Goal: Task Accomplishment & Management: Use online tool/utility

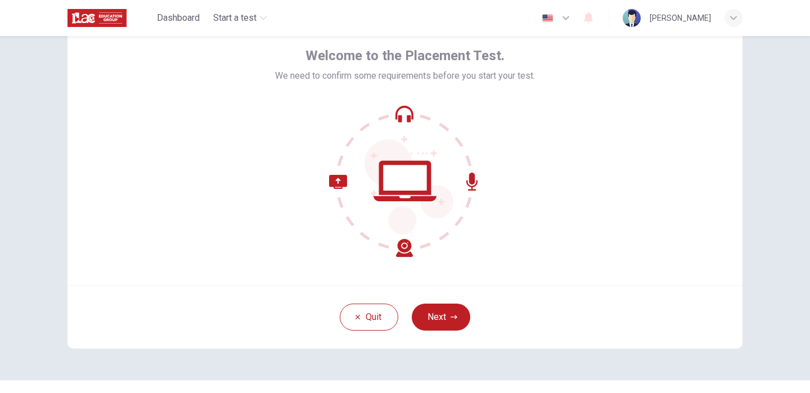
scroll to position [75, 0]
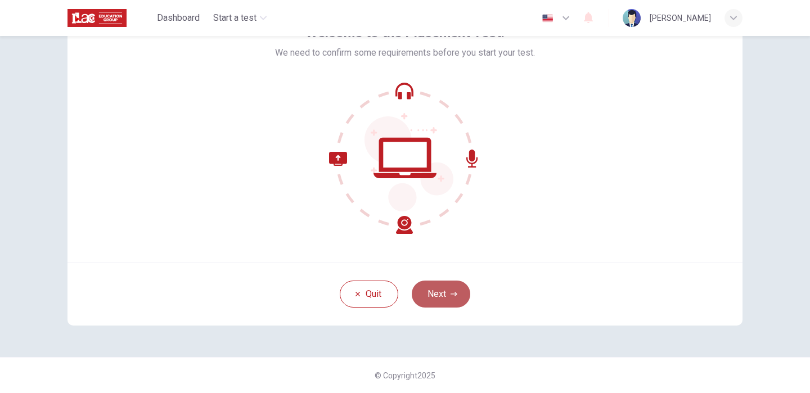
click at [442, 290] on button "Next" at bounding box center [441, 294] width 58 height 27
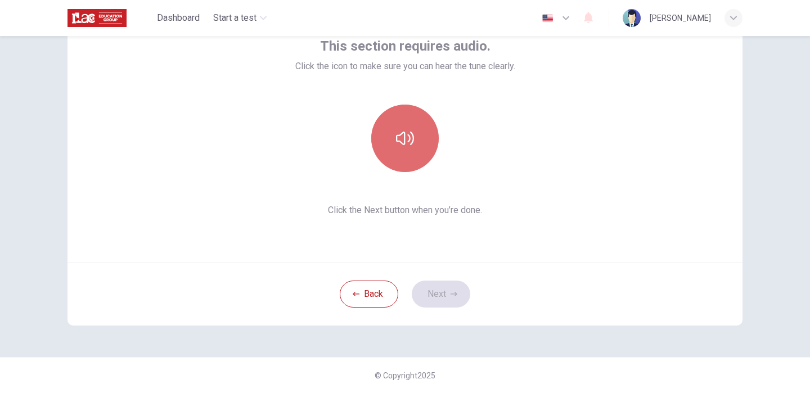
click at [413, 138] on icon "button" at bounding box center [405, 138] width 18 height 13
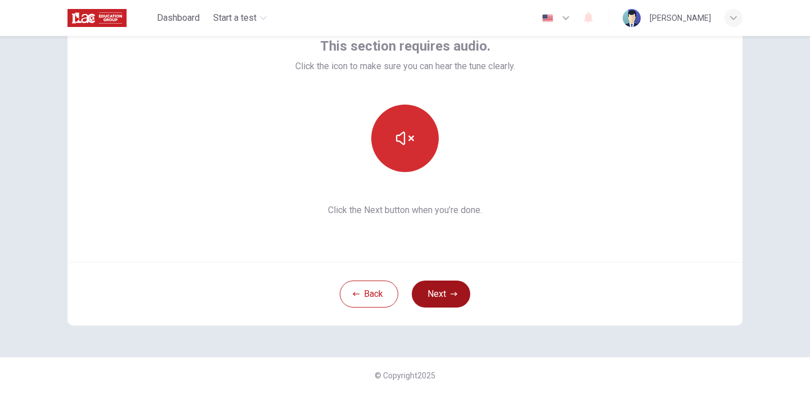
click at [441, 300] on button "Next" at bounding box center [441, 294] width 58 height 27
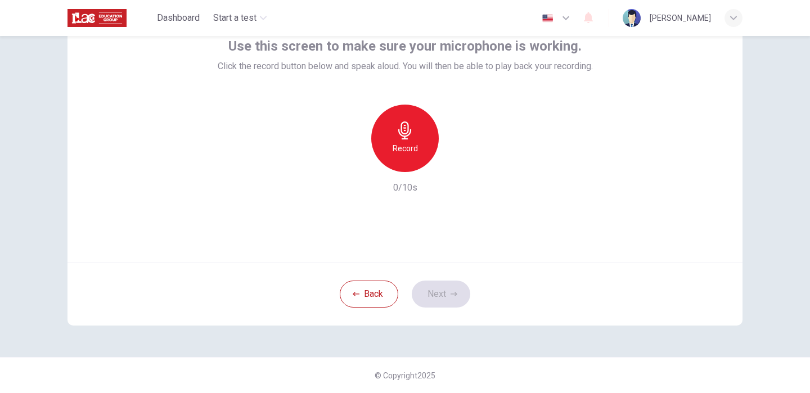
click at [418, 143] on div "Record" at bounding box center [404, 138] width 67 height 67
click at [447, 299] on button "Next" at bounding box center [441, 294] width 58 height 27
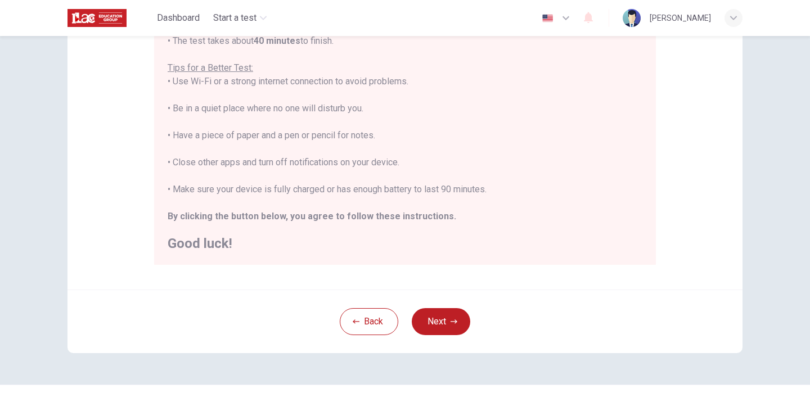
scroll to position [232, 0]
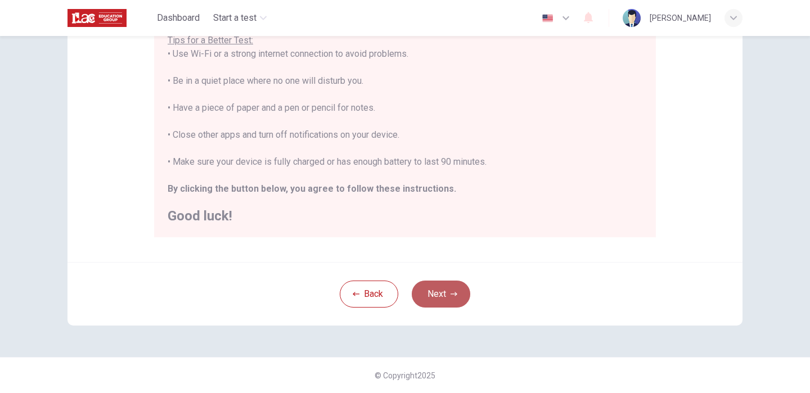
click at [438, 297] on button "Next" at bounding box center [441, 294] width 58 height 27
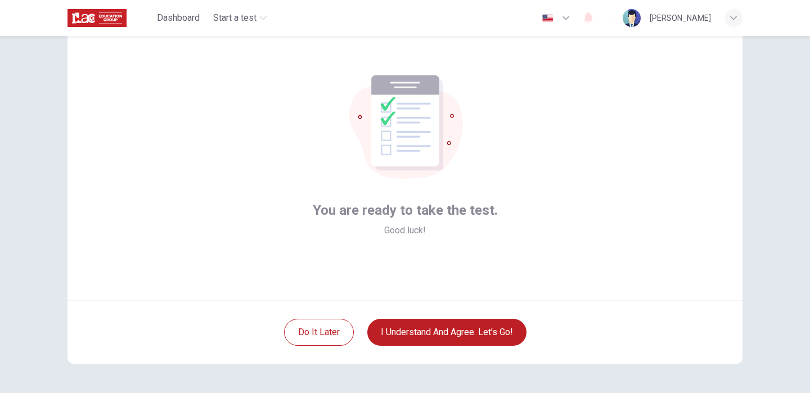
scroll to position [34, 0]
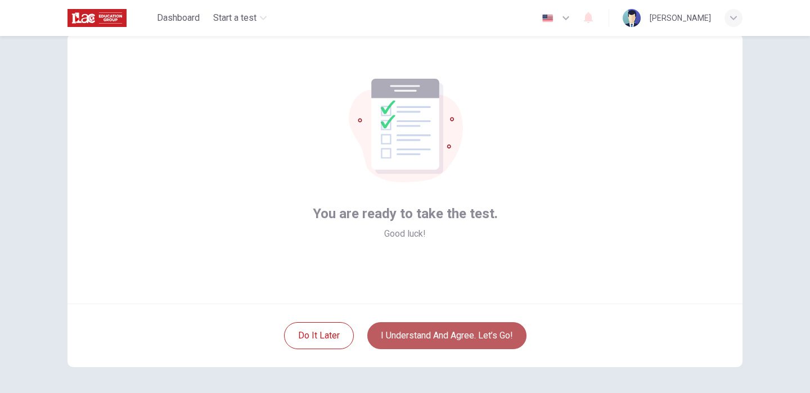
click at [408, 337] on button "I understand and agree. Let’s go!" at bounding box center [446, 335] width 159 height 27
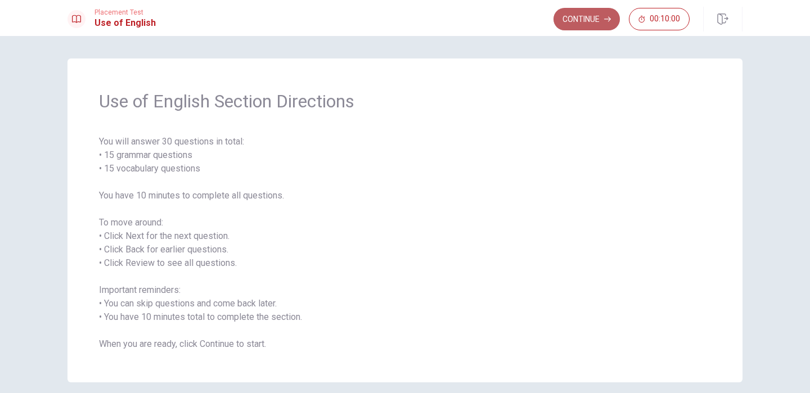
click at [577, 22] on button "Continue" at bounding box center [586, 19] width 66 height 22
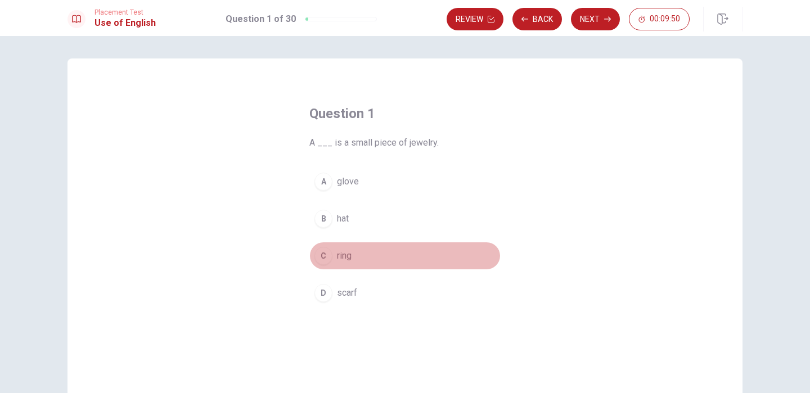
click at [325, 256] on div "C" at bounding box center [323, 256] width 18 height 18
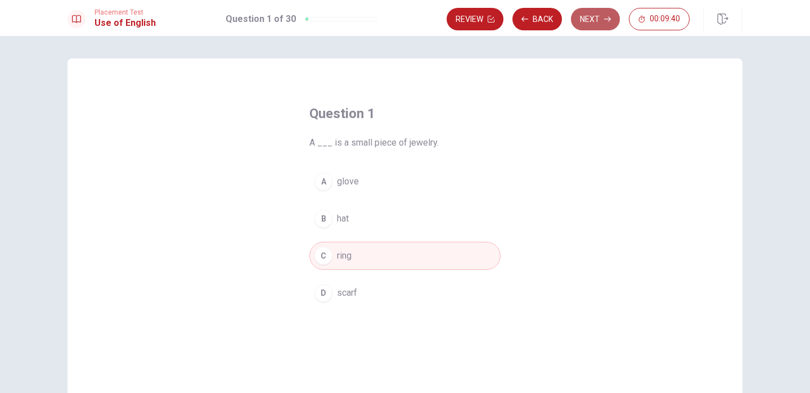
click at [581, 21] on button "Next" at bounding box center [595, 19] width 49 height 22
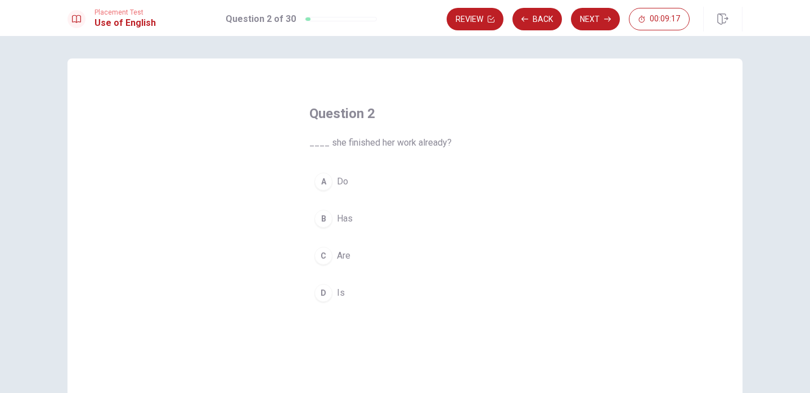
click at [328, 218] on div "B" at bounding box center [323, 219] width 18 height 18
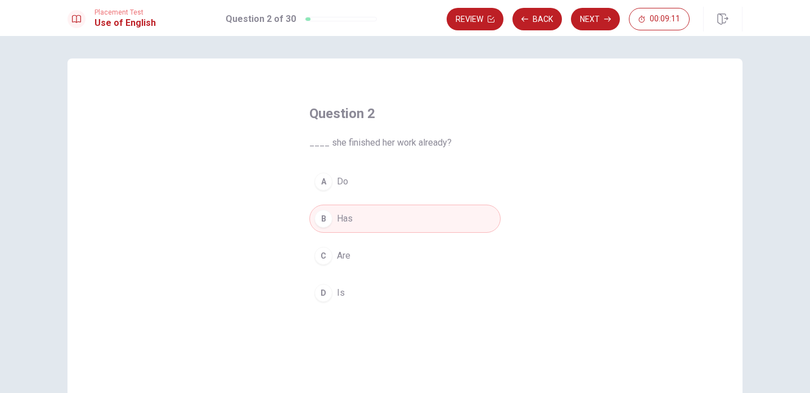
click at [347, 181] on span "Do" at bounding box center [342, 181] width 11 height 13
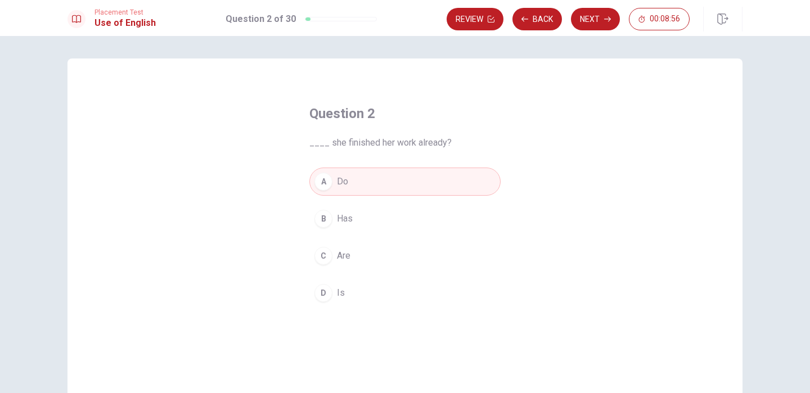
click at [344, 296] on button "D Is" at bounding box center [404, 293] width 191 height 28
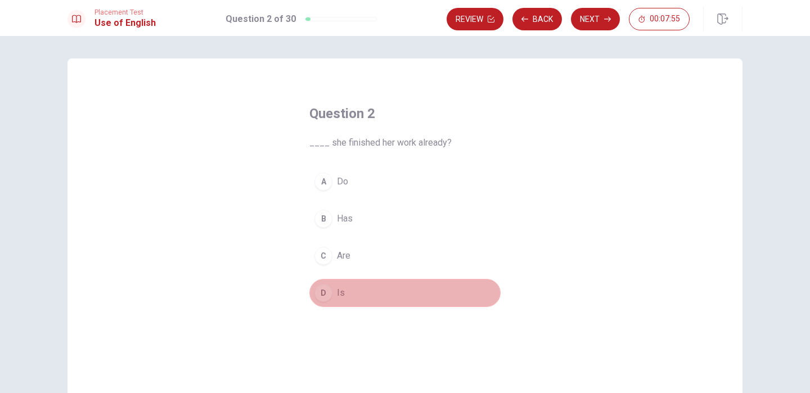
click at [342, 295] on span "Is" at bounding box center [341, 292] width 8 height 13
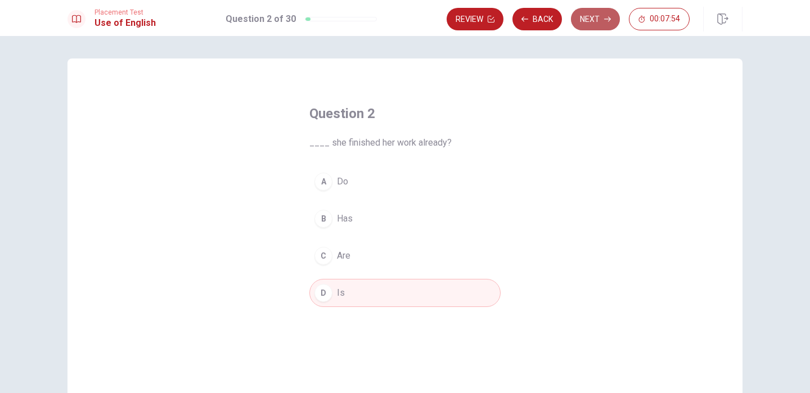
click at [586, 23] on button "Next" at bounding box center [595, 19] width 49 height 22
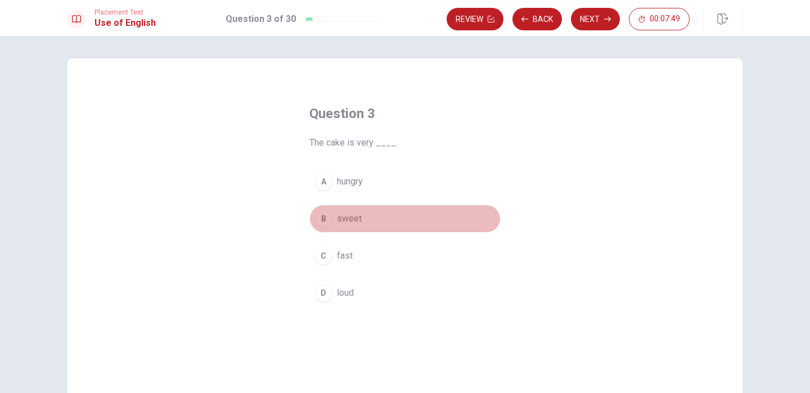
click at [346, 221] on span "sweet" at bounding box center [349, 218] width 25 height 13
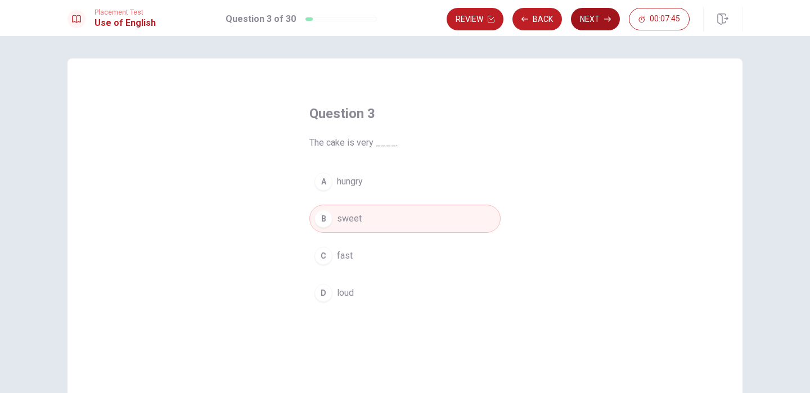
click at [585, 21] on button "Next" at bounding box center [595, 19] width 49 height 22
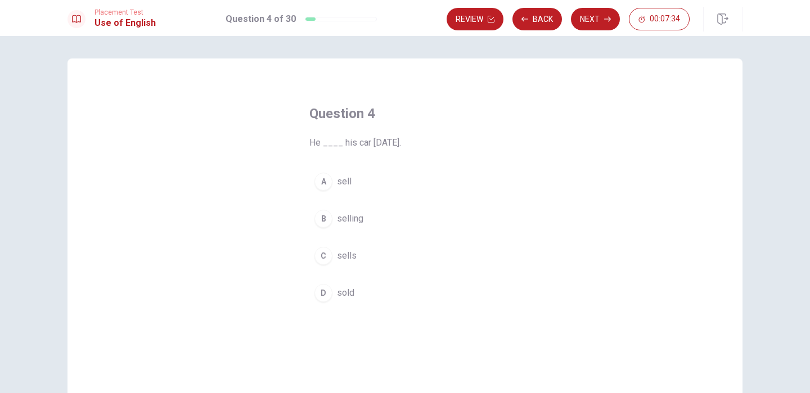
click at [351, 293] on span "sold" at bounding box center [345, 292] width 17 height 13
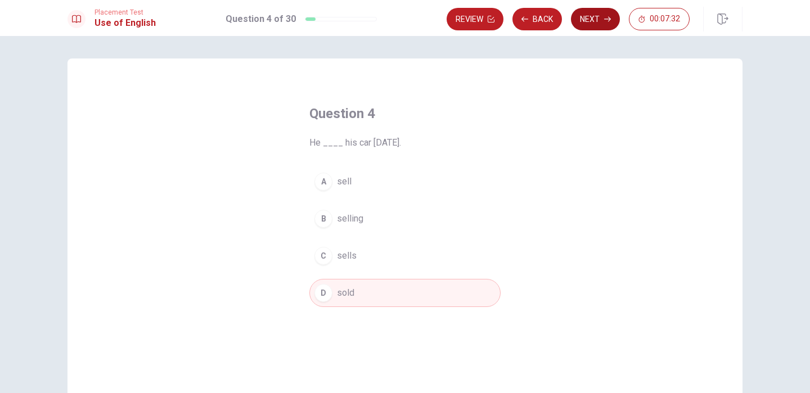
click at [586, 17] on button "Next" at bounding box center [595, 19] width 49 height 22
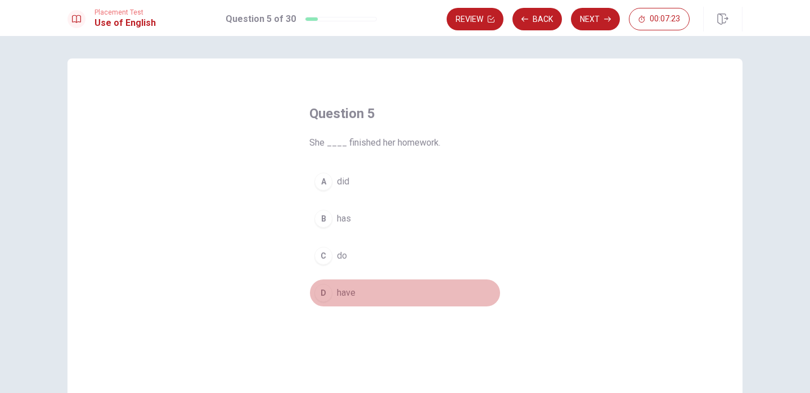
click at [351, 292] on span "have" at bounding box center [346, 292] width 19 height 13
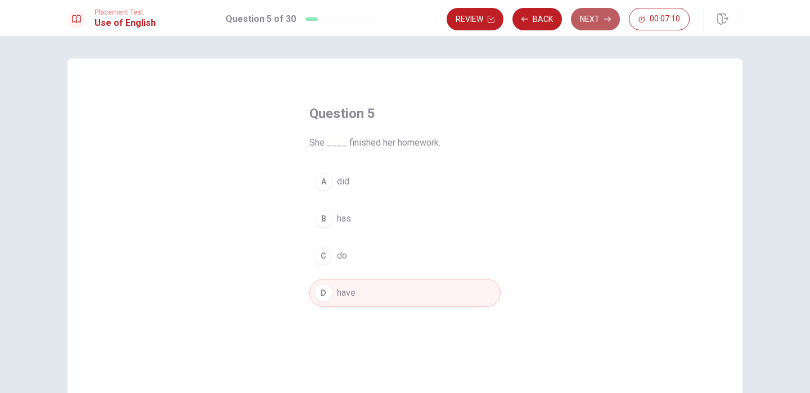
click at [587, 22] on button "Next" at bounding box center [595, 19] width 49 height 22
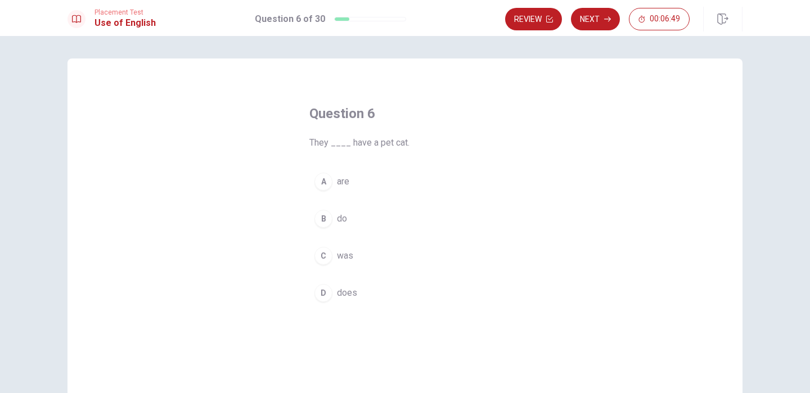
click at [340, 295] on span "does" at bounding box center [347, 292] width 20 height 13
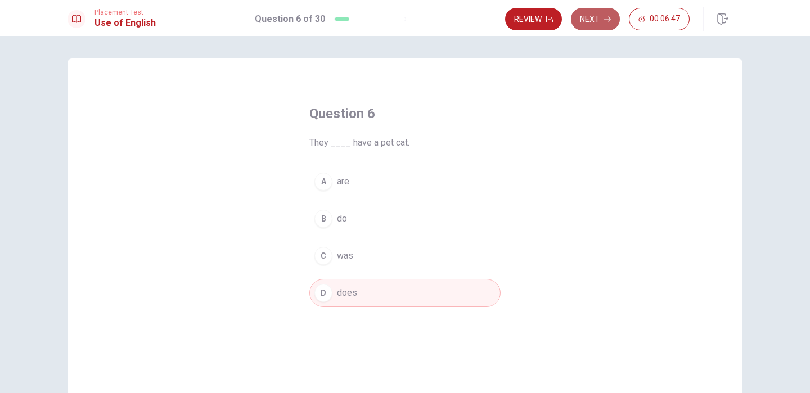
click at [590, 20] on button "Next" at bounding box center [595, 19] width 49 height 22
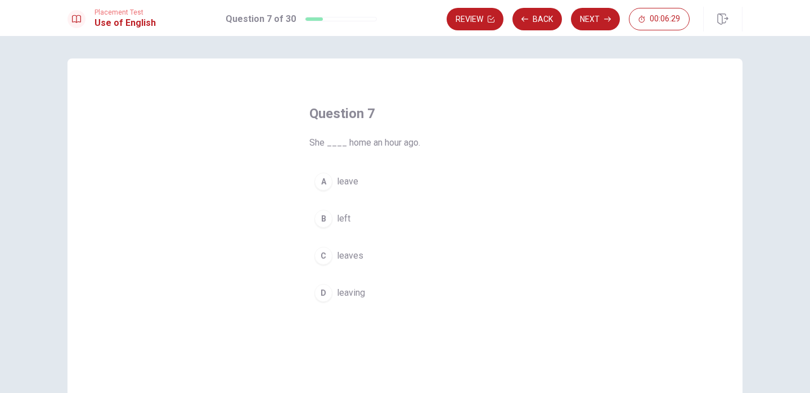
click at [343, 219] on span "left" at bounding box center [343, 218] width 13 height 13
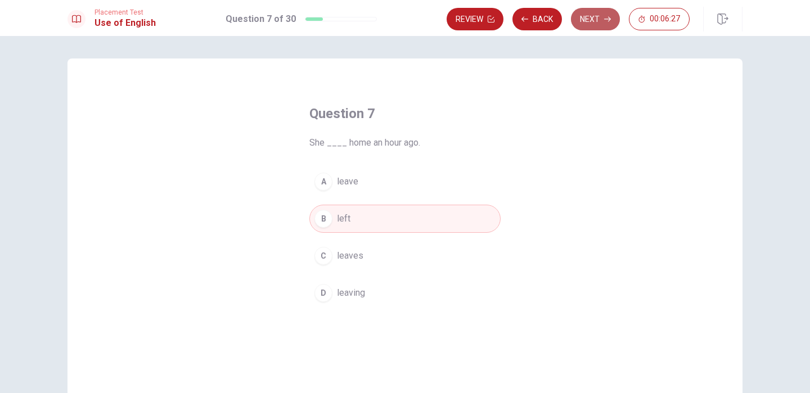
click at [594, 20] on button "Next" at bounding box center [595, 19] width 49 height 22
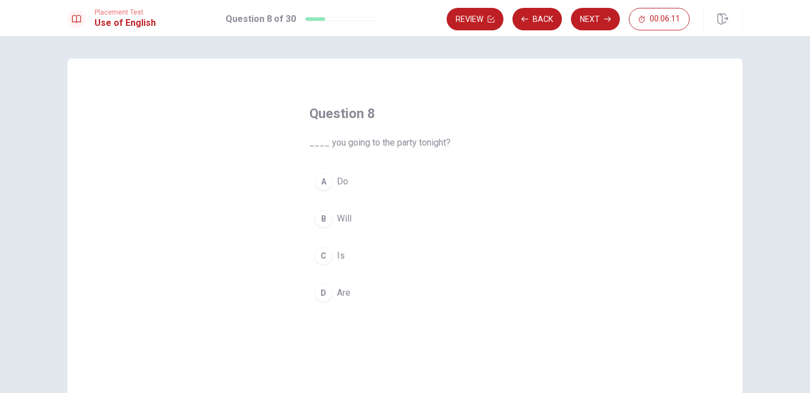
click at [345, 296] on span "Are" at bounding box center [343, 292] width 13 height 13
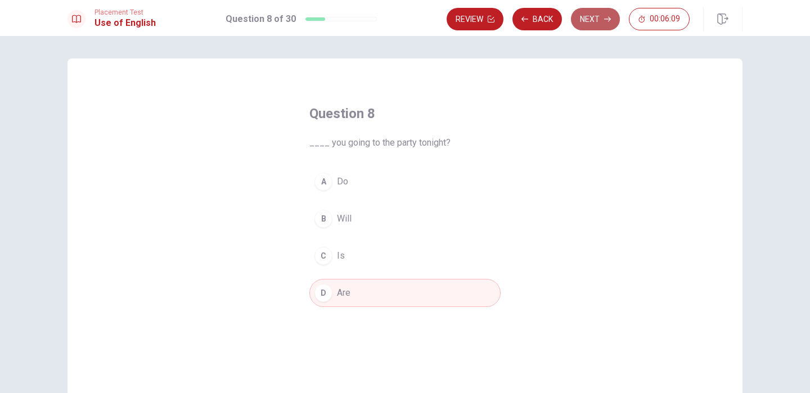
click at [581, 27] on button "Next" at bounding box center [595, 19] width 49 height 22
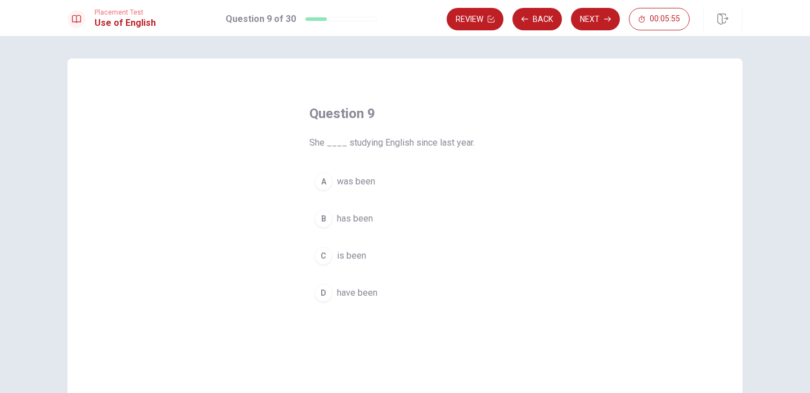
click at [370, 295] on span "have been" at bounding box center [357, 292] width 40 height 13
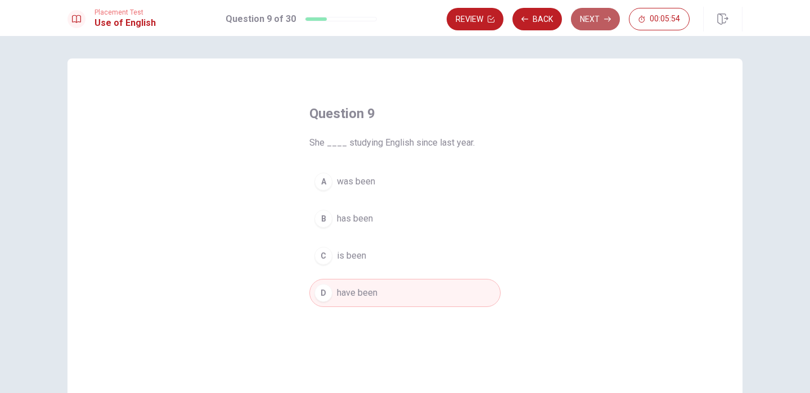
click at [594, 13] on button "Next" at bounding box center [595, 19] width 49 height 22
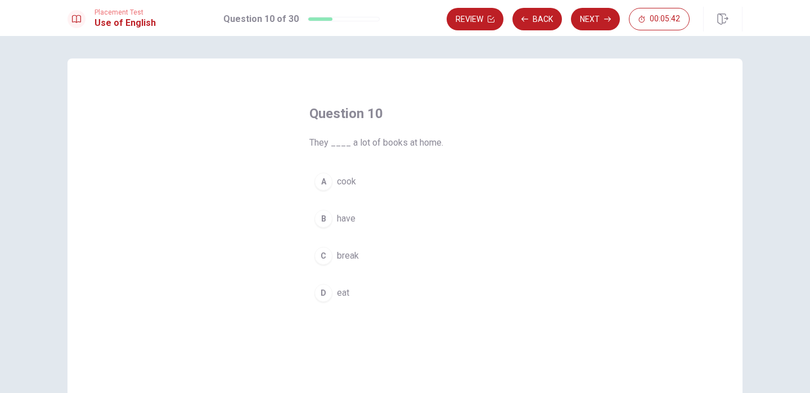
click at [350, 215] on span "have" at bounding box center [346, 218] width 19 height 13
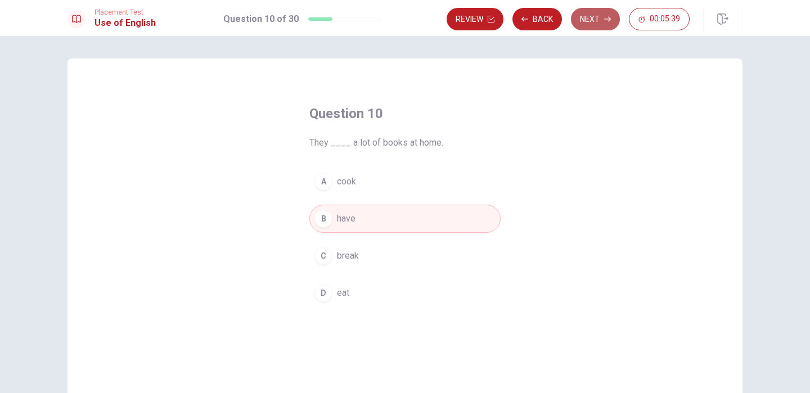
click at [592, 25] on button "Next" at bounding box center [595, 19] width 49 height 22
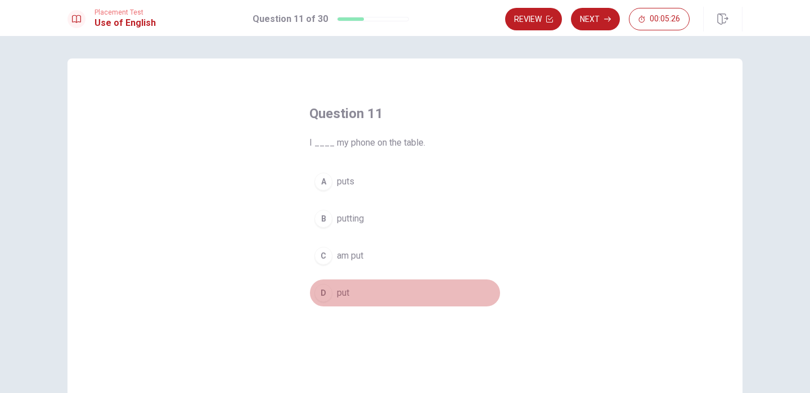
click at [337, 297] on span "put" at bounding box center [343, 292] width 12 height 13
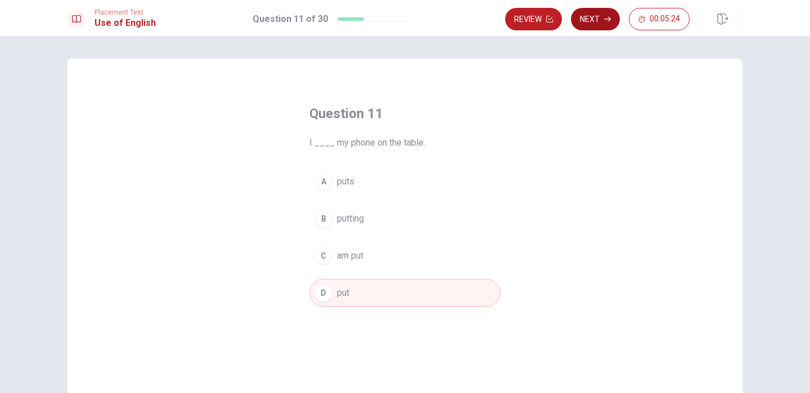
click at [593, 20] on button "Next" at bounding box center [595, 19] width 49 height 22
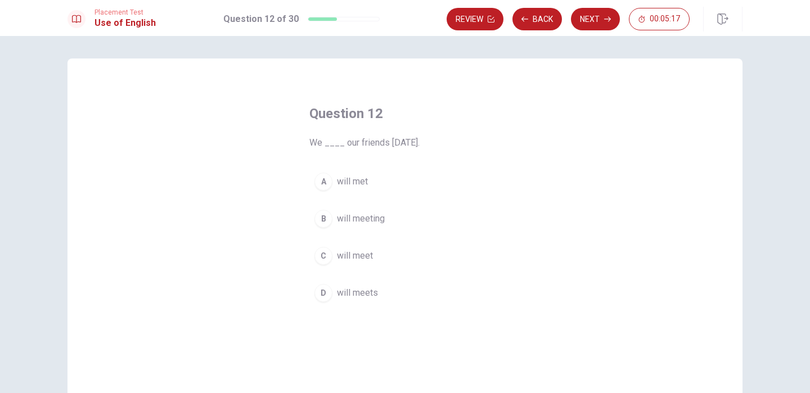
click at [364, 256] on span "will meet" at bounding box center [355, 255] width 36 height 13
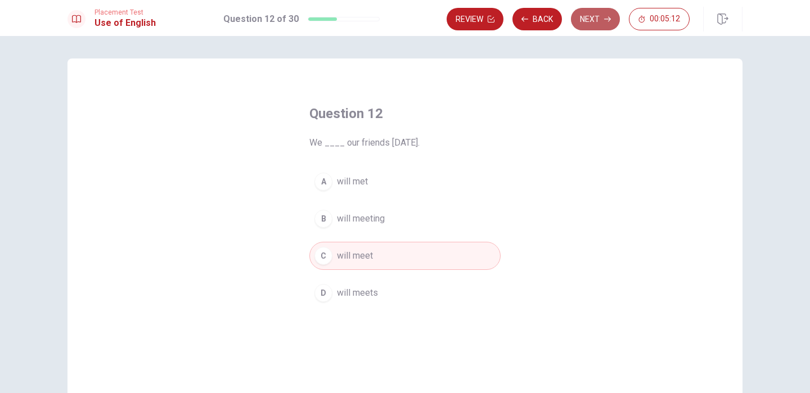
click at [593, 21] on button "Next" at bounding box center [595, 19] width 49 height 22
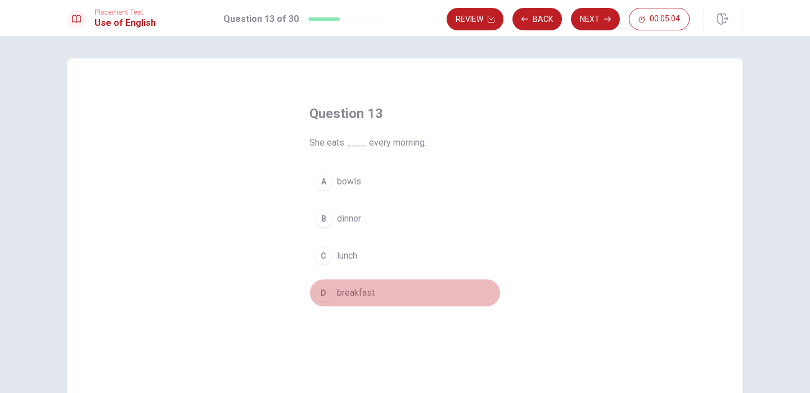
click at [350, 294] on span "breakfast" at bounding box center [356, 292] width 38 height 13
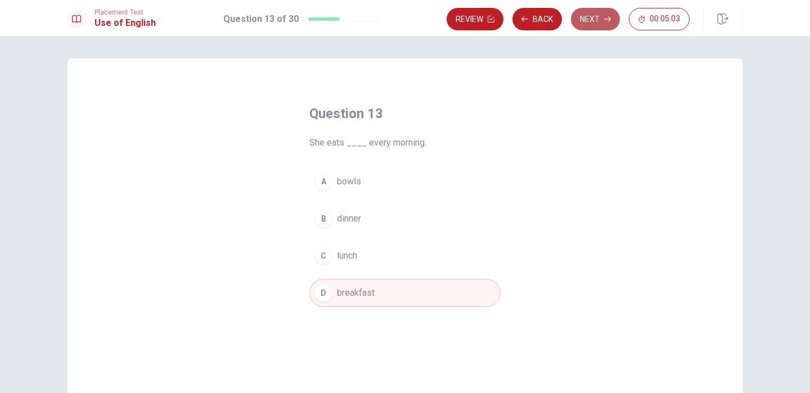
click at [588, 17] on button "Next" at bounding box center [595, 19] width 49 height 22
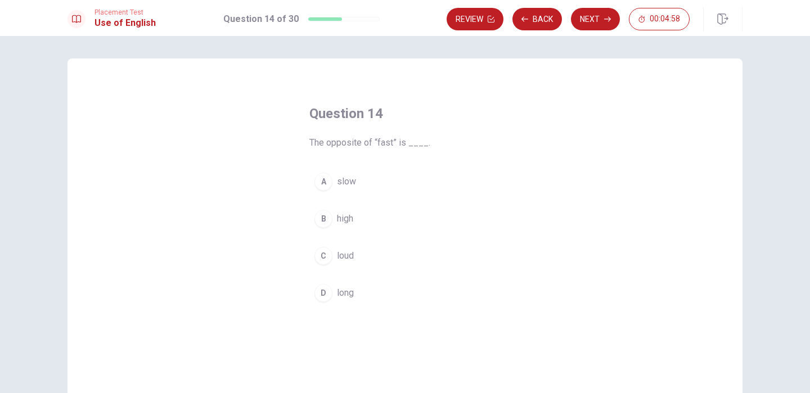
click at [349, 179] on span "slow" at bounding box center [346, 181] width 19 height 13
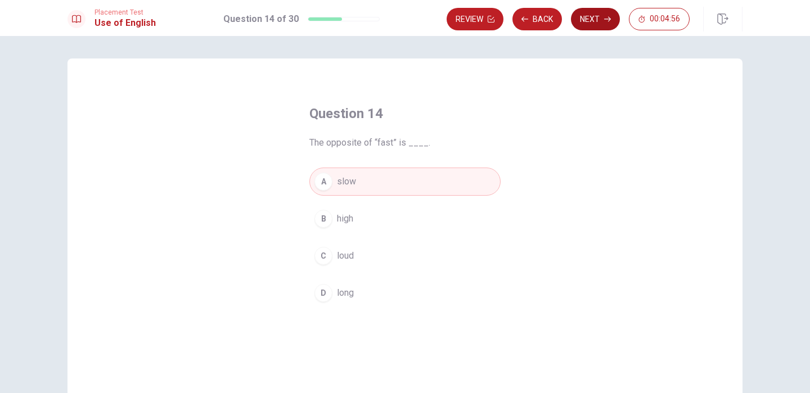
click at [586, 21] on button "Next" at bounding box center [595, 19] width 49 height 22
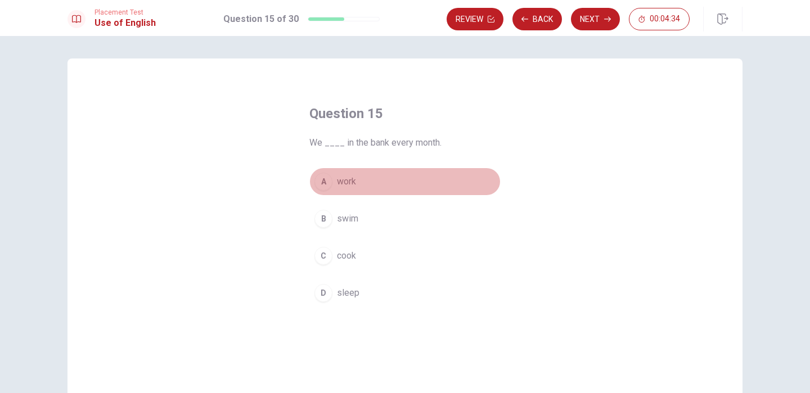
click at [361, 178] on button "A work" at bounding box center [404, 182] width 191 height 28
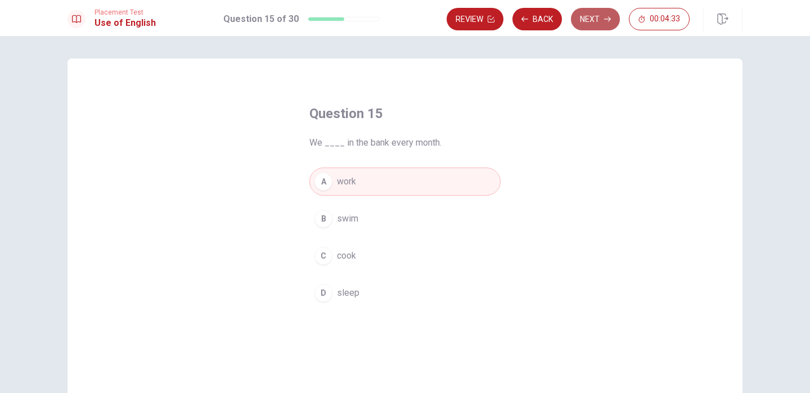
click at [590, 23] on button "Next" at bounding box center [595, 19] width 49 height 22
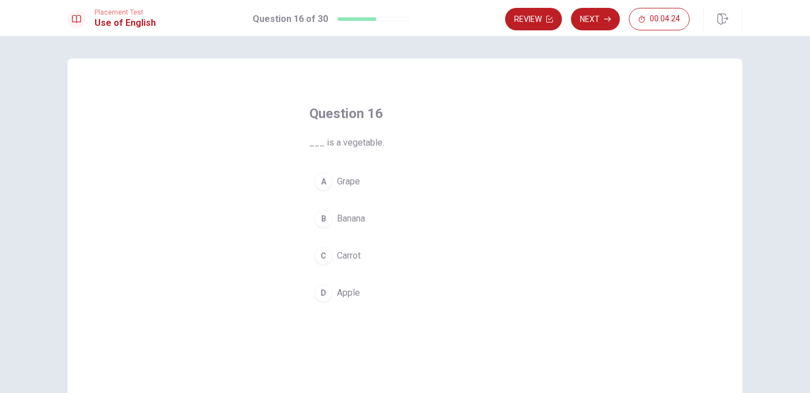
click at [349, 256] on span "Carrot" at bounding box center [349, 255] width 24 height 13
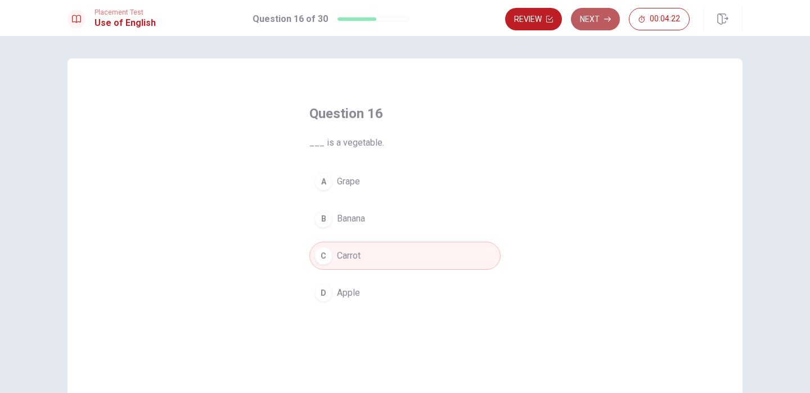
click at [586, 25] on button "Next" at bounding box center [595, 19] width 49 height 22
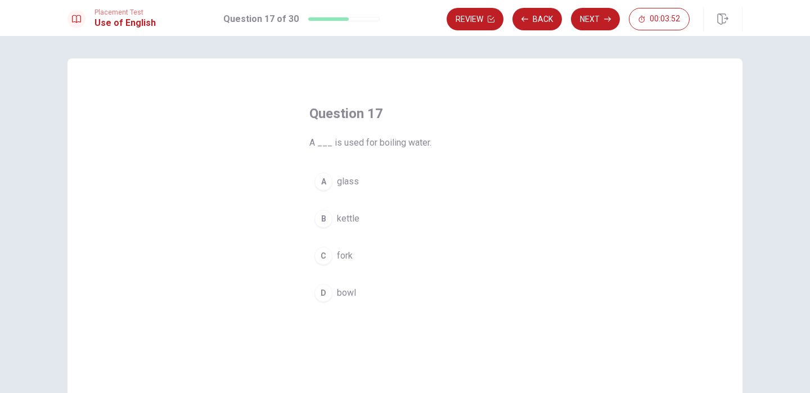
click at [350, 220] on span "kettle" at bounding box center [348, 218] width 22 height 13
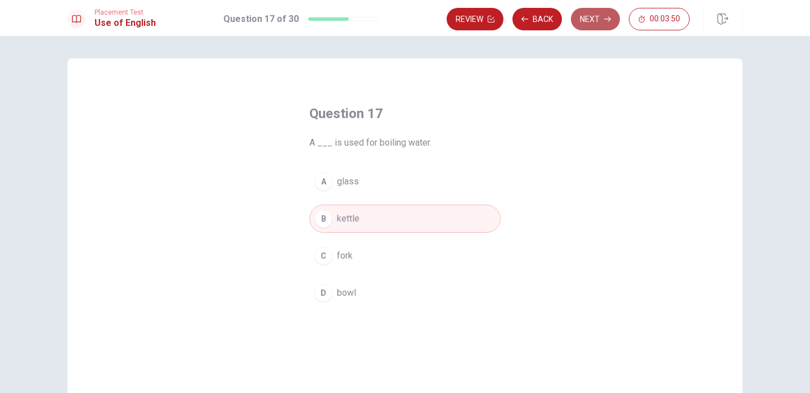
click at [603, 18] on button "Next" at bounding box center [595, 19] width 49 height 22
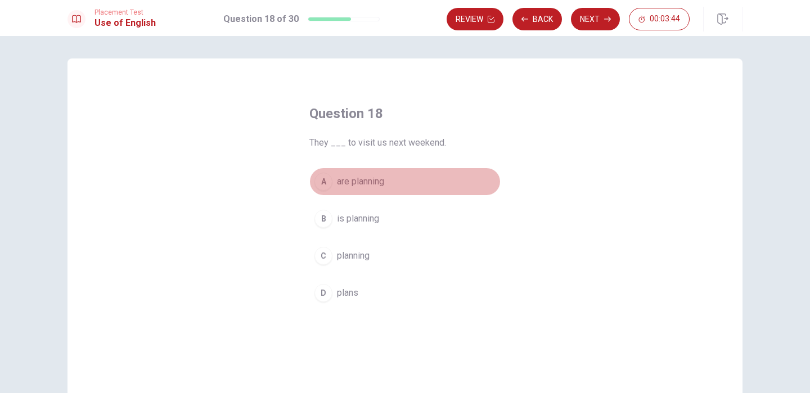
click at [374, 180] on span "are planning" at bounding box center [360, 181] width 47 height 13
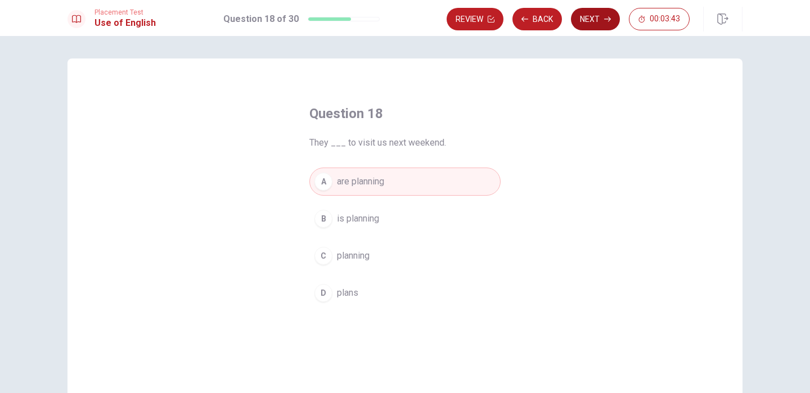
click at [587, 19] on button "Next" at bounding box center [595, 19] width 49 height 22
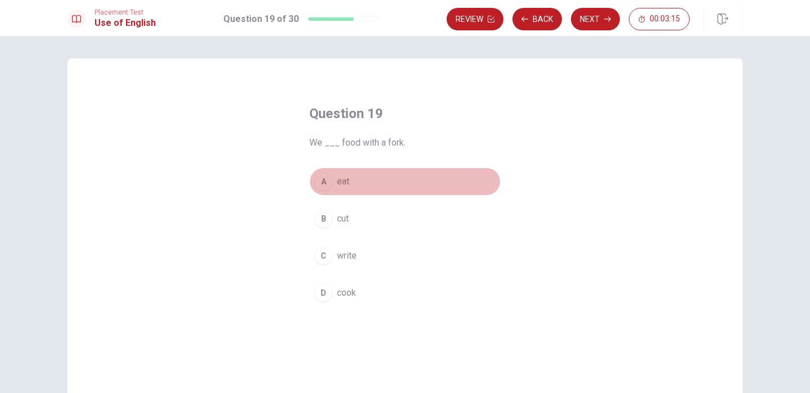
click at [343, 183] on span "eat" at bounding box center [343, 181] width 12 height 13
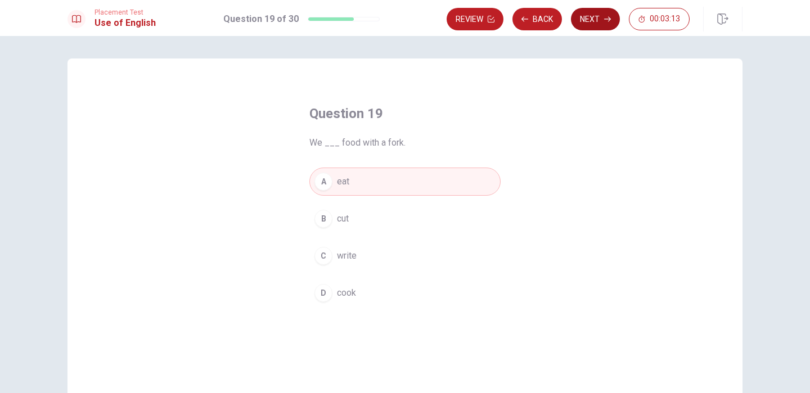
click at [602, 19] on button "Next" at bounding box center [595, 19] width 49 height 22
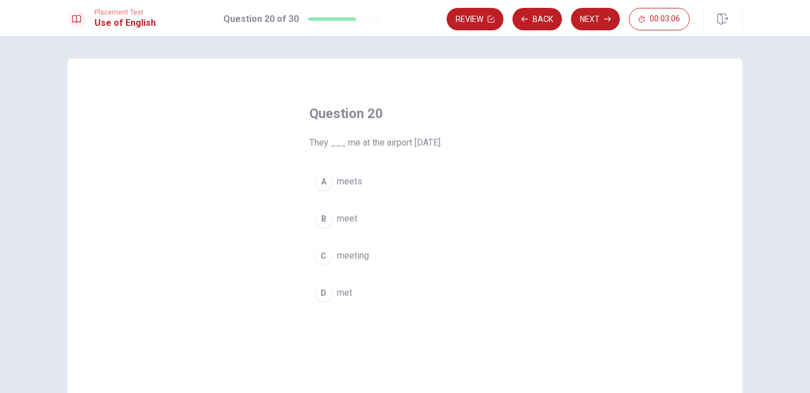
click at [345, 294] on span "met" at bounding box center [344, 292] width 15 height 13
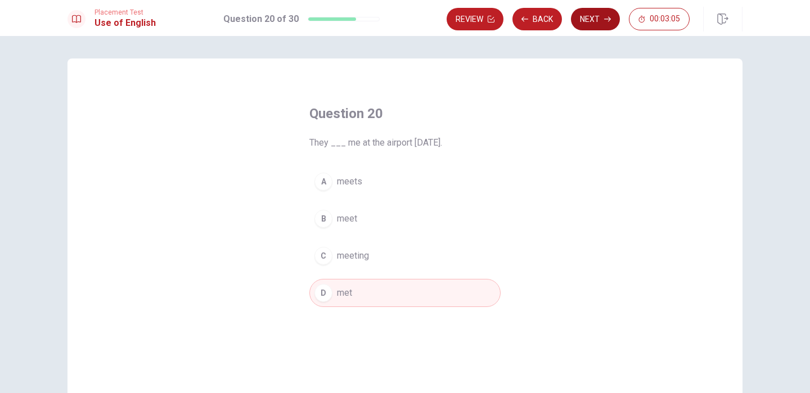
click at [582, 18] on button "Next" at bounding box center [595, 19] width 49 height 22
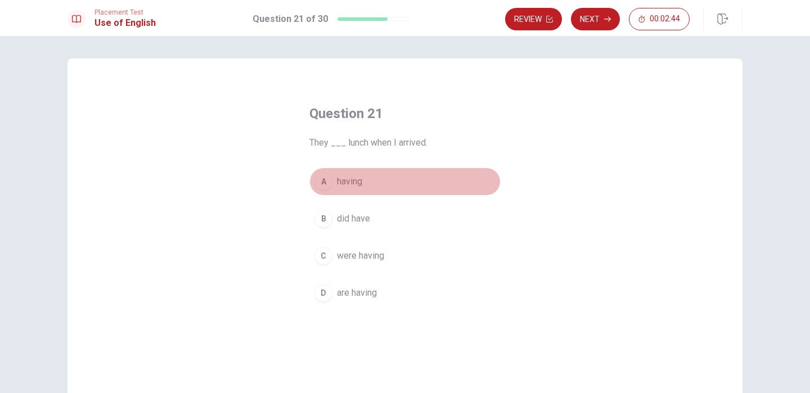
click at [359, 180] on span "having" at bounding box center [349, 181] width 25 height 13
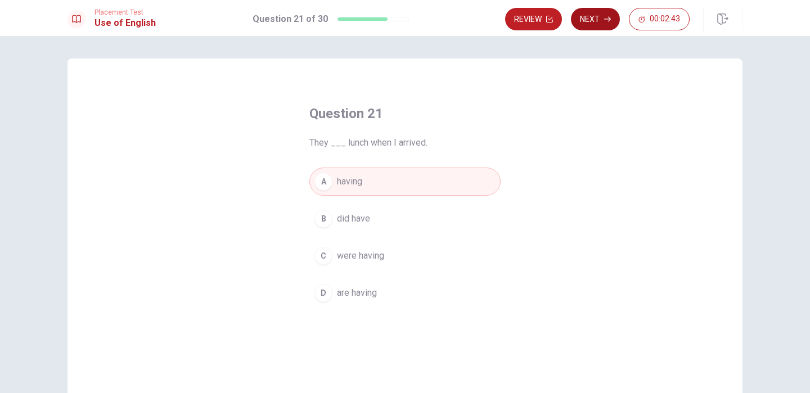
click at [587, 20] on button "Next" at bounding box center [595, 19] width 49 height 22
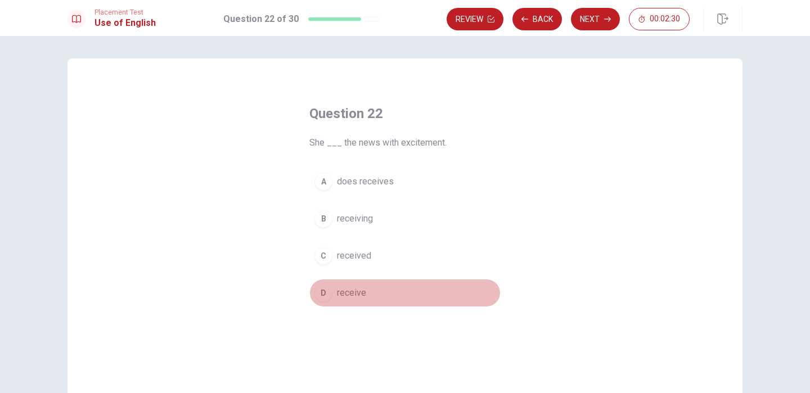
click at [357, 296] on span "receive" at bounding box center [351, 292] width 29 height 13
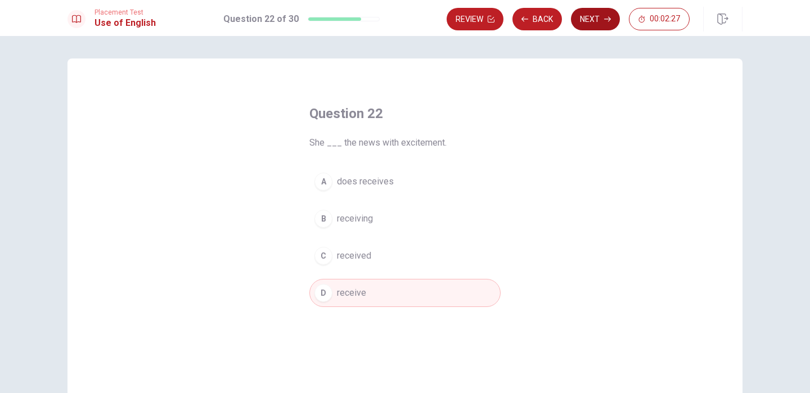
click at [586, 21] on button "Next" at bounding box center [595, 19] width 49 height 22
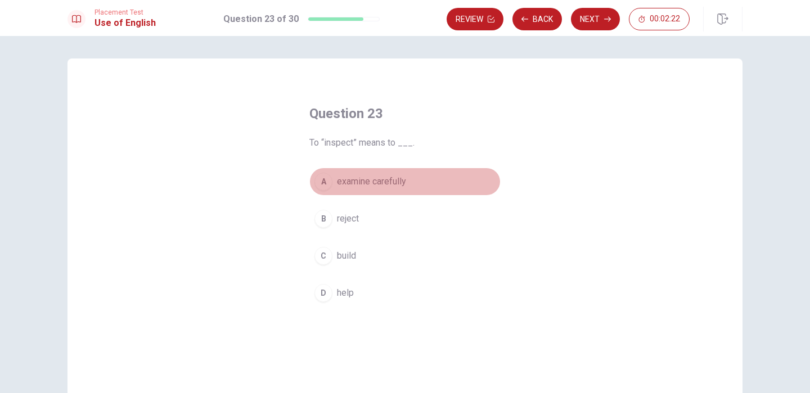
click at [392, 185] on span "examine carefully" at bounding box center [371, 181] width 69 height 13
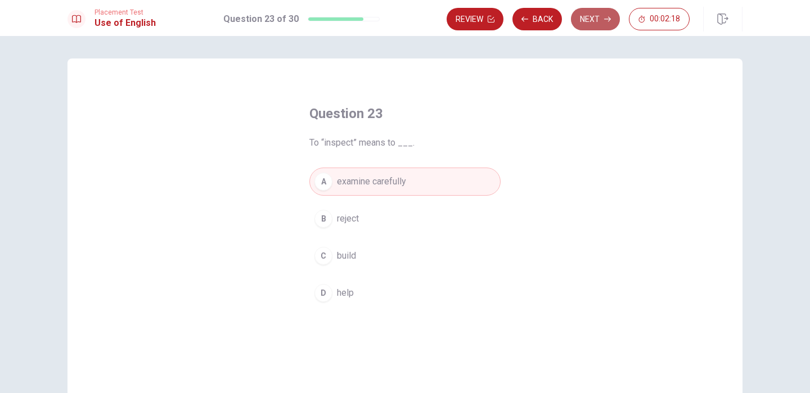
click at [585, 20] on button "Next" at bounding box center [595, 19] width 49 height 22
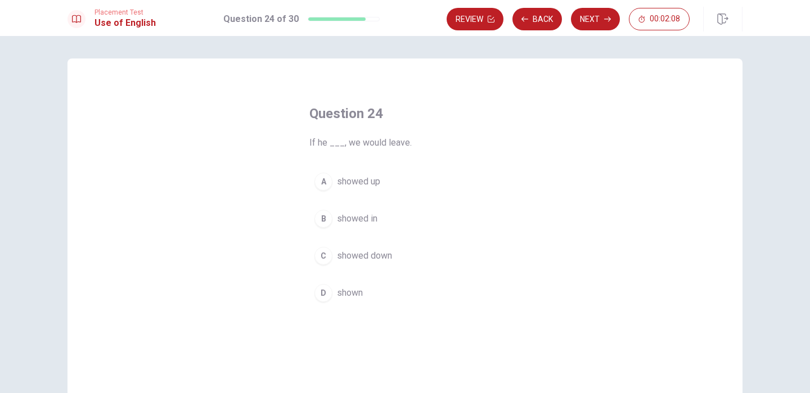
click at [379, 182] on span "showed up" at bounding box center [358, 181] width 43 height 13
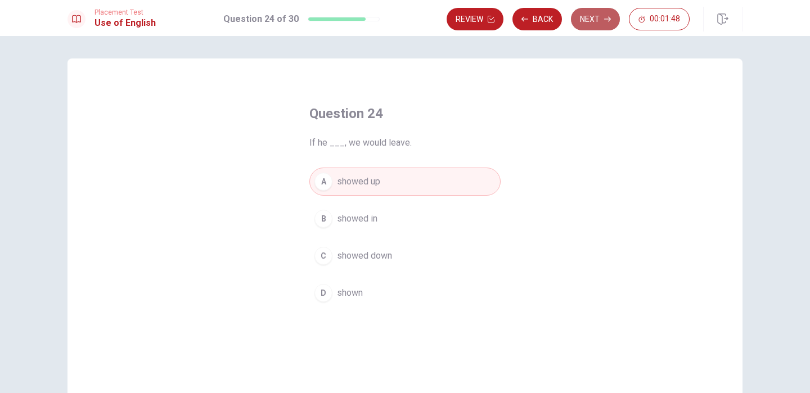
click at [585, 17] on button "Next" at bounding box center [595, 19] width 49 height 22
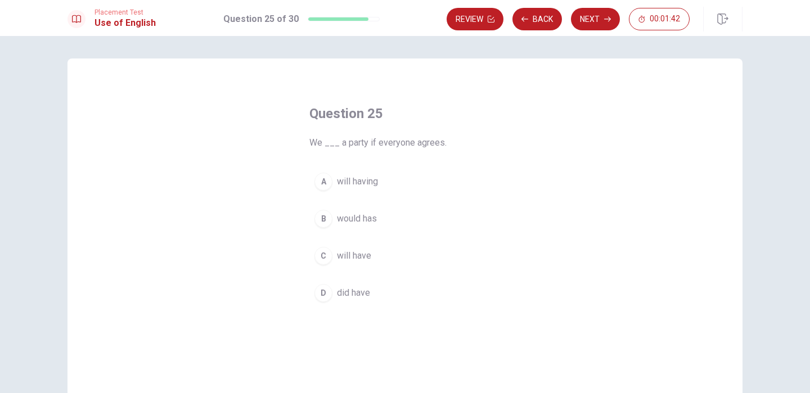
click at [367, 251] on span "will have" at bounding box center [354, 255] width 34 height 13
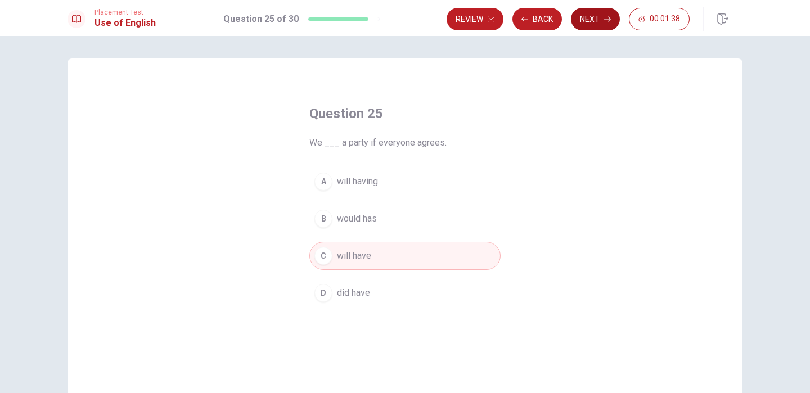
click at [596, 22] on button "Next" at bounding box center [595, 19] width 49 height 22
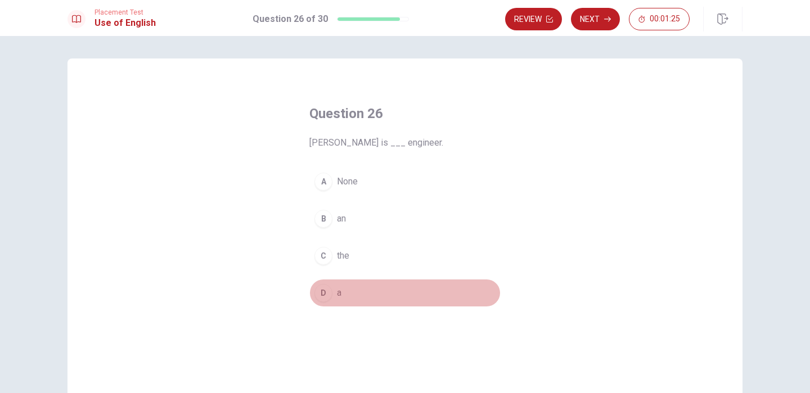
click at [335, 294] on button "D a" at bounding box center [404, 293] width 191 height 28
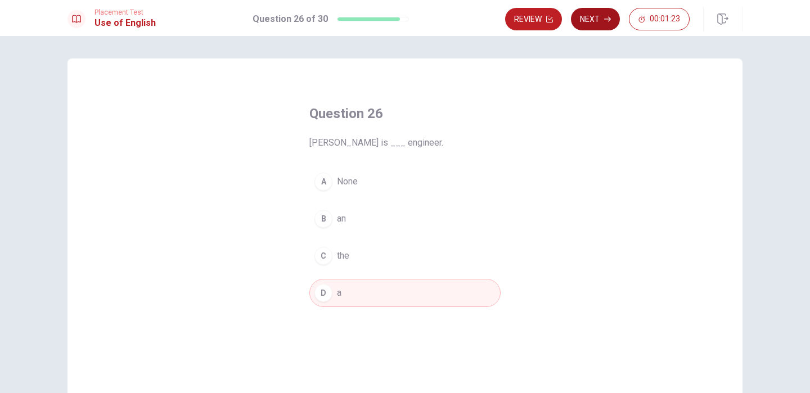
click at [587, 19] on button "Next" at bounding box center [595, 19] width 49 height 22
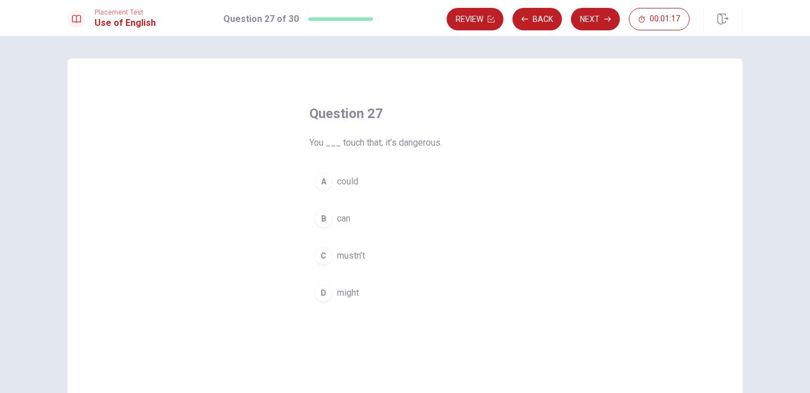
click at [357, 259] on span "mustn’t" at bounding box center [351, 255] width 28 height 13
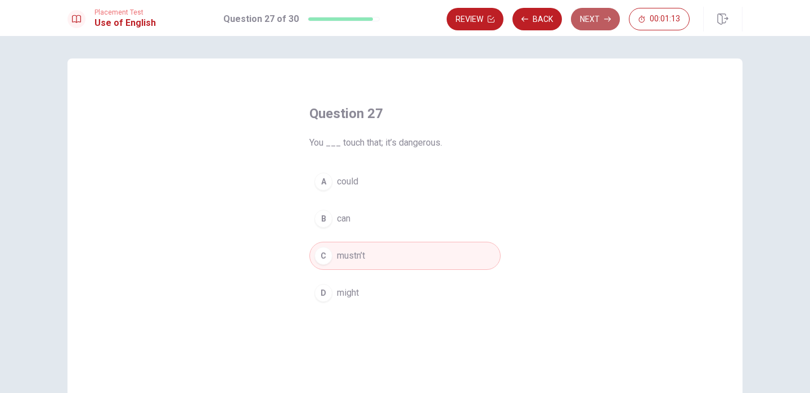
click at [593, 19] on button "Next" at bounding box center [595, 19] width 49 height 22
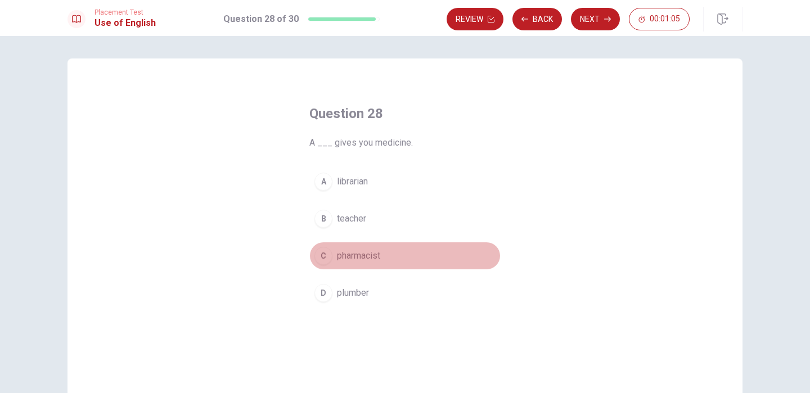
click at [376, 255] on span "pharmacist" at bounding box center [358, 255] width 43 height 13
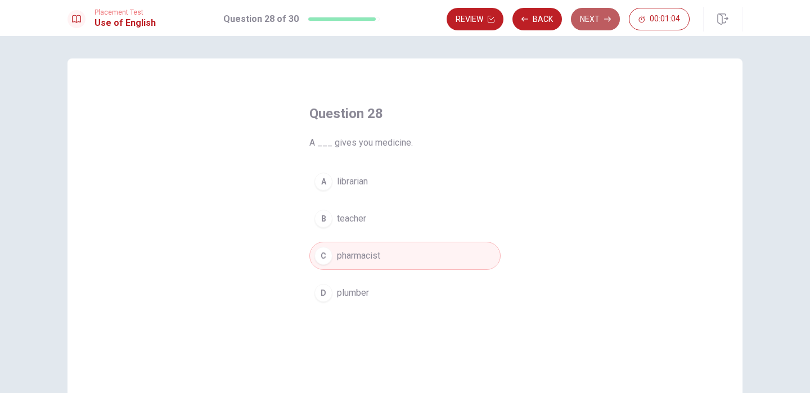
click at [599, 21] on button "Next" at bounding box center [595, 19] width 49 height 22
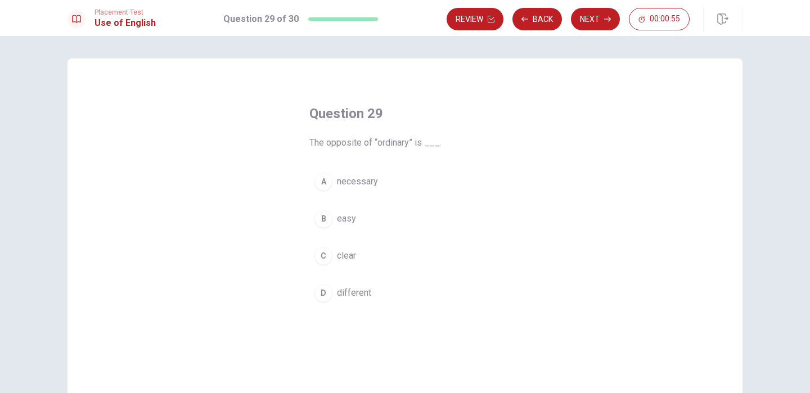
click at [355, 180] on span "necessary" at bounding box center [357, 181] width 41 height 13
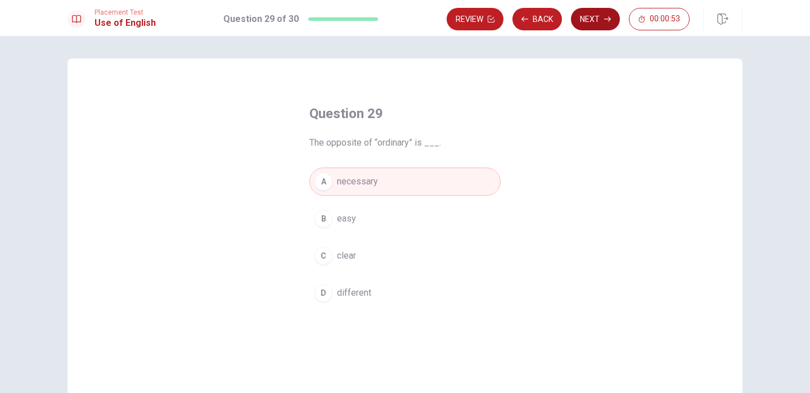
click at [592, 22] on button "Next" at bounding box center [595, 19] width 49 height 22
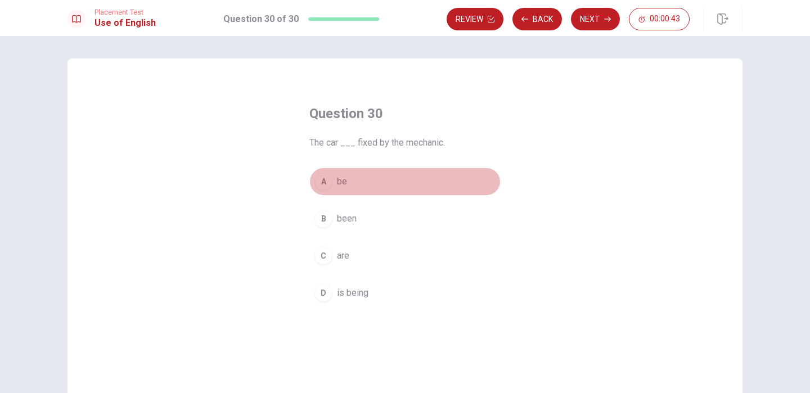
click at [346, 180] on span "be" at bounding box center [342, 181] width 10 height 13
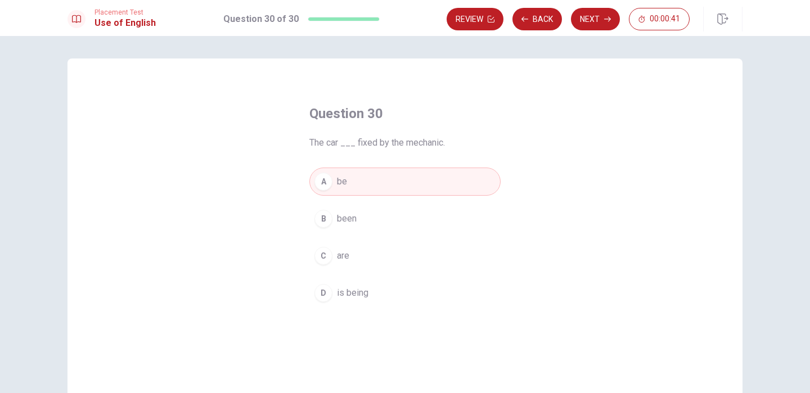
click at [367, 260] on button "C are" at bounding box center [404, 256] width 191 height 28
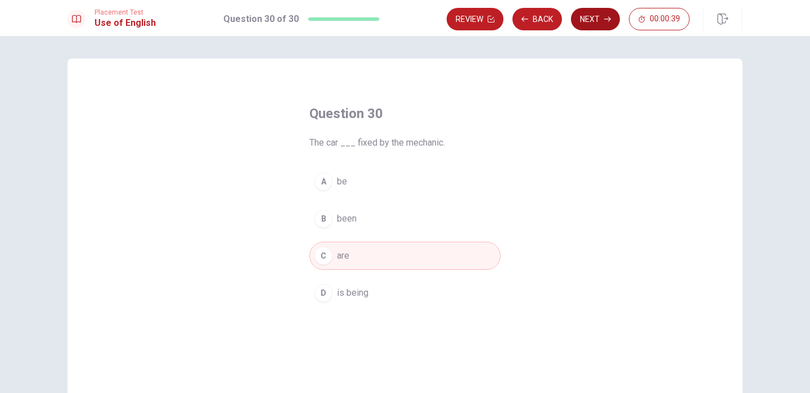
click at [579, 22] on button "Next" at bounding box center [595, 19] width 49 height 22
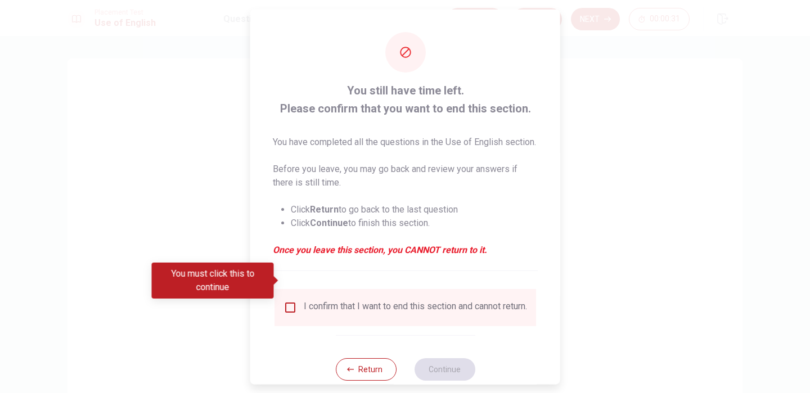
scroll to position [40, 0]
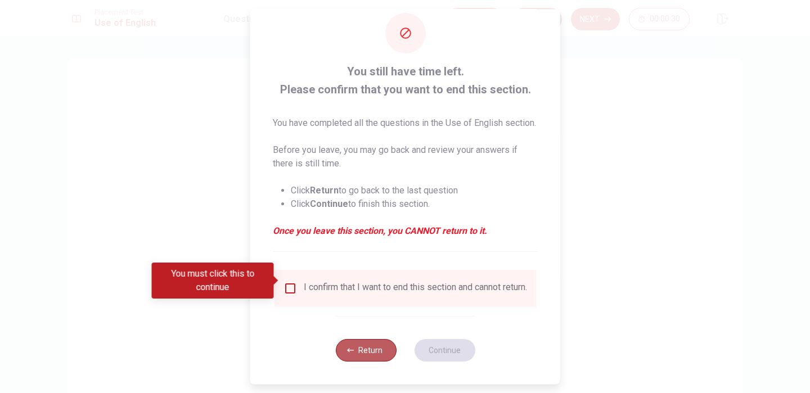
click at [365, 350] on button "Return" at bounding box center [365, 350] width 61 height 22
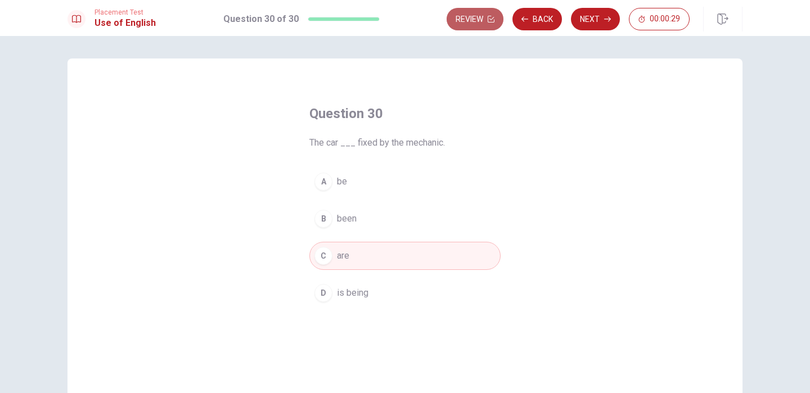
click at [486, 23] on button "Review" at bounding box center [474, 19] width 57 height 22
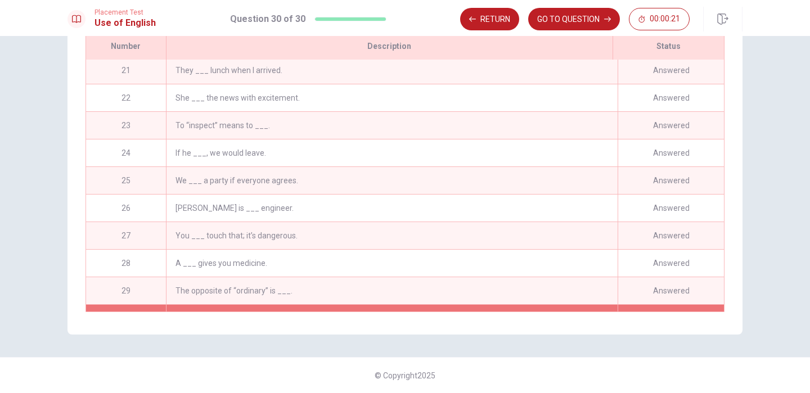
scroll to position [574, 0]
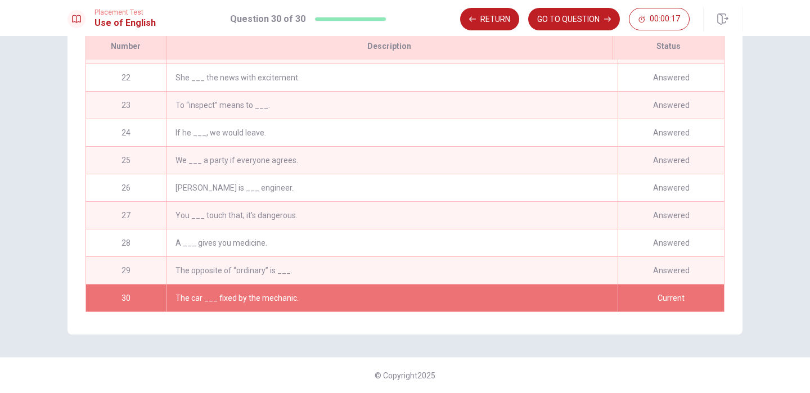
click at [668, 299] on div "Current" at bounding box center [670, 297] width 106 height 27
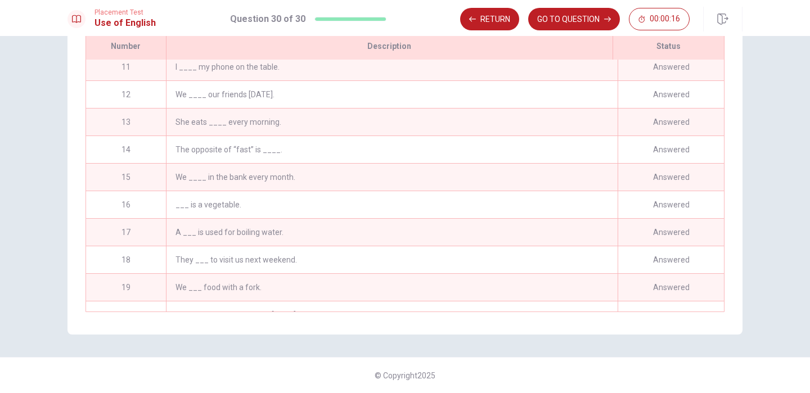
scroll to position [105, 0]
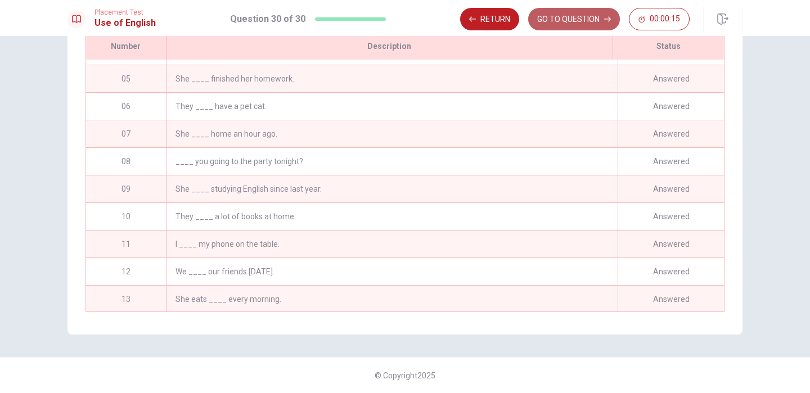
click at [583, 21] on button "GO TO QUESTION" at bounding box center [574, 19] width 92 height 22
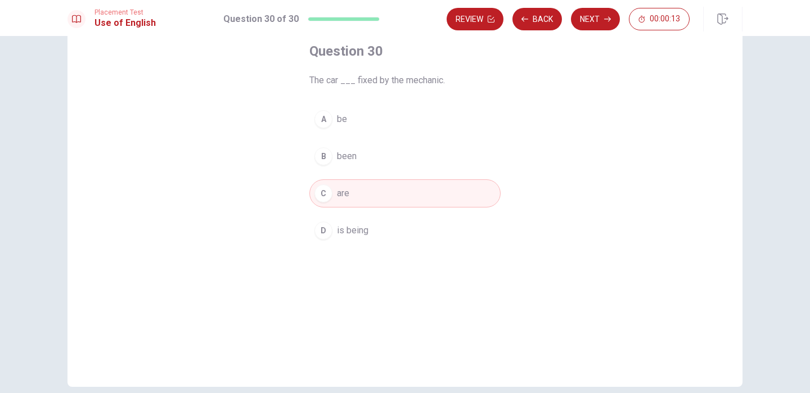
scroll to position [0, 0]
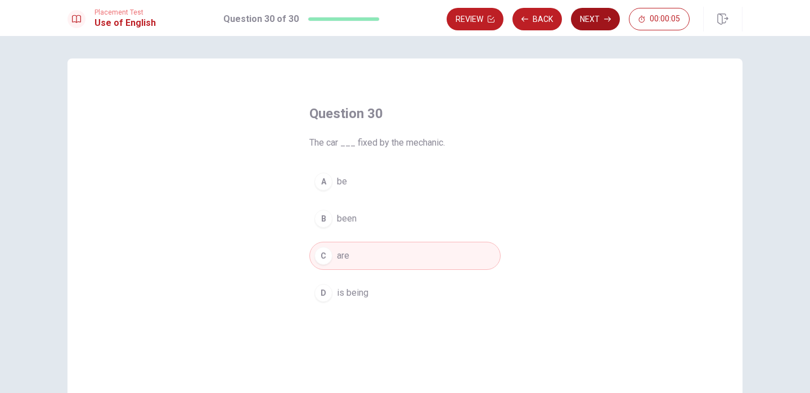
click at [595, 23] on button "Next" at bounding box center [595, 19] width 49 height 22
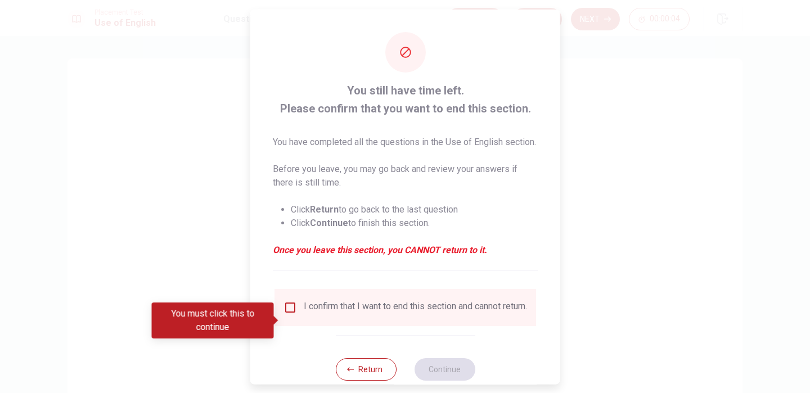
click at [295, 314] on div "I confirm that I want to end this section and cannot return." at bounding box center [404, 306] width 243 height 13
click at [289, 314] on input "You must click this to continue" at bounding box center [289, 306] width 13 height 13
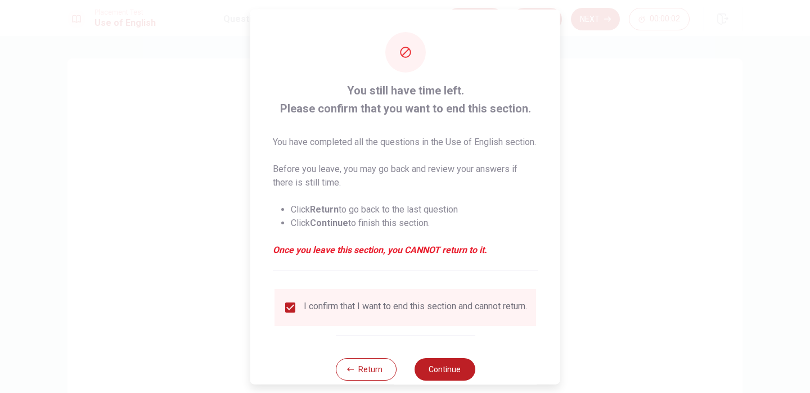
scroll to position [40, 0]
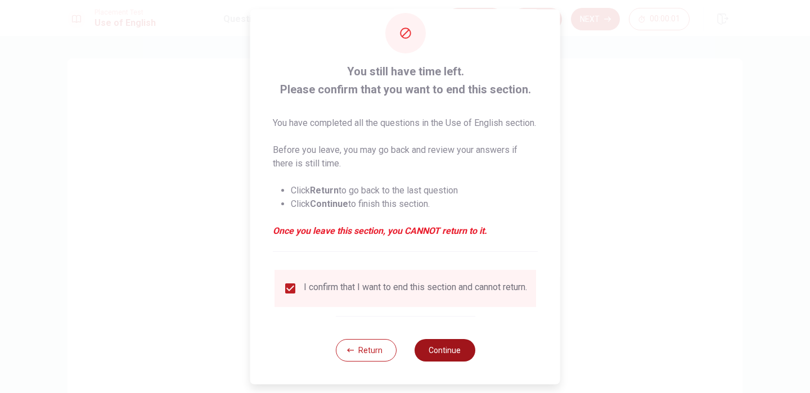
click at [456, 348] on button "Continue" at bounding box center [444, 350] width 61 height 22
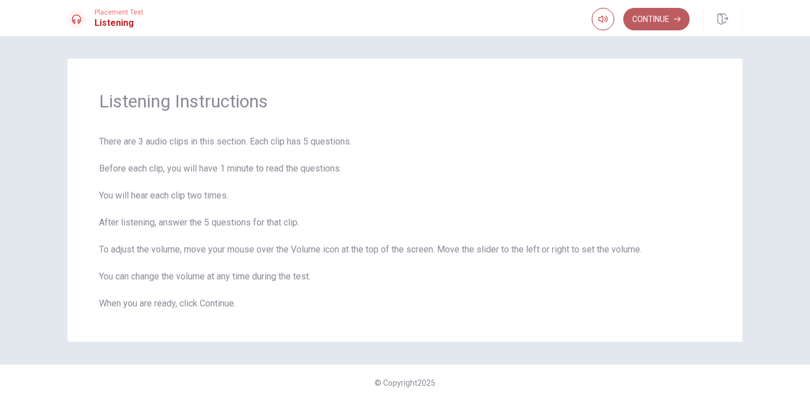
click at [658, 26] on button "Continue" at bounding box center [656, 19] width 66 height 22
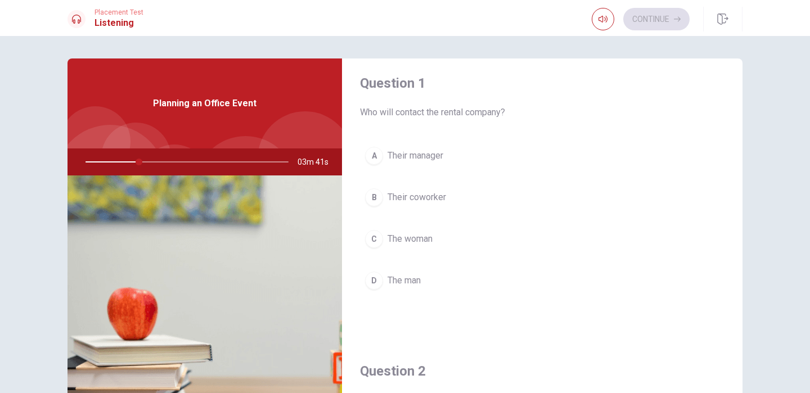
scroll to position [0, 0]
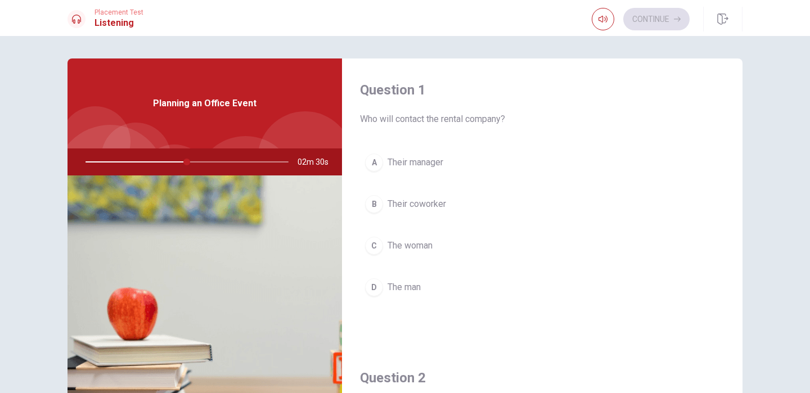
click at [401, 246] on span "The woman" at bounding box center [409, 245] width 45 height 13
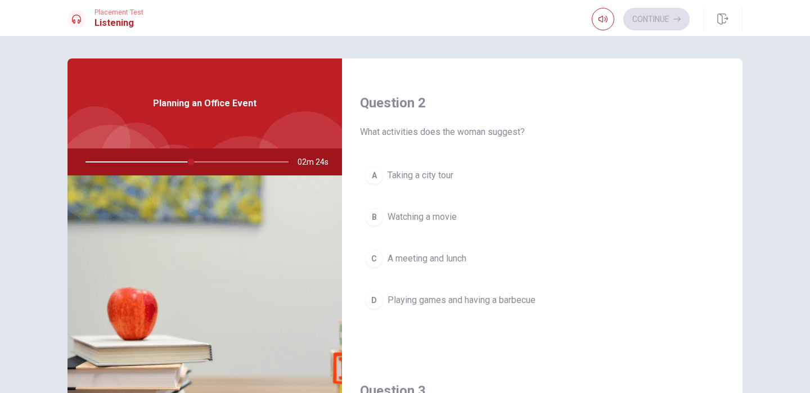
scroll to position [282, 0]
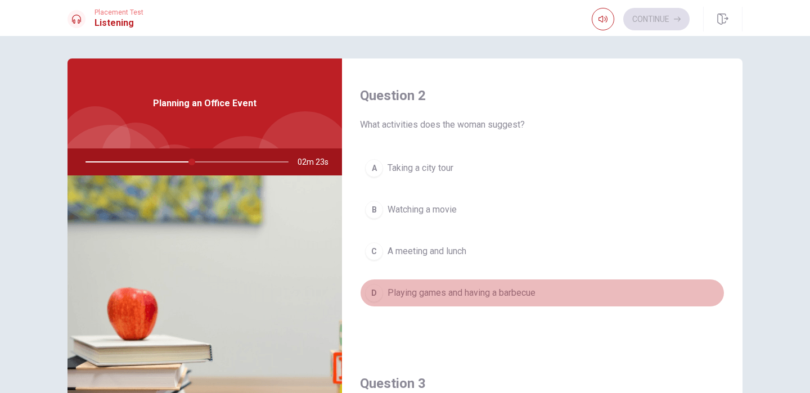
click at [410, 288] on span "Playing games and having a barbecue" at bounding box center [461, 292] width 148 height 13
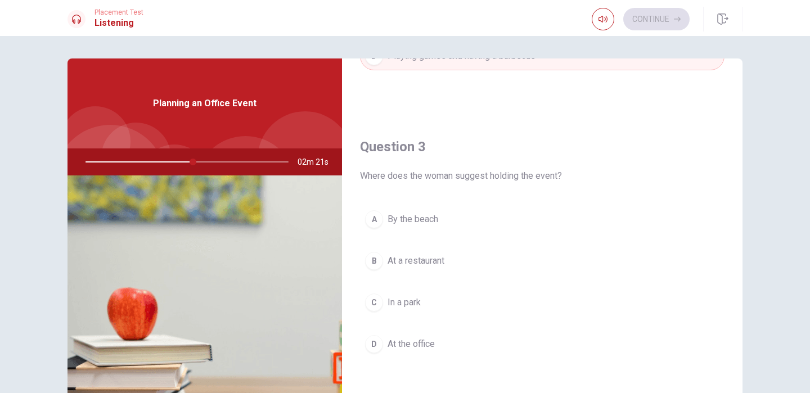
scroll to position [527, 0]
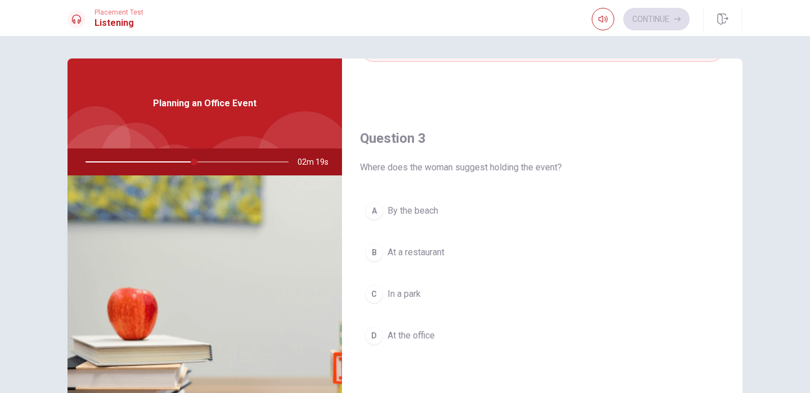
click at [410, 290] on span "In a park" at bounding box center [403, 293] width 33 height 13
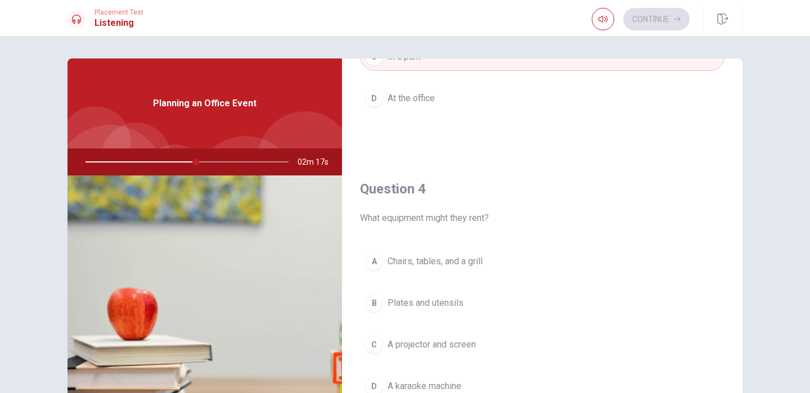
scroll to position [765, 0]
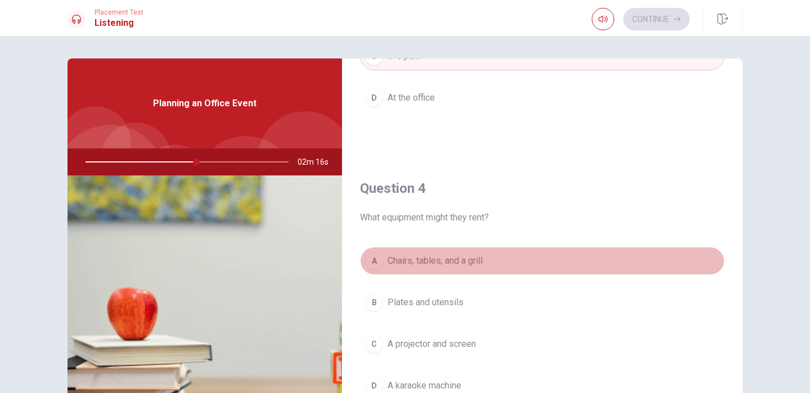
click at [424, 258] on span "Chairs, tables, and a grill" at bounding box center [434, 260] width 95 height 13
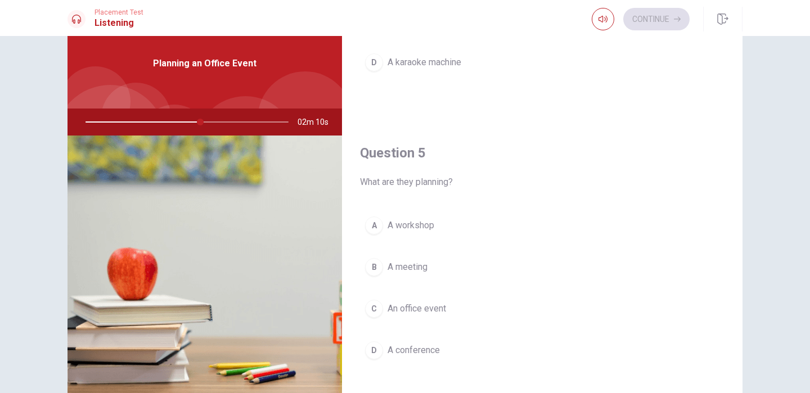
scroll to position [49, 0]
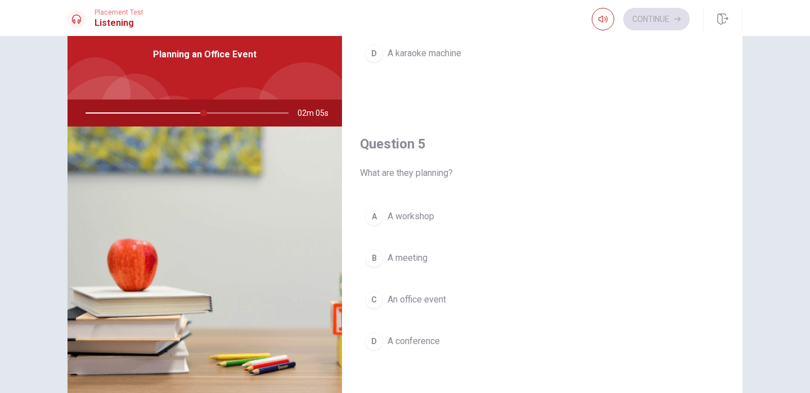
click at [422, 300] on span "An office event" at bounding box center [416, 299] width 58 height 13
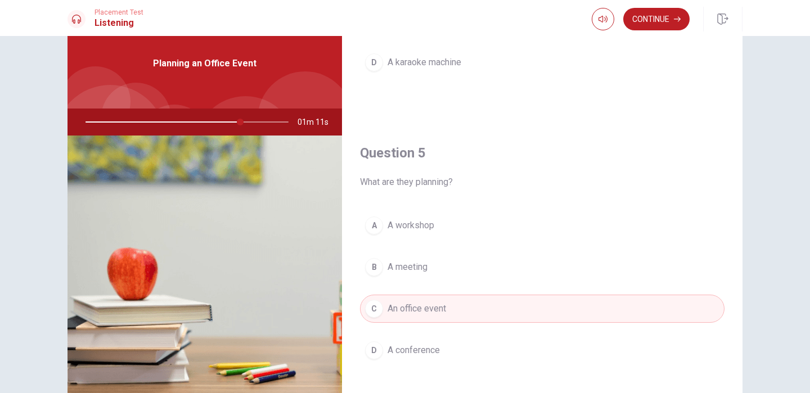
scroll to position [41, 0]
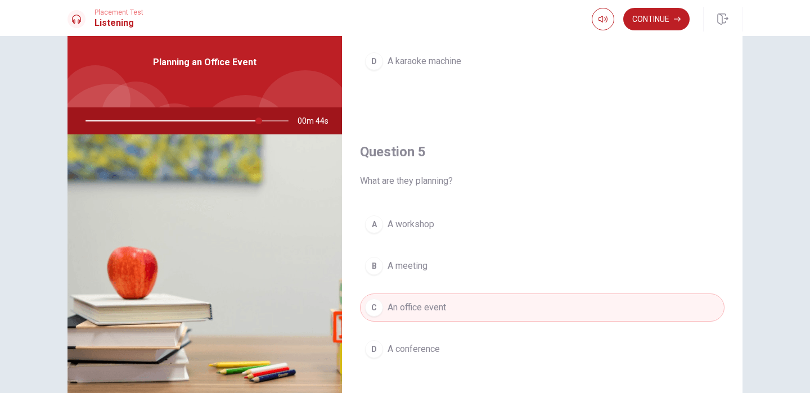
drag, startPoint x: 260, startPoint y: 121, endPoint x: 269, endPoint y: 121, distance: 9.6
click at [269, 121] on div at bounding box center [184, 120] width 225 height 27
click at [652, 26] on button "Continue" at bounding box center [656, 19] width 66 height 22
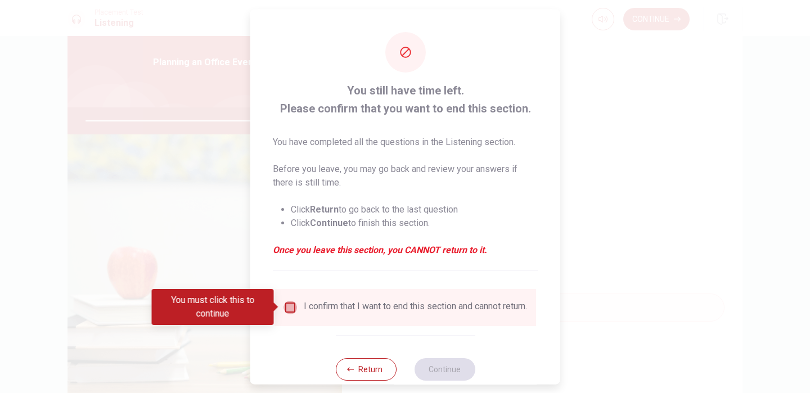
click at [290, 307] on input "You must click this to continue" at bounding box center [289, 306] width 13 height 13
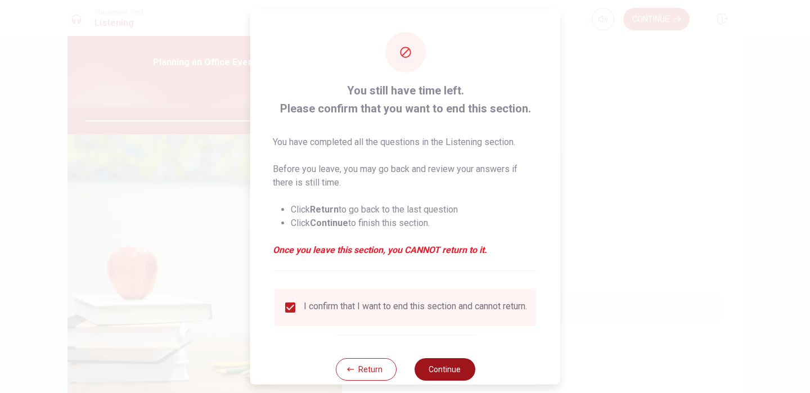
click at [434, 372] on button "Continue" at bounding box center [444, 369] width 61 height 22
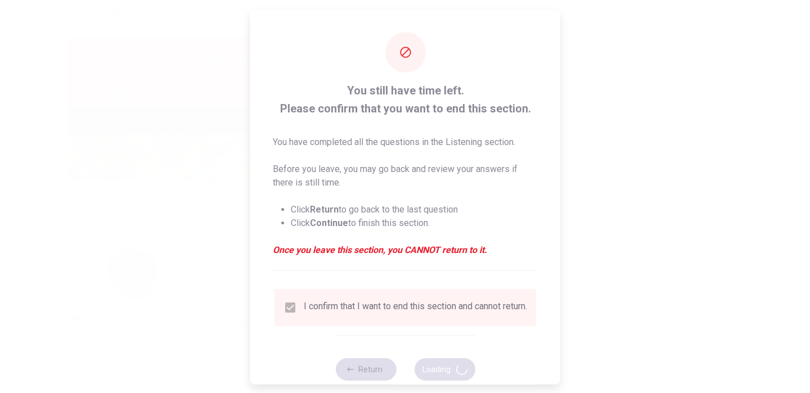
type input "89"
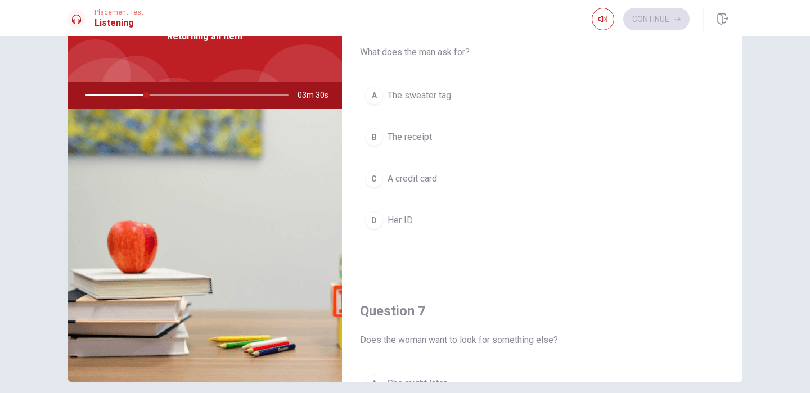
scroll to position [0, 0]
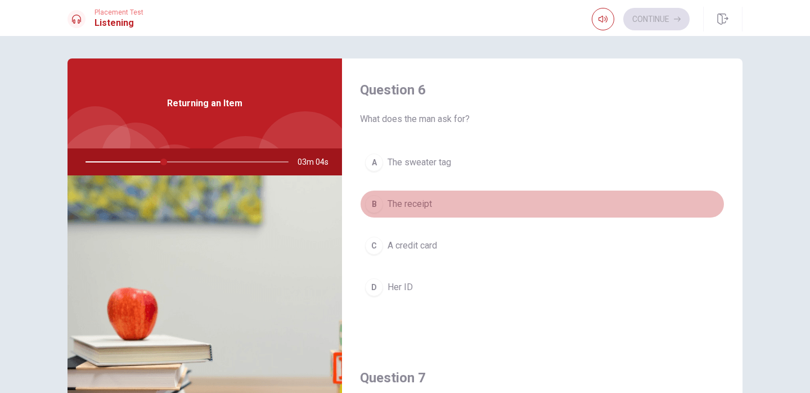
click at [411, 205] on span "The receipt" at bounding box center [409, 203] width 44 height 13
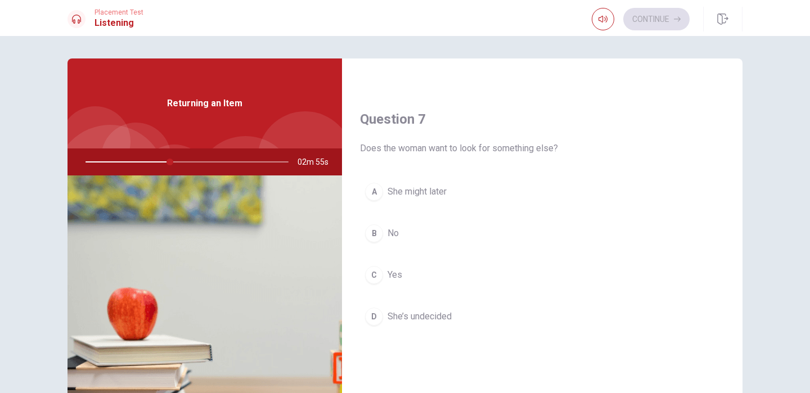
scroll to position [261, 0]
click at [398, 233] on span "No" at bounding box center [392, 230] width 11 height 13
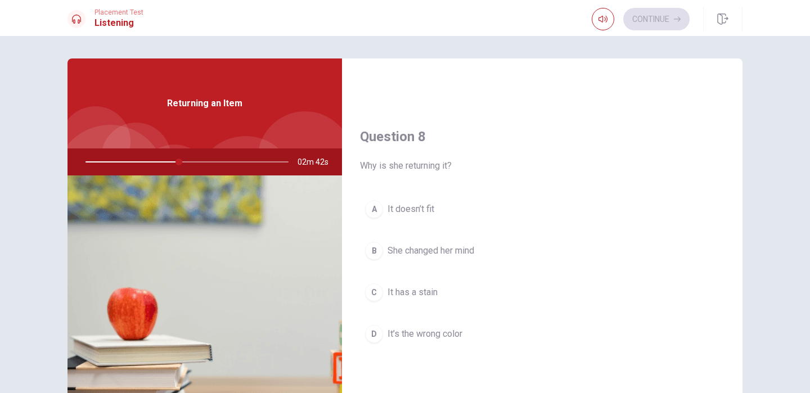
scroll to position [533, 0]
click at [420, 200] on span "It doesn’t fit" at bounding box center [410, 204] width 47 height 13
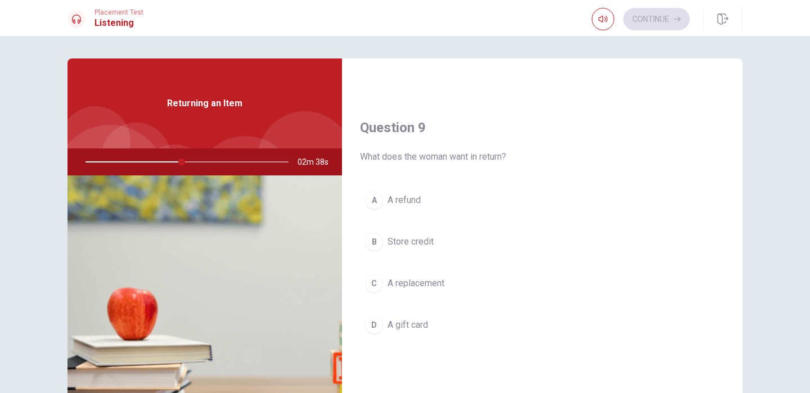
scroll to position [826, 0]
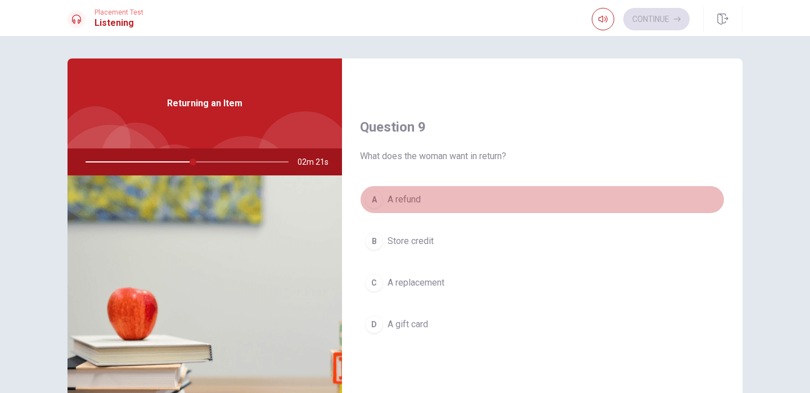
click at [417, 199] on span "A refund" at bounding box center [403, 199] width 33 height 13
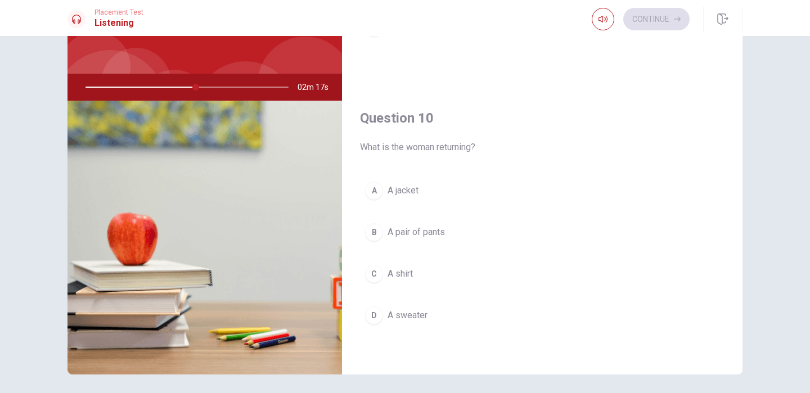
scroll to position [82, 0]
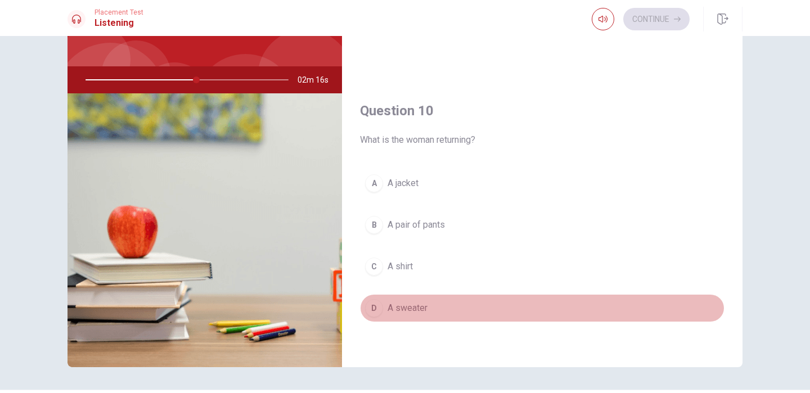
click at [429, 301] on button "D A sweater" at bounding box center [542, 308] width 364 height 28
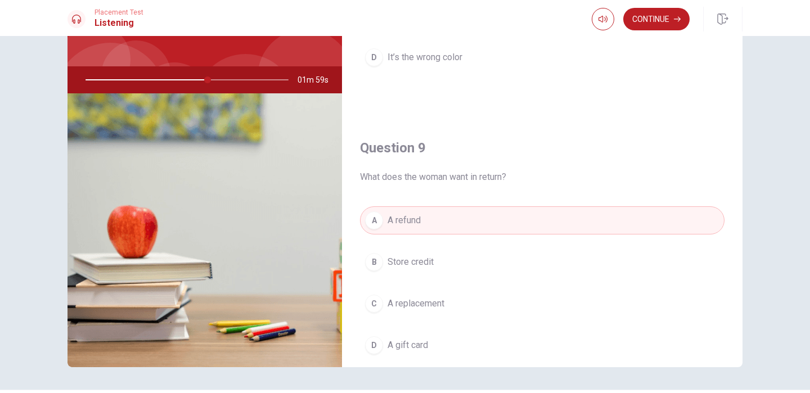
scroll to position [739, 0]
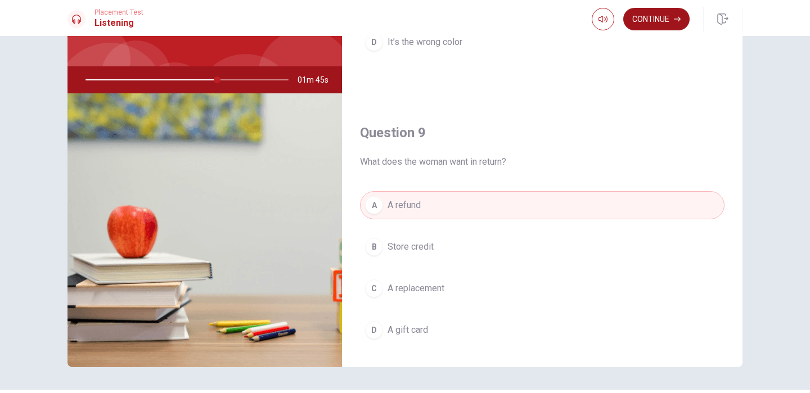
click at [651, 17] on button "Continue" at bounding box center [656, 19] width 66 height 22
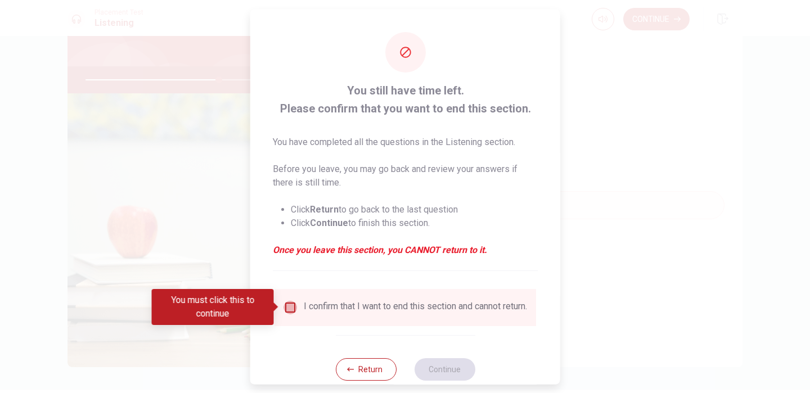
click at [294, 308] on input "You must click this to continue" at bounding box center [289, 306] width 13 height 13
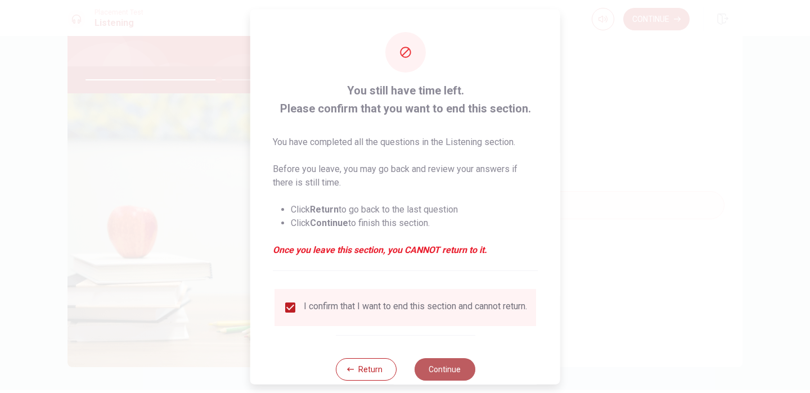
click at [434, 372] on button "Continue" at bounding box center [444, 369] width 61 height 22
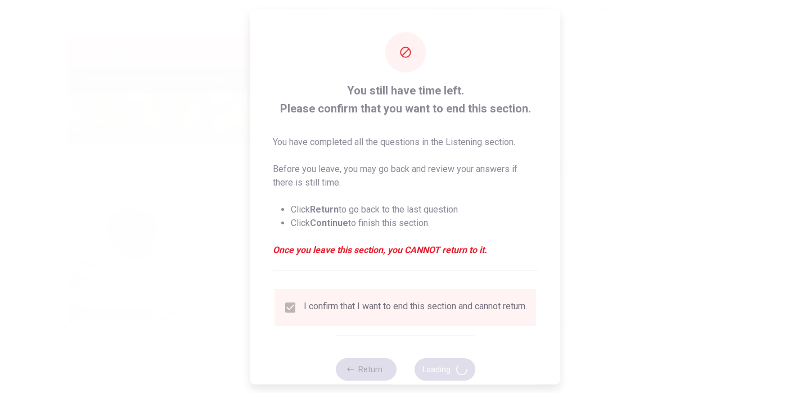
type input "66"
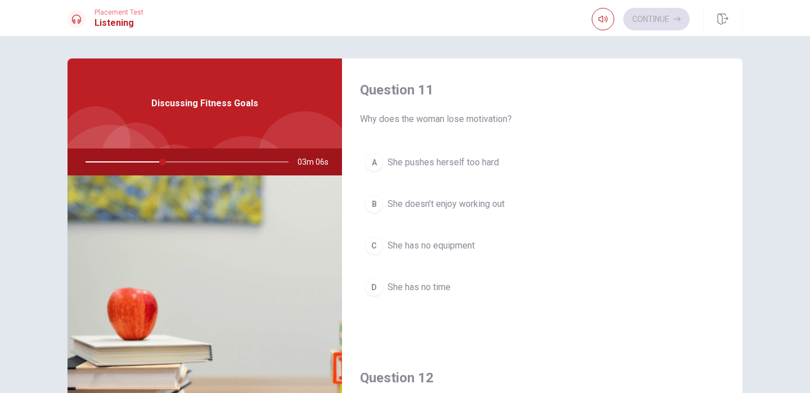
scroll to position [15, 0]
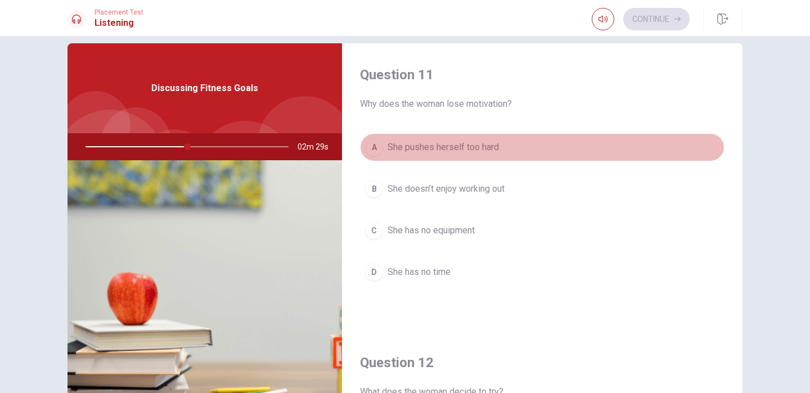
click at [381, 146] on div "A" at bounding box center [374, 147] width 18 height 18
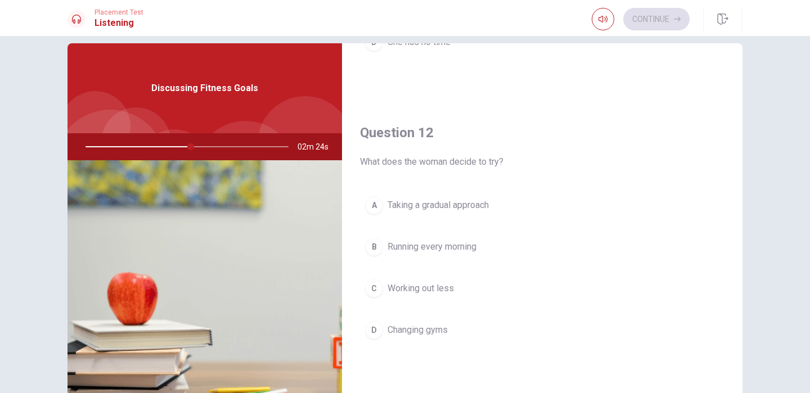
scroll to position [234, 0]
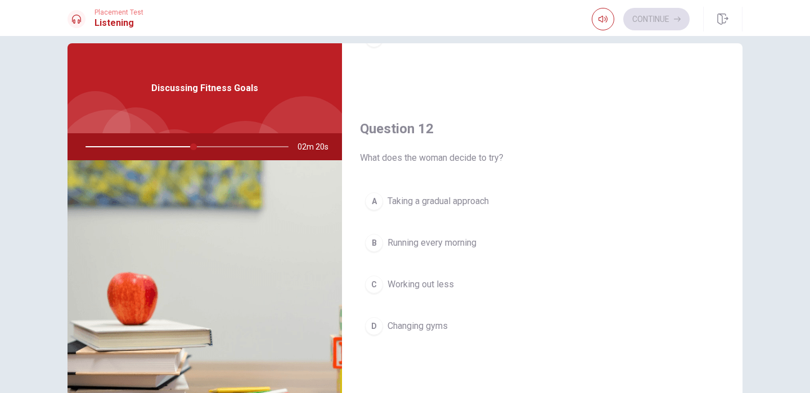
click at [417, 200] on span "Taking a gradual approach" at bounding box center [437, 201] width 101 height 13
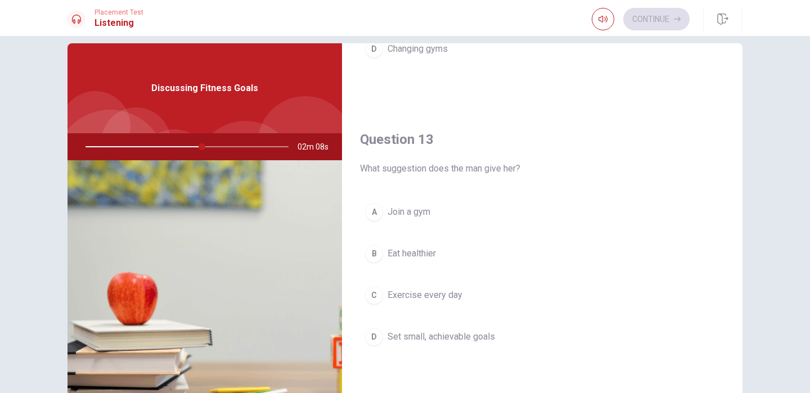
scroll to position [517, 0]
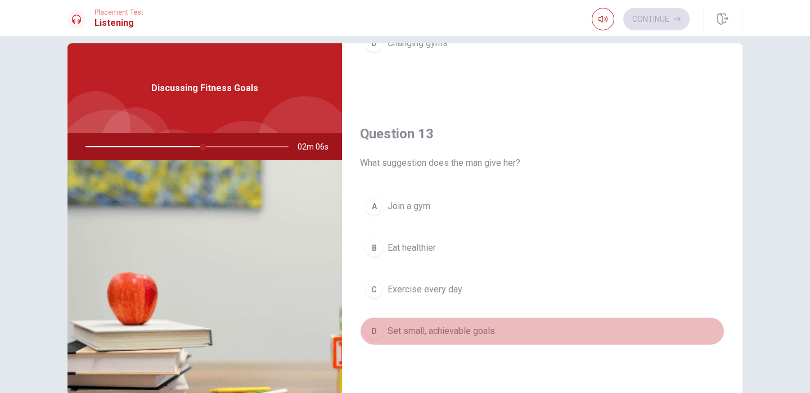
click at [409, 332] on span "Set small, achievable goals" at bounding box center [440, 330] width 107 height 13
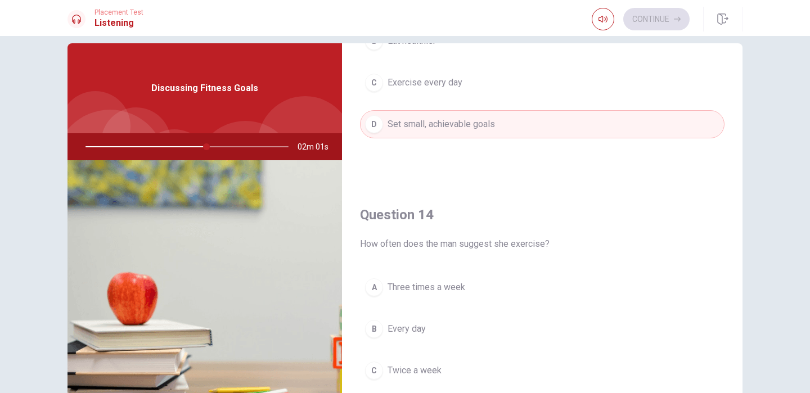
scroll to position [728, 0]
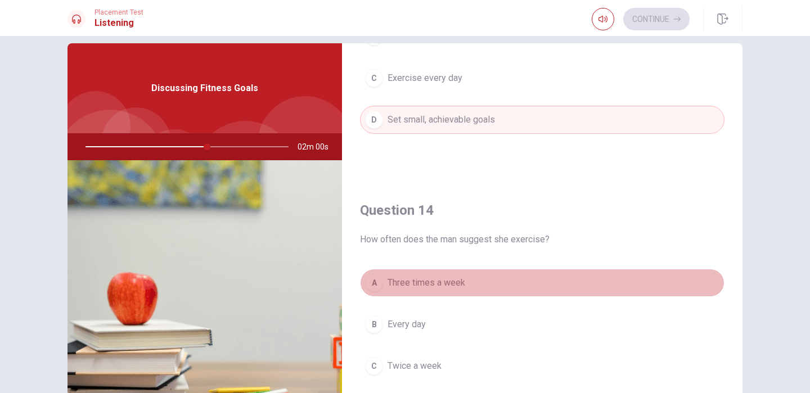
click at [422, 286] on span "Three times a week" at bounding box center [426, 282] width 78 height 13
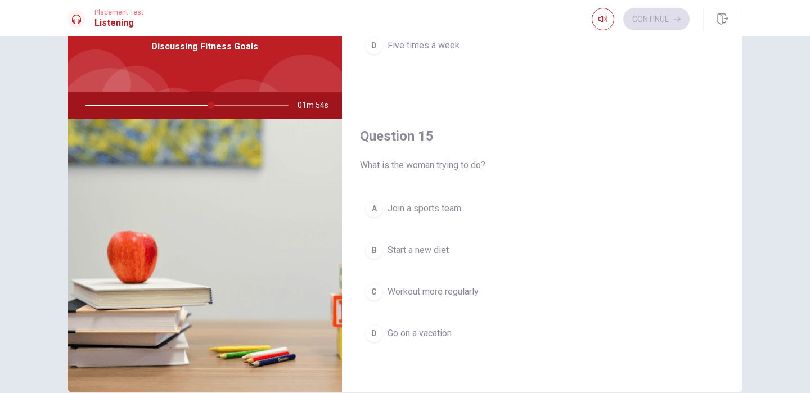
scroll to position [64, 0]
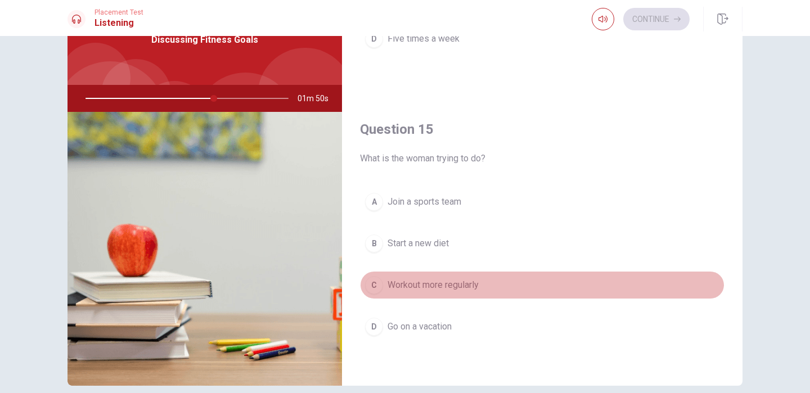
click at [422, 286] on span "Workout more regularly" at bounding box center [432, 284] width 91 height 13
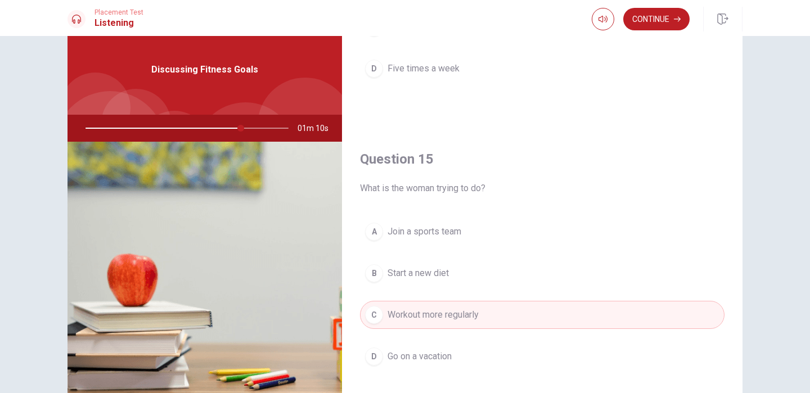
scroll to position [115, 0]
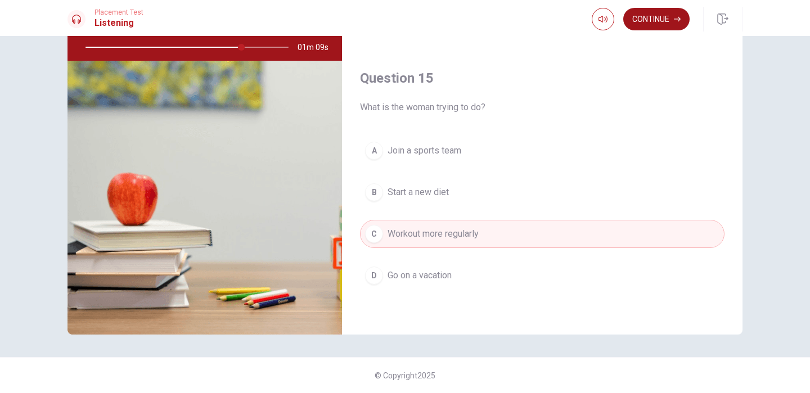
click at [632, 16] on button "Continue" at bounding box center [656, 19] width 66 height 22
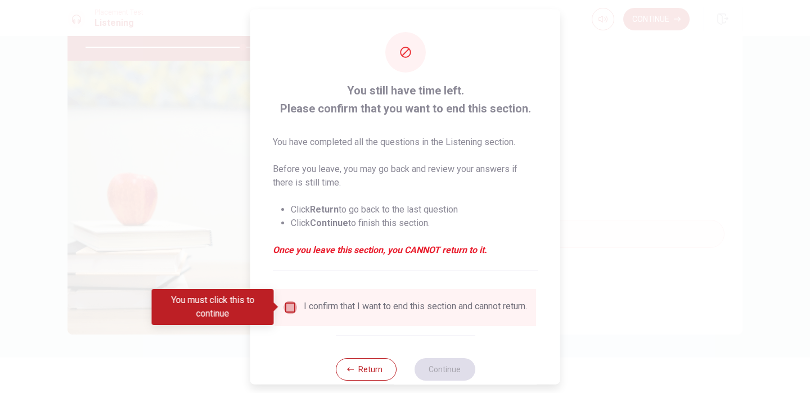
click at [290, 306] on input "You must click this to continue" at bounding box center [289, 306] width 13 height 13
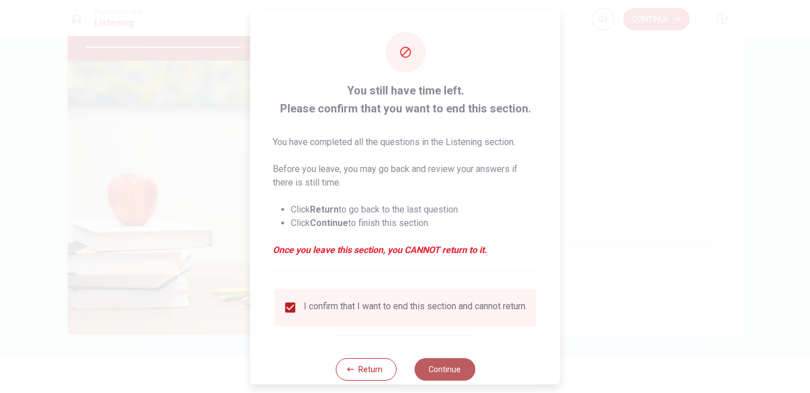
click at [449, 372] on button "Continue" at bounding box center [444, 369] width 61 height 22
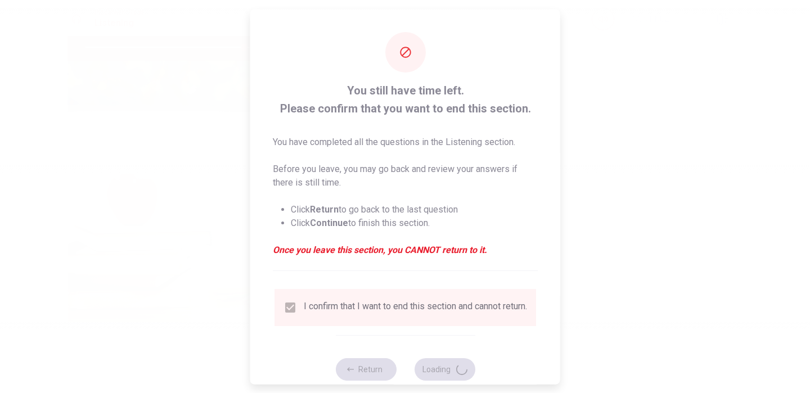
type input "79"
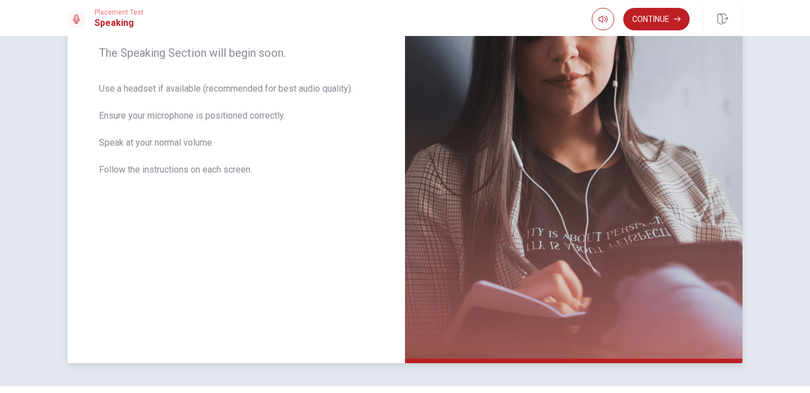
scroll to position [144, 0]
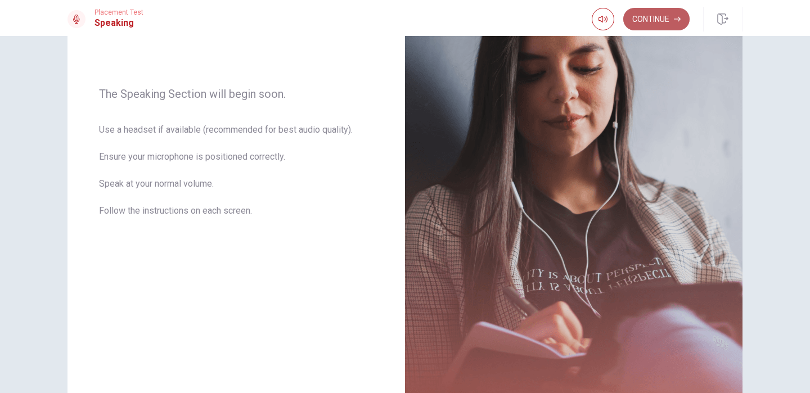
click at [671, 20] on button "Continue" at bounding box center [656, 19] width 66 height 22
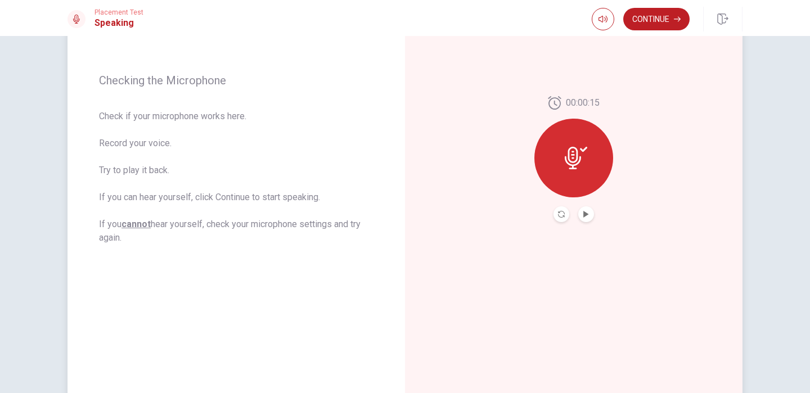
click at [582, 159] on icon at bounding box center [575, 158] width 22 height 22
click at [589, 215] on icon "Play Audio" at bounding box center [585, 214] width 7 height 7
click at [587, 214] on icon "Pause Audio" at bounding box center [586, 214] width 6 height 7
click at [558, 214] on icon "Record Again" at bounding box center [561, 214] width 7 height 7
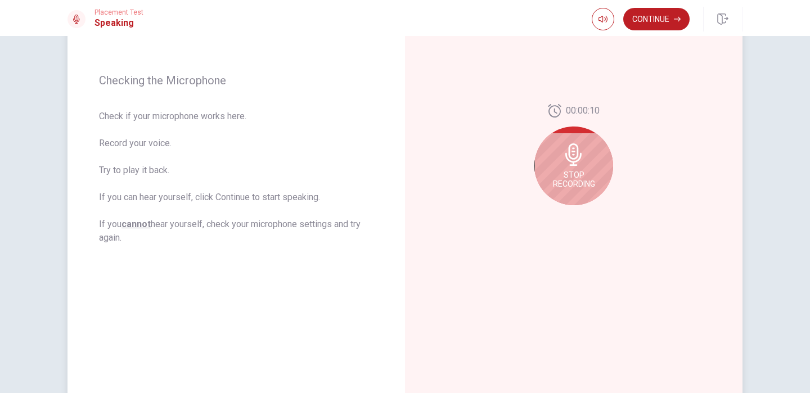
click at [580, 182] on span "Stop Recording" at bounding box center [574, 179] width 42 height 18
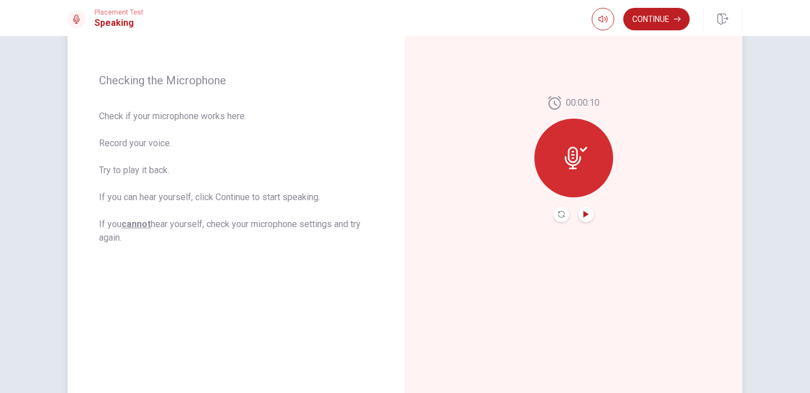
click at [587, 213] on icon "Play Audio" at bounding box center [585, 214] width 7 height 7
click at [653, 24] on button "Continue" at bounding box center [656, 19] width 66 height 22
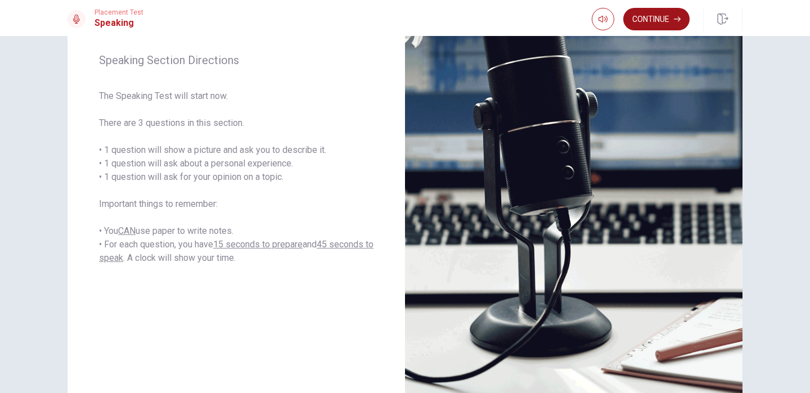
click at [654, 20] on button "Continue" at bounding box center [656, 19] width 66 height 22
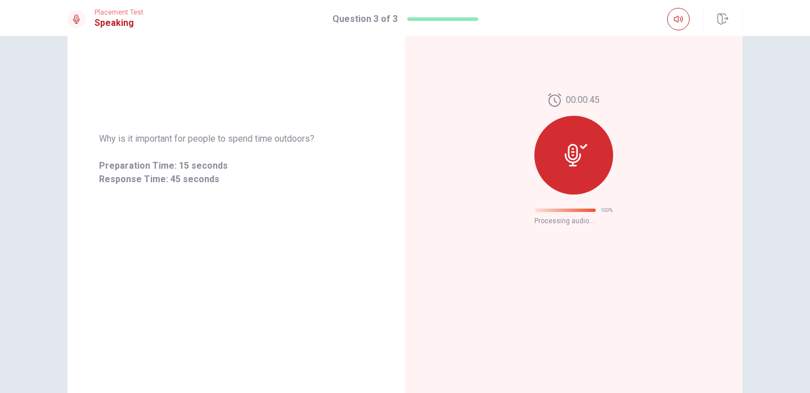
scroll to position [0, 0]
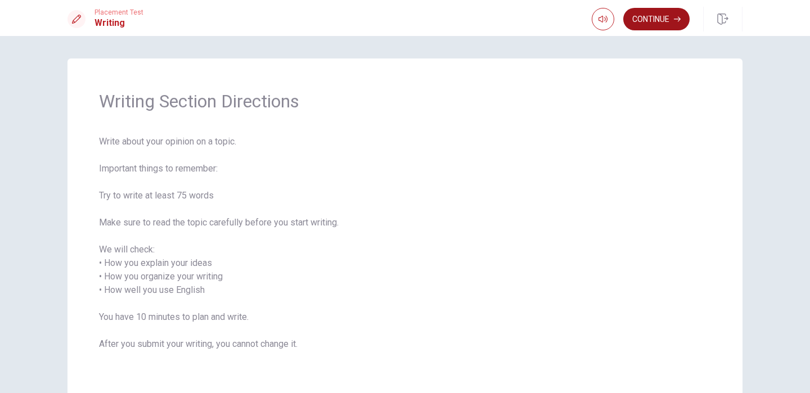
click at [674, 21] on icon "button" at bounding box center [676, 19] width 7 height 7
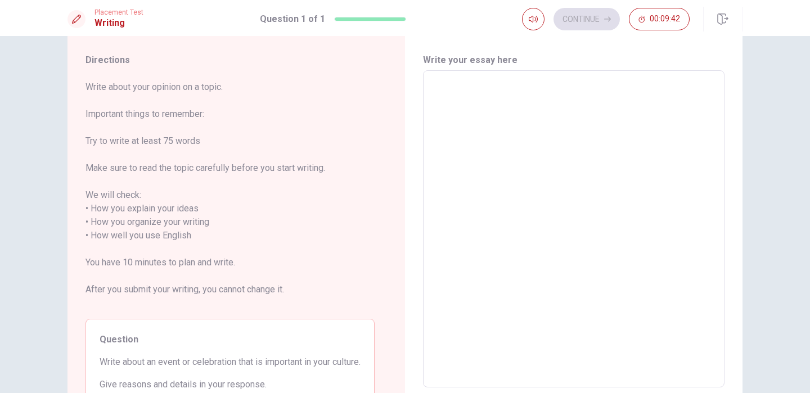
scroll to position [31, 0]
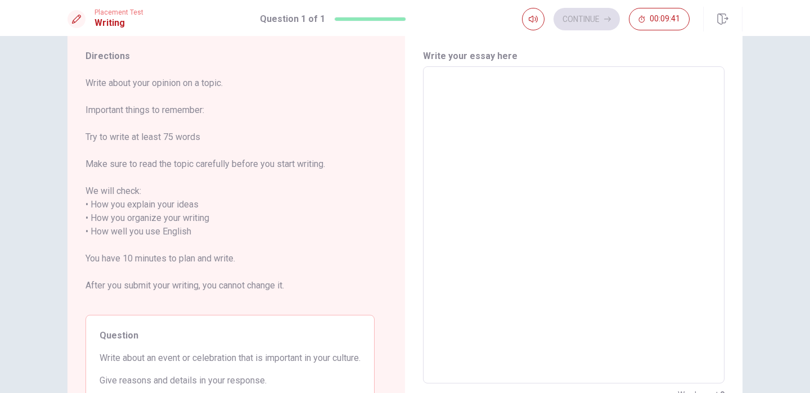
click at [462, 115] on textarea at bounding box center [574, 225] width 286 height 299
type textarea "T"
type textarea "x"
type textarea "Th"
type textarea "x"
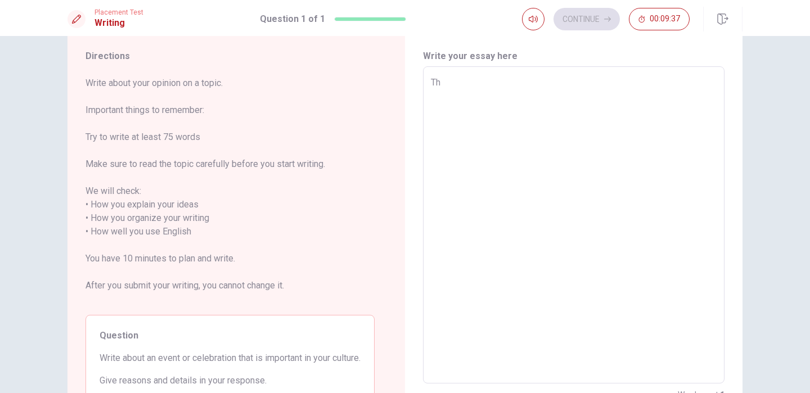
type textarea "The"
type textarea "x"
type textarea "Th"
type textarea "x"
type textarea "T"
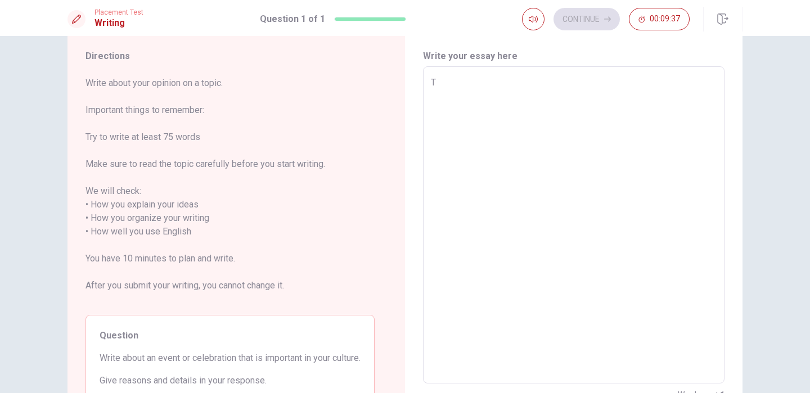
type textarea "x"
type textarea "T"
type textarea "x"
type textarea "Th"
type textarea "x"
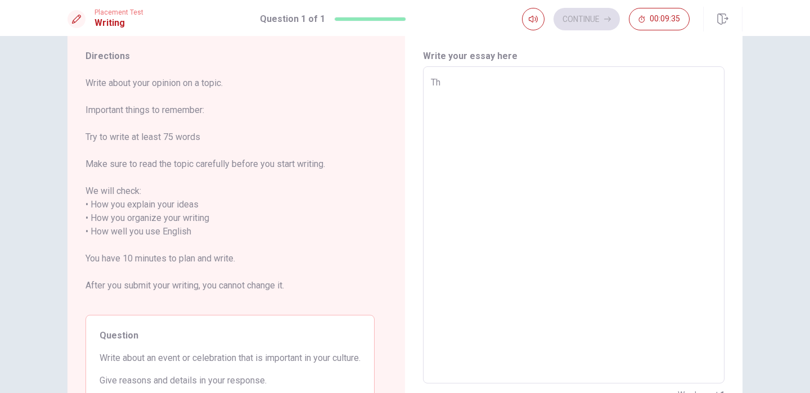
type textarea "The"
type textarea "x"
type textarea "The"
type textarea "x"
type textarea "The C"
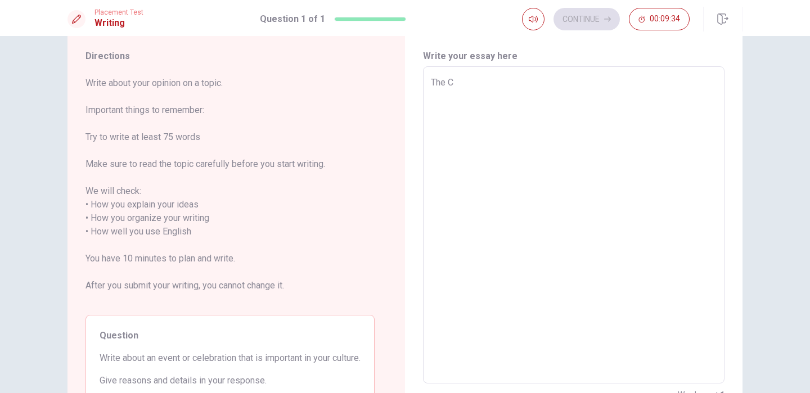
type textarea "x"
type textarea "The Ca"
type textarea "x"
type textarea "The Car"
type textarea "x"
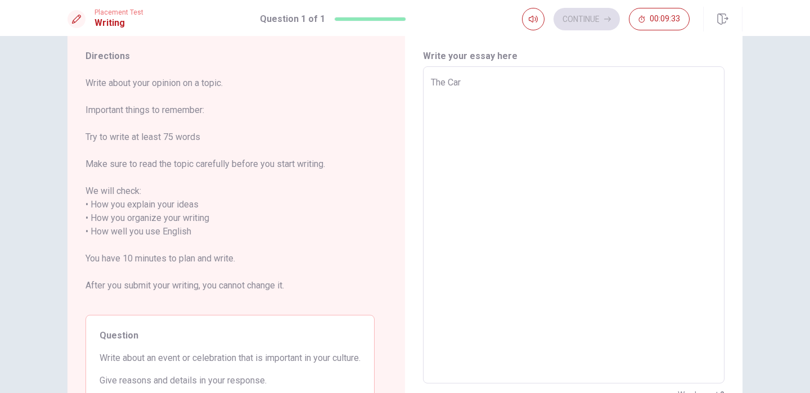
type textarea "The Carn"
type textarea "x"
type textarea "The Carna"
type textarea "x"
type textarea "The Carnav"
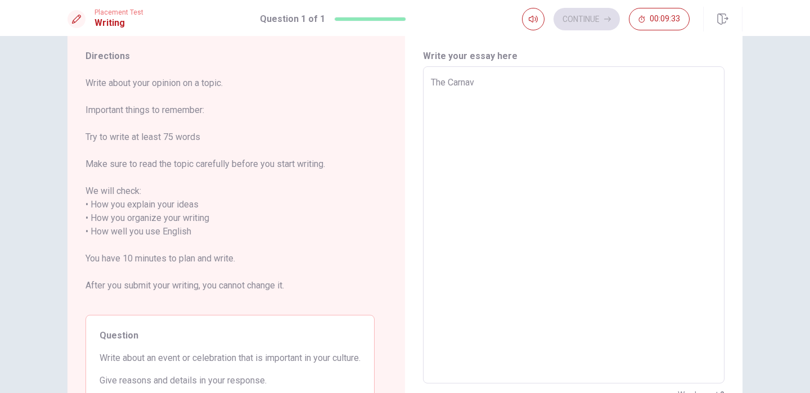
type textarea "x"
type textarea "The Carnava"
type textarea "x"
type textarea "The [DATE]"
type textarea "x"
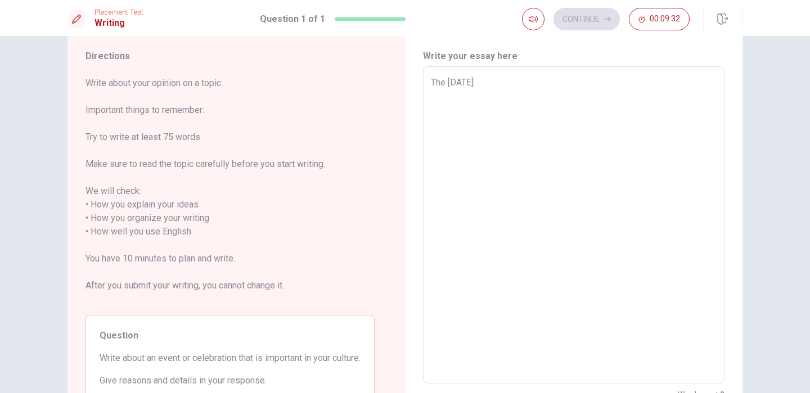
type textarea "The [DATE]"
type textarea "x"
type textarea "The [DATE] i"
type textarea "x"
type textarea "The [DATE] it"
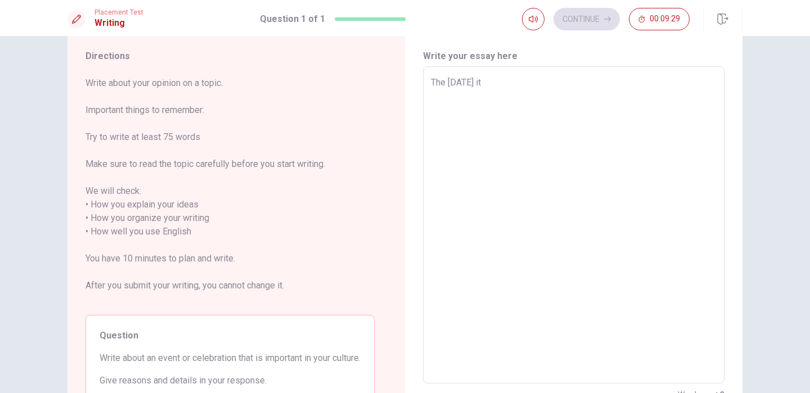
type textarea "x"
type textarea "The [DATE] i"
type textarea "x"
type textarea "The [DATE] is"
type textarea "x"
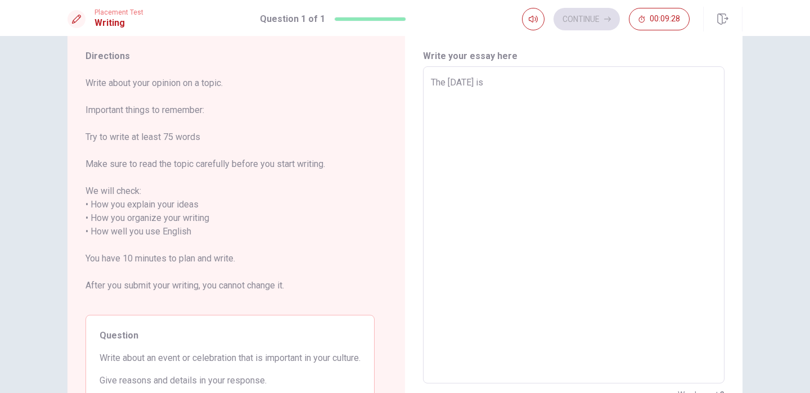
type textarea "The [DATE] is"
type textarea "x"
type textarea "The [DATE] is t"
type textarea "x"
type textarea "The [DATE] is th"
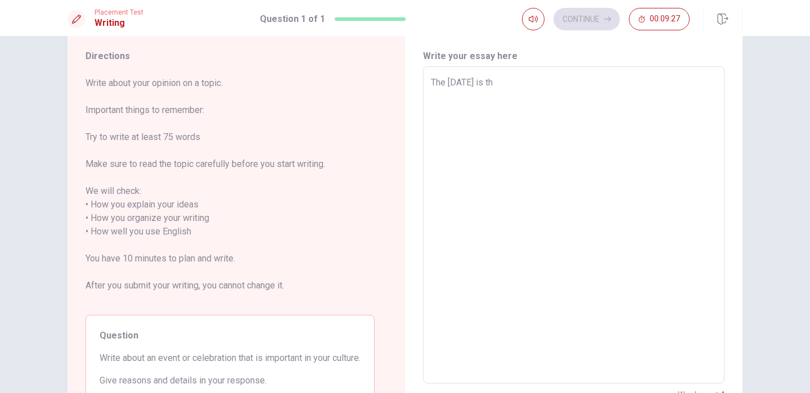
type textarea "x"
type textarea "The [DATE] is the"
type textarea "x"
type textarea "The [DATE] is the"
type textarea "x"
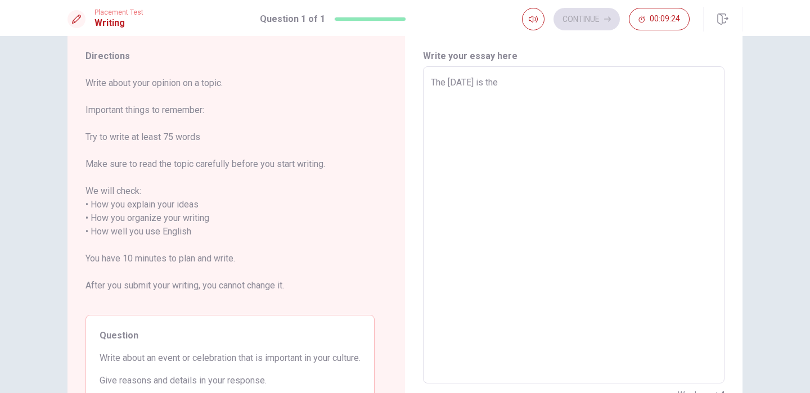
type textarea "The [DATE] is the c"
type textarea "x"
type textarea "The [DATE] is the ce"
type textarea "x"
type textarea "The [DATE] is the cel"
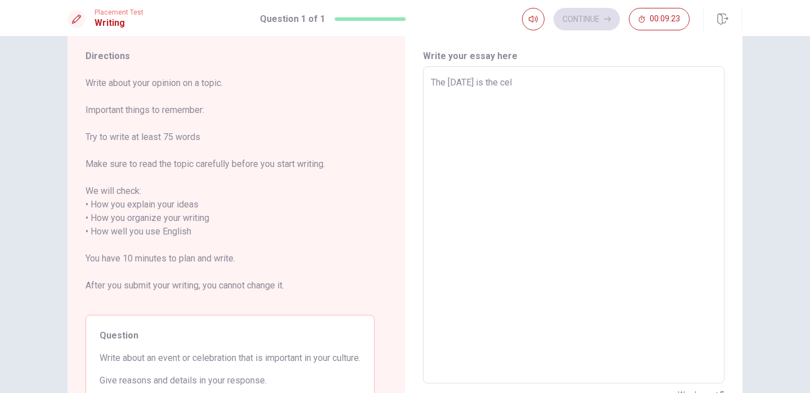
type textarea "x"
type textarea "The [DATE] is the celb"
type textarea "x"
type textarea "The [DATE] is the celbr"
type textarea "x"
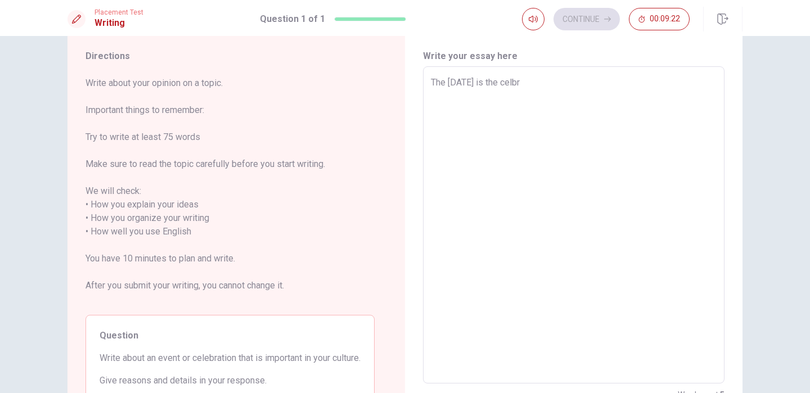
type textarea "The [DATE] is the celbra"
type textarea "x"
type textarea "The [DATE] is the celbrat"
type textarea "x"
type textarea "The [DATE] is the celbrati"
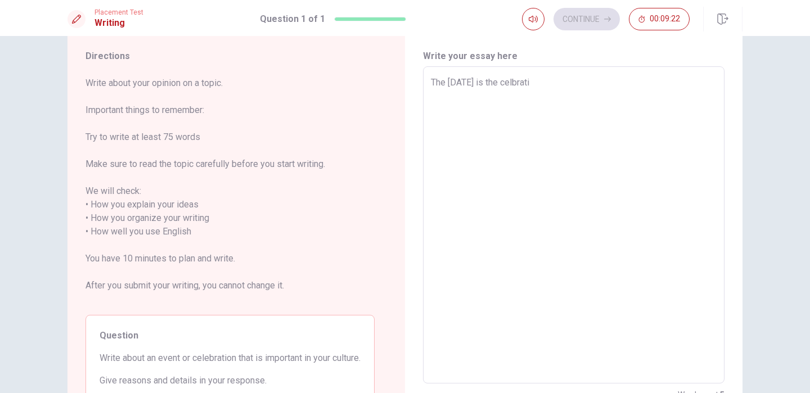
type textarea "x"
type textarea "The [DATE] is the celbratio"
type textarea "x"
type textarea "The [DATE] is the celbration"
type textarea "x"
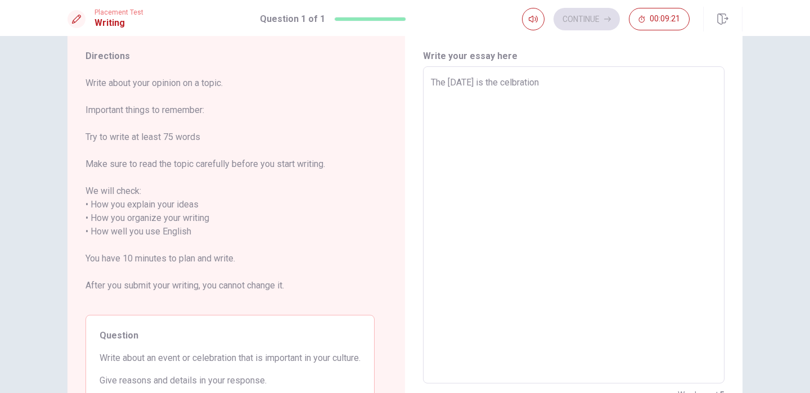
type textarea "The [DATE] is the celbration"
type textarea "x"
type textarea "The [DATE] is the celbration m"
type textarea "x"
type textarea "The [DATE] is the celbration mo"
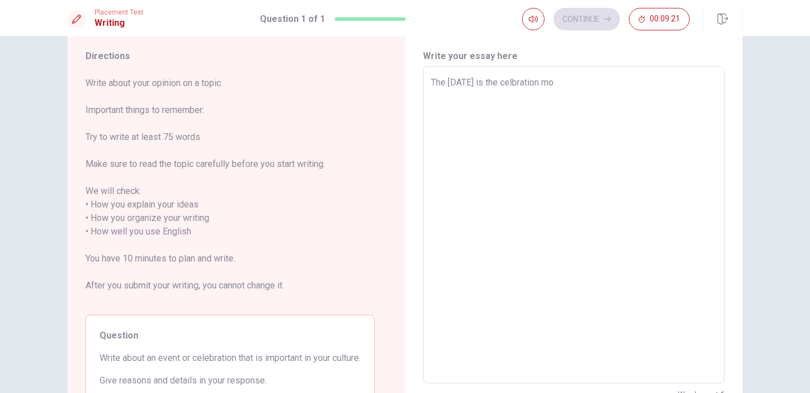
type textarea "x"
type textarea "The [DATE] is the celbration mor"
type textarea "x"
type textarea "The [DATE] is the celbration more"
type textarea "x"
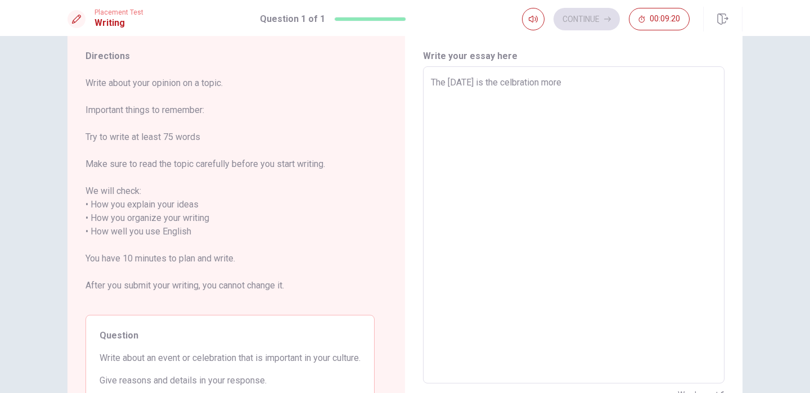
type textarea "The [DATE] is the celbration more"
type textarea "x"
type textarea "The [DATE] is the celbration more i"
type textarea "x"
type textarea "The [DATE] is the celbration more im"
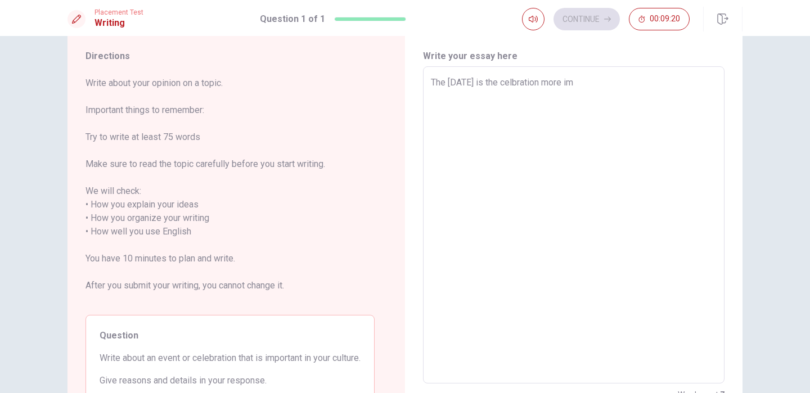
type textarea "x"
type textarea "The [DATE] is the celbration more imp"
type textarea "x"
type textarea "The [DATE] is the celbration more impo"
type textarea "x"
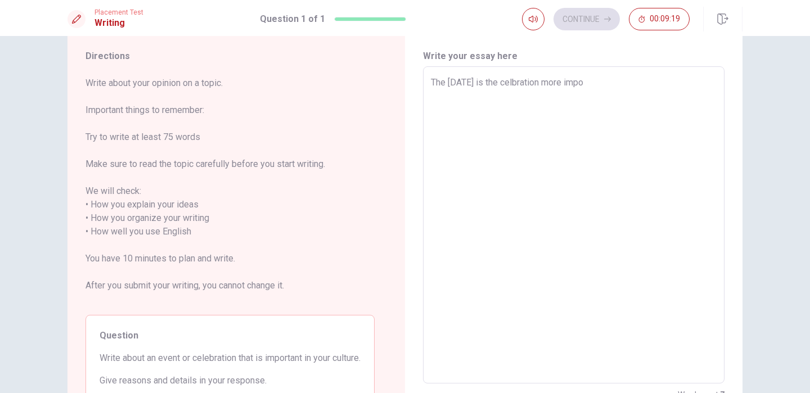
type textarea "The [DATE] is the celbration more impor"
type textarea "x"
type textarea "The [DATE] is the celbration more import"
type textarea "x"
type textarea "The [DATE] is the celbration more importa"
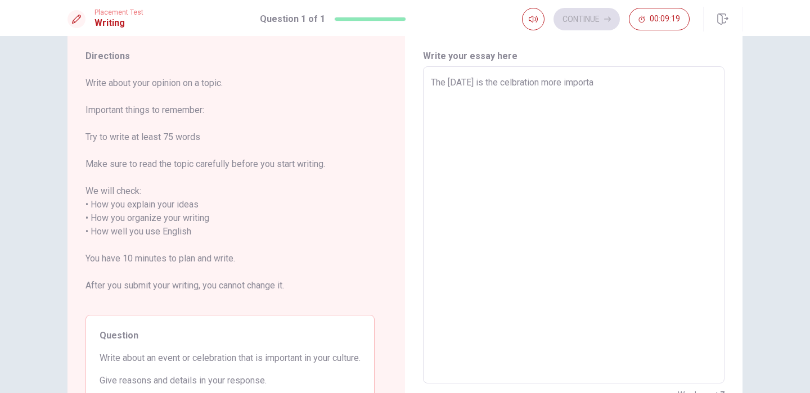
type textarea "x"
type textarea "The [DATE] is the celbration more importan"
type textarea "x"
type textarea "The [DATE] is the celbration more important"
type textarea "x"
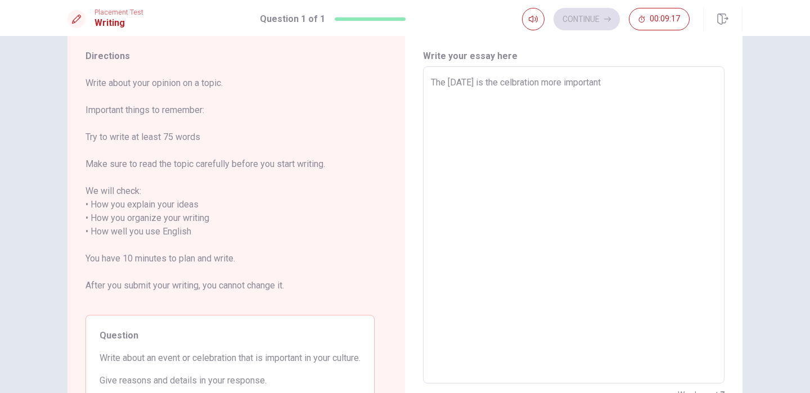
type textarea "The [DATE] is the celbration more important"
type textarea "x"
type textarea "The [DATE] is the celbration more important t"
type textarea "x"
type textarea "The [DATE] is the celbration more important to"
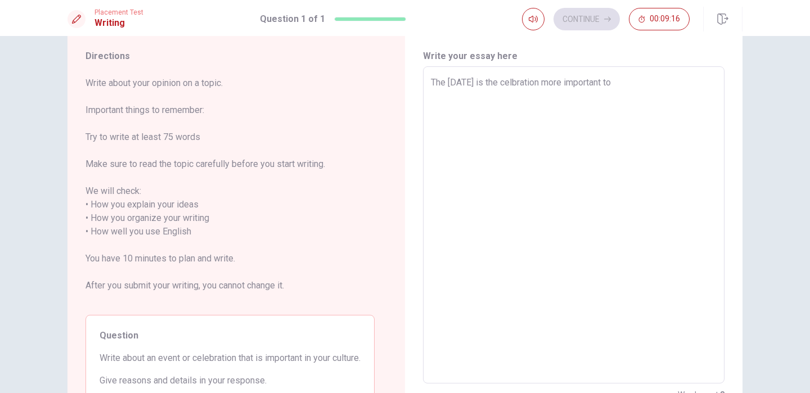
type textarea "x"
type textarea "The [DATE] is the celbration more important to"
type textarea "x"
type textarea "The [DATE] is the celbration more important to b"
type textarea "x"
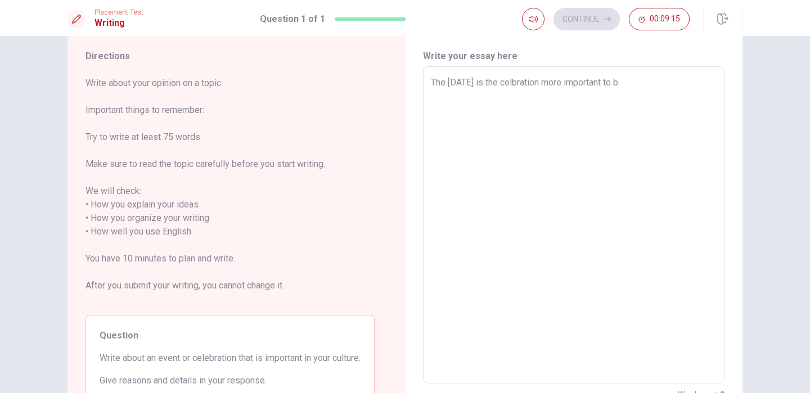
type textarea "The [DATE] is the celbration more important to br"
type textarea "x"
type textarea "The [DATE] is the celbration more important to bra"
type textarea "x"
type textarea "The [DATE] is the celbration more important to braz"
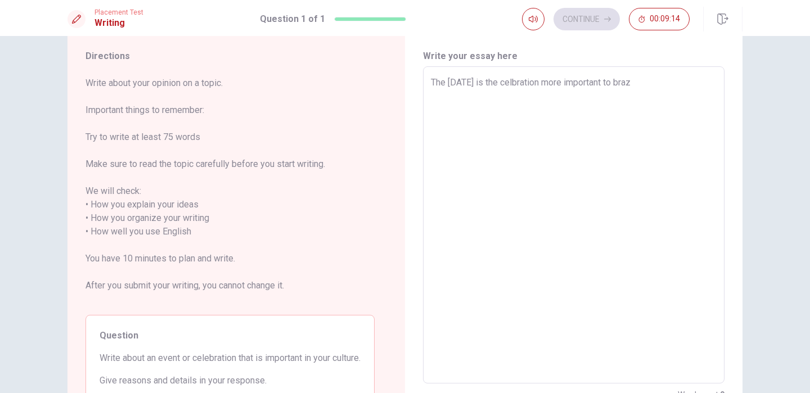
type textarea "x"
type textarea "The [DATE] is the celbration more important to brazi"
type textarea "x"
type textarea "The [DATE] is the celbration more important to [GEOGRAPHIC_DATA]"
type textarea "x"
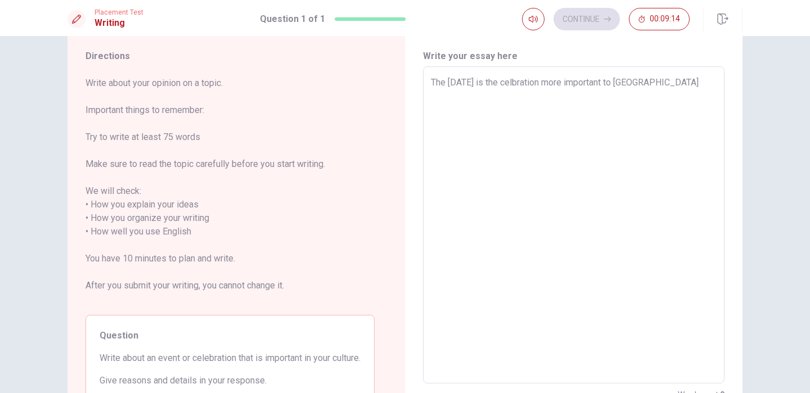
type textarea "The [DATE] is the celbration more important to brazili"
type textarea "x"
type textarea "The [DATE] is the celbration more important to [GEOGRAPHIC_DATA]"
type textarea "x"
type textarea "The [DATE] is the celbration more important to brazilian"
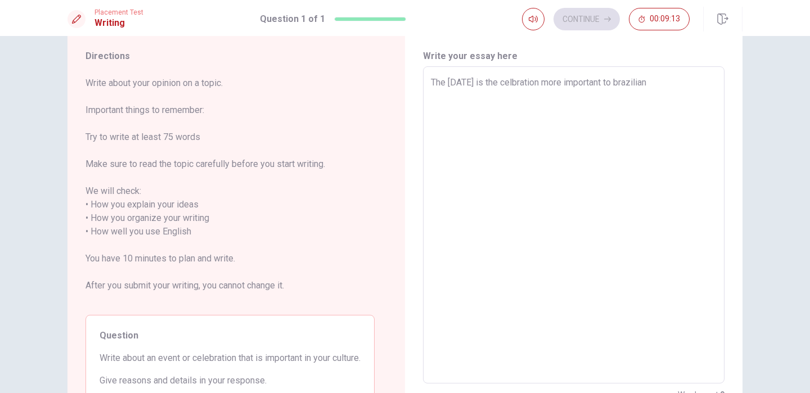
type textarea "x"
type textarea "The [DATE] is the celbration more important to [DEMOGRAPHIC_DATA]"
type textarea "x"
type textarea "The [DATE] is the celbration more important to [DEMOGRAPHIC_DATA]."
type textarea "x"
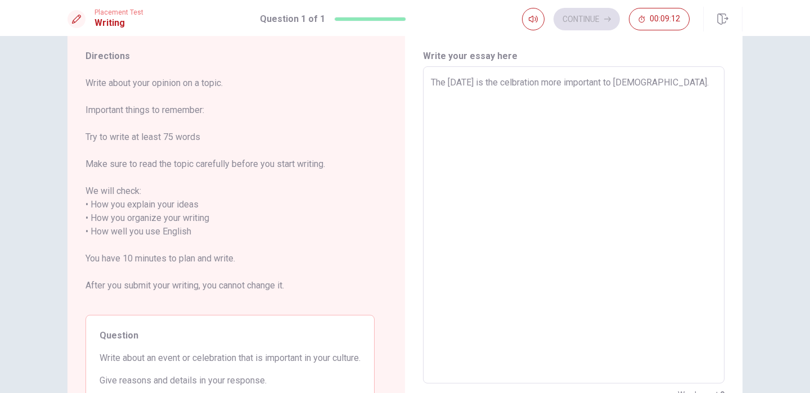
type textarea "The [DATE] is the celbration more important to [DEMOGRAPHIC_DATA]."
type textarea "x"
type textarea "The [DATE] is the celbration more important to [DEMOGRAPHIC_DATA]. I"
type textarea "x"
type textarea "The [DATE] is the celbration more important to [DEMOGRAPHIC_DATA]. It"
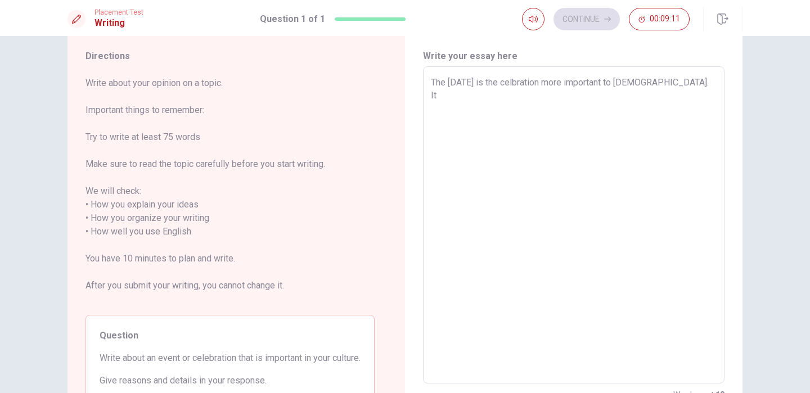
type textarea "x"
type textarea "The [DATE] is the celbration more important to [DEMOGRAPHIC_DATA]. It'"
type textarea "x"
type textarea "The [DATE] is the celbration more important to [DEMOGRAPHIC_DATA]. It's"
type textarea "x"
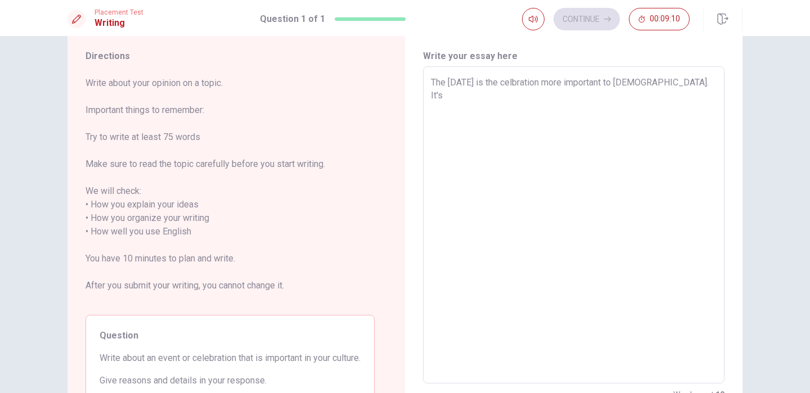
type textarea "The [DATE] is the celbration more important to [DEMOGRAPHIC_DATA]. It's"
type textarea "x"
type textarea "The [DATE] is the celbration more important to [DEMOGRAPHIC_DATA]. It's a"
type textarea "x"
type textarea "The [DATE] is the celbration more important to [DEMOGRAPHIC_DATA]. It's a"
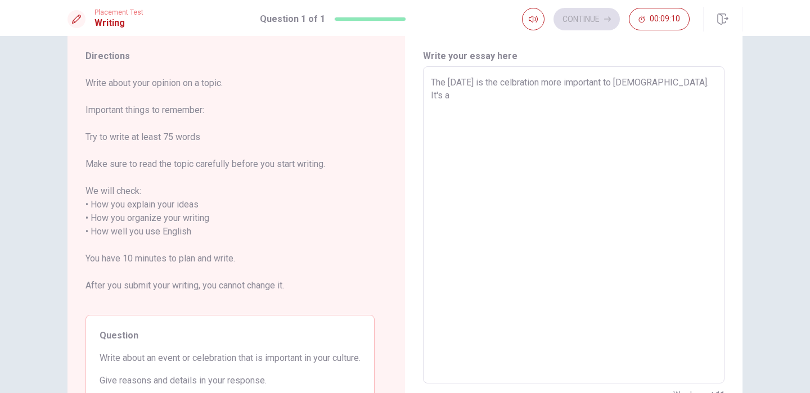
type textarea "x"
type textarea "The [DATE] is the celbration more important to [DEMOGRAPHIC_DATA]. It's a h"
type textarea "x"
type textarea "The [DATE] is the celbration more important to [DEMOGRAPHIC_DATA]. It's a ho"
type textarea "x"
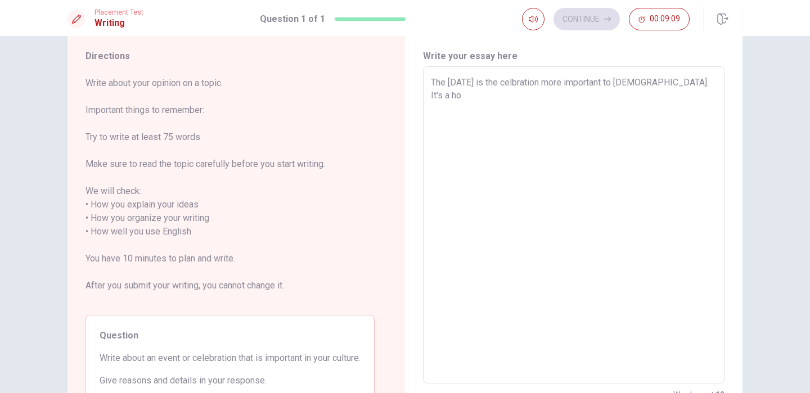
type textarea "The [DATE] is the celbration more important to [DEMOGRAPHIC_DATA]. It's a hol"
type textarea "x"
type textarea "The [DATE] is the celbration more important to [DEMOGRAPHIC_DATA]. It's a [DATE]"
type textarea "x"
type textarea "The [DATE] is the celbration more important to [DEMOGRAPHIC_DATA]. It's a holid"
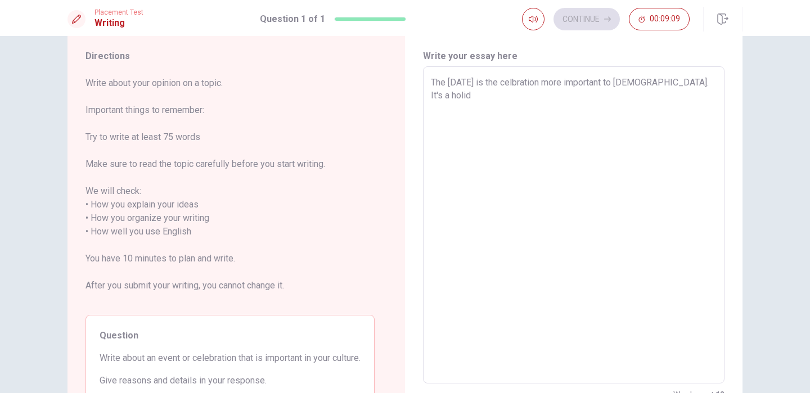
type textarea "x"
type textarea "The [DATE] is the celbration more important to [DEMOGRAPHIC_DATA]. It's a holida"
type textarea "x"
type textarea "The [DATE] is the celbration more important to [DEMOGRAPHIC_DATA]. It's a holid…"
click at [670, 79] on textarea "The [DATE] is the celbration more important to [DEMOGRAPHIC_DATA]. It's a holid…" at bounding box center [574, 225] width 286 height 299
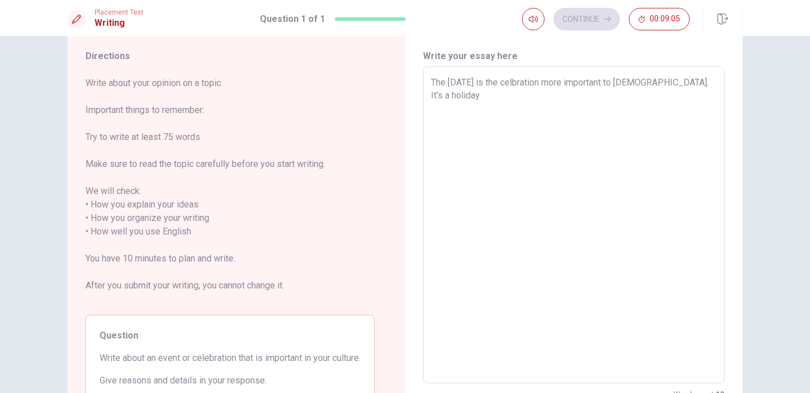
type textarea "x"
type textarea "The [DATE] is the celbration more important to [DEMOGRAPHIC_DATA]. TIt's a holi…"
type textarea "x"
type textarea "The [DATE] is the celbration more important to [DEMOGRAPHIC_DATA]. ToIt's a hol…"
type textarea "x"
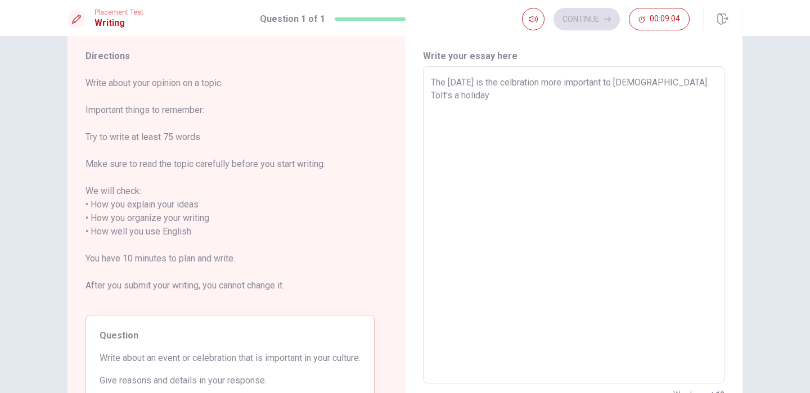
type textarea "The [DATE] is the celbration more important to [DEMOGRAPHIC_DATA]. To It's a ho…"
type textarea "x"
type textarea "The [DATE] is the celbration more important to [DEMOGRAPHIC_DATA]. To sIt's a h…"
type textarea "x"
type textarea "The [DATE] is the celbration more important to [DEMOGRAPHIC_DATA]. To stIt's a …"
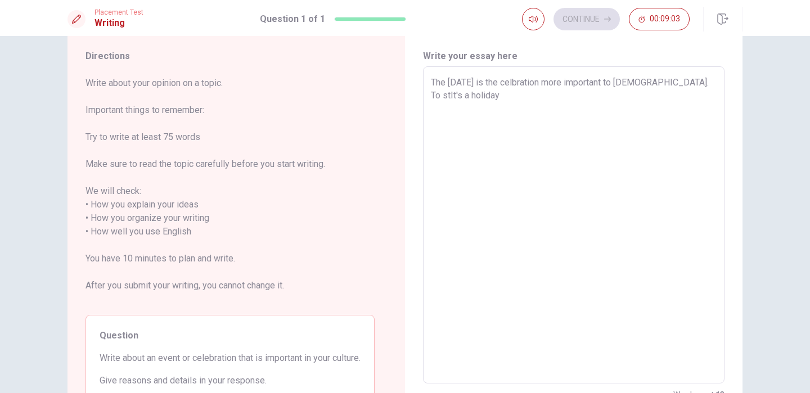
type textarea "x"
type textarea "The [DATE] is the celbration more important to [DEMOGRAPHIC_DATA]. To staIt's a…"
type textarea "x"
type textarea "The [DATE] is the celbration more important to [DEMOGRAPHIC_DATA]. To starIt's …"
type textarea "x"
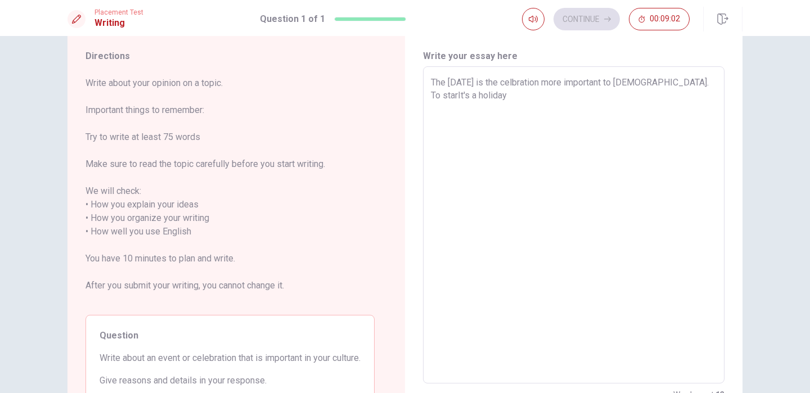
type textarea "The [DATE] is the celbration more important to [DEMOGRAPHIC_DATA]. To startIt's…"
type textarea "x"
type textarea "The [DATE] is the celbration more important to [DEMOGRAPHIC_DATA]. To start It'…"
click at [446, 94] on textarea "The [DATE] is the celbration more important to [DEMOGRAPHIC_DATA]. To start It'…" at bounding box center [574, 225] width 286 height 299
type textarea "x"
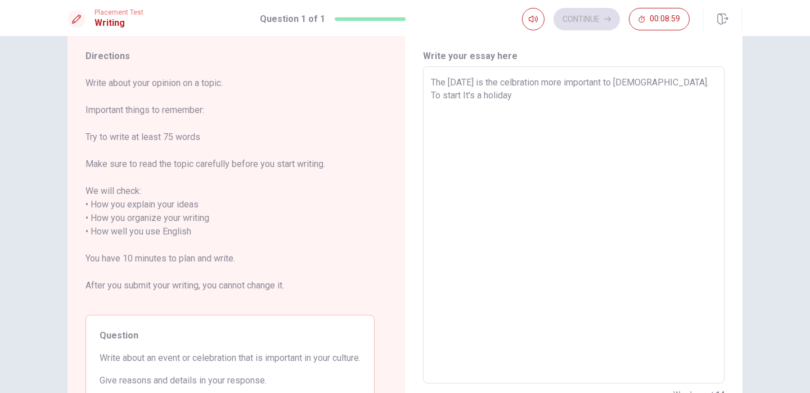
type textarea "The [DATE] is the celbration more important to [DEMOGRAPHIC_DATA]. To start It'…"
type textarea "x"
type textarea "The [DATE] is the celbration more important to [DEMOGRAPHIC_DATA]. To start It'…"
type textarea "x"
type textarea "The [DATE] is the celbration more important to [DEMOGRAPHIC_DATA]. To start It'…"
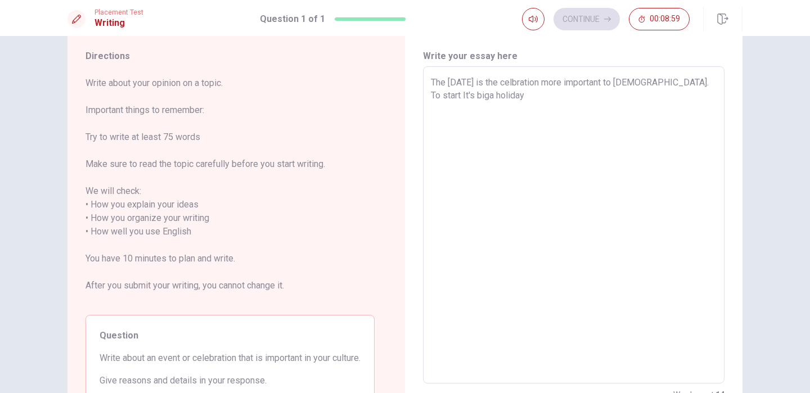
type textarea "x"
type textarea "The [DATE] is the celbration more important to [DEMOGRAPHIC_DATA]. To start It'…"
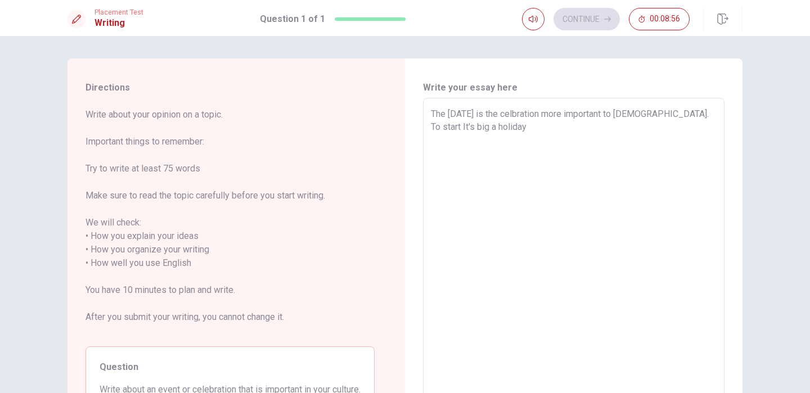
click at [501, 124] on textarea "The [DATE] is the celbration more important to [DEMOGRAPHIC_DATA]. To start It'…" at bounding box center [574, 256] width 286 height 299
type textarea "x"
type textarea "The [DATE] is the celbration more important to [DEMOGRAPHIC_DATA]. To start It'…"
type textarea "x"
type textarea "The [DATE] is the celbration more important to [DEMOGRAPHIC_DATA]. To start It'…"
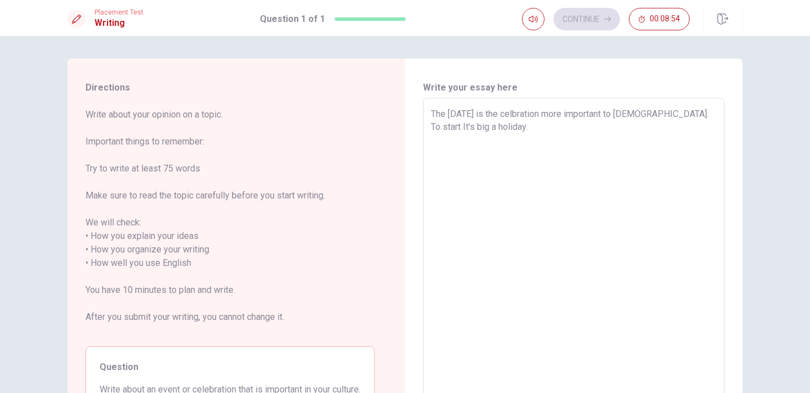
type textarea "x"
type textarea "The [DATE] is the celbration more important to [DEMOGRAPHIC_DATA]. To start It'…"
type textarea "x"
type textarea "The [DATE] is the celbration more important to [DEMOGRAPHIC_DATA]. To start It'…"
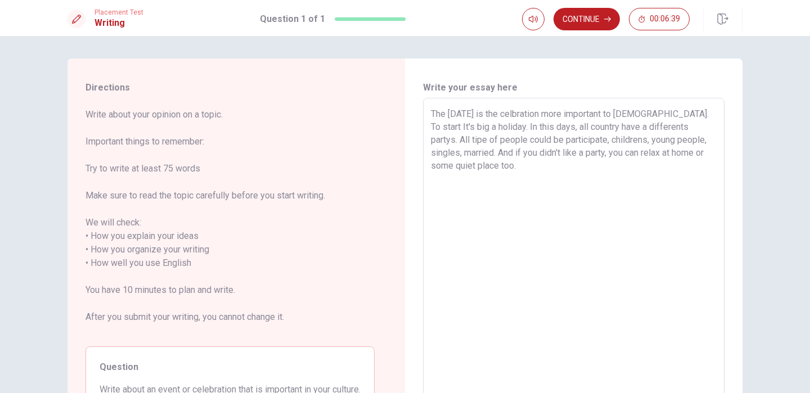
click at [693, 126] on textarea "The [DATE] is the celbration more important to [DEMOGRAPHIC_DATA]. To start It'…" at bounding box center [574, 256] width 286 height 299
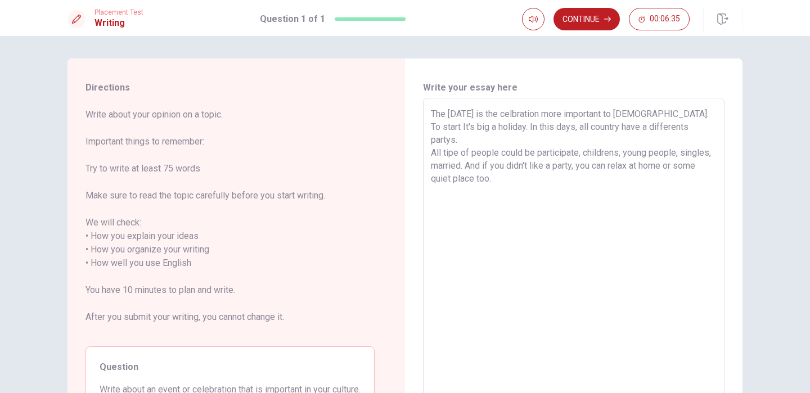
click at [510, 166] on textarea "The [DATE] is the celbration more important to [DEMOGRAPHIC_DATA]. To start It'…" at bounding box center [574, 256] width 286 height 299
drag, startPoint x: 576, startPoint y: 179, endPoint x: 434, endPoint y: 178, distance: 141.7
click at [434, 178] on textarea "The [DATE] is the celbration more important to [DEMOGRAPHIC_DATA]. To start It'…" at bounding box center [574, 256] width 286 height 299
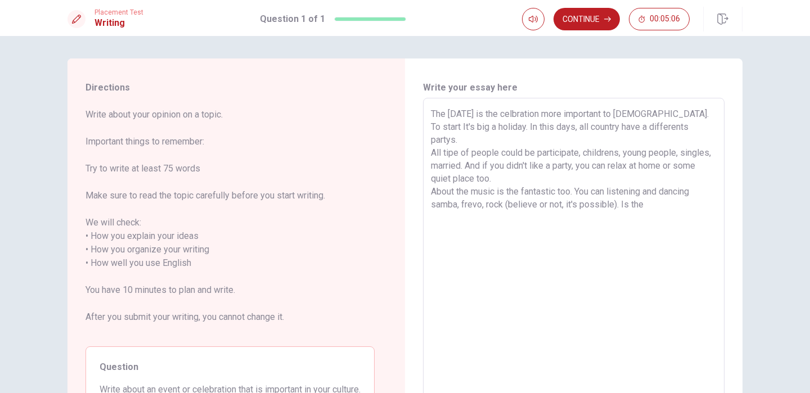
click at [613, 193] on textarea "The [DATE] is the celbration more important to [DEMOGRAPHIC_DATA]. To start It'…" at bounding box center [574, 256] width 286 height 299
click at [677, 193] on textarea "The [DATE] is the celbration more important to [DEMOGRAPHIC_DATA]. To start It'…" at bounding box center [574, 256] width 286 height 299
click at [717, 191] on div "The [DATE] is the celbration more important to [DEMOGRAPHIC_DATA]. To start It'…" at bounding box center [573, 256] width 301 height 317
click at [492, 202] on textarea "The [DATE] is the celbration more important to [DEMOGRAPHIC_DATA]. To start It'…" at bounding box center [574, 256] width 286 height 299
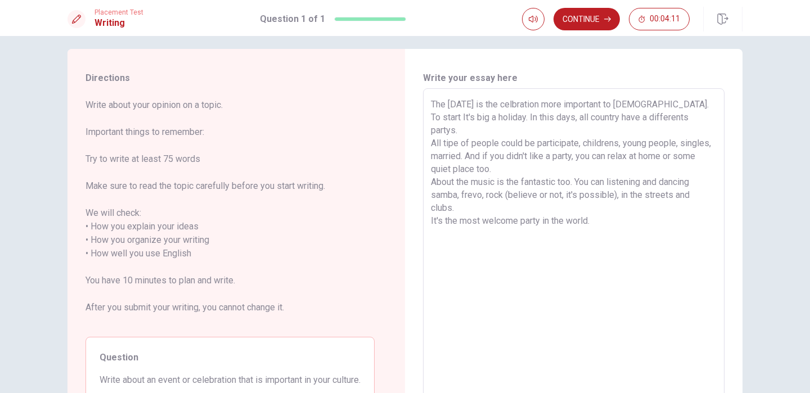
scroll to position [8, 0]
click at [518, 103] on textarea "The [DATE] is the celbration more important to [DEMOGRAPHIC_DATA]. To start It'…" at bounding box center [574, 249] width 286 height 299
click at [517, 107] on textarea "The [DATE] is the celebration more important to [DEMOGRAPHIC_DATA]. To start It…" at bounding box center [574, 249] width 286 height 299
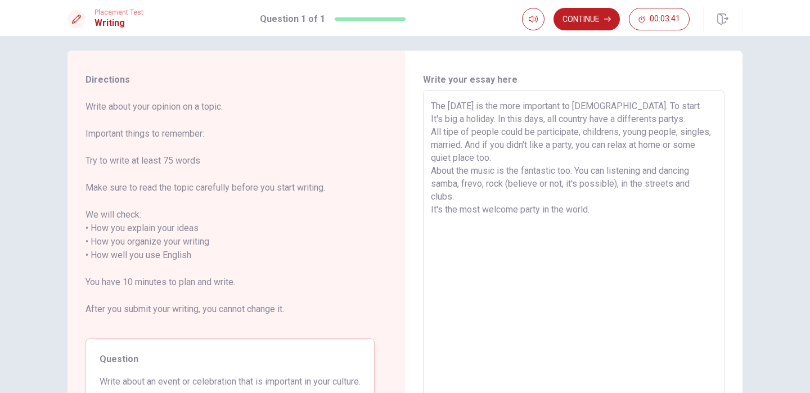
click at [574, 102] on textarea "The [DATE] is the more important to [DEMOGRAPHIC_DATA]. To start It's big a hol…" at bounding box center [574, 249] width 286 height 299
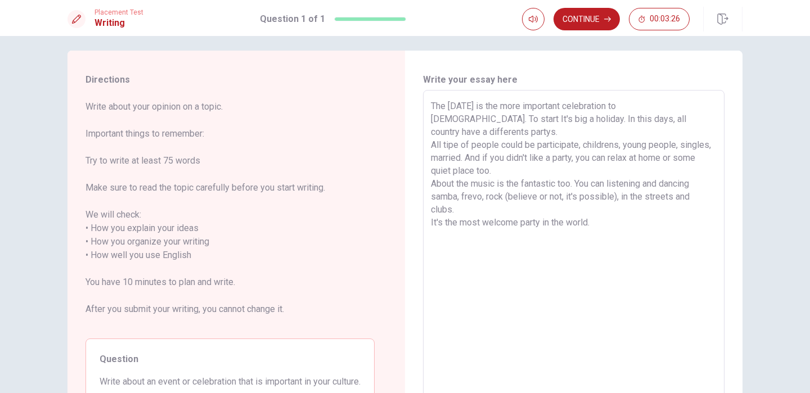
click at [685, 106] on textarea "The [DATE] is the more important celebration to [DEMOGRAPHIC_DATA]. To start It…" at bounding box center [574, 249] width 286 height 299
drag, startPoint x: 676, startPoint y: 106, endPoint x: 464, endPoint y: 115, distance: 212.1
click at [464, 115] on textarea "The [DATE] is the more important celebration to [DEMOGRAPHIC_DATA]. To be start…" at bounding box center [574, 249] width 286 height 299
click at [450, 120] on textarea "The [DATE] is the more important celebration to [DEMOGRAPHIC_DATA]. To be start…" at bounding box center [574, 249] width 286 height 299
drag, startPoint x: 450, startPoint y: 119, endPoint x: 673, endPoint y: 106, distance: 223.6
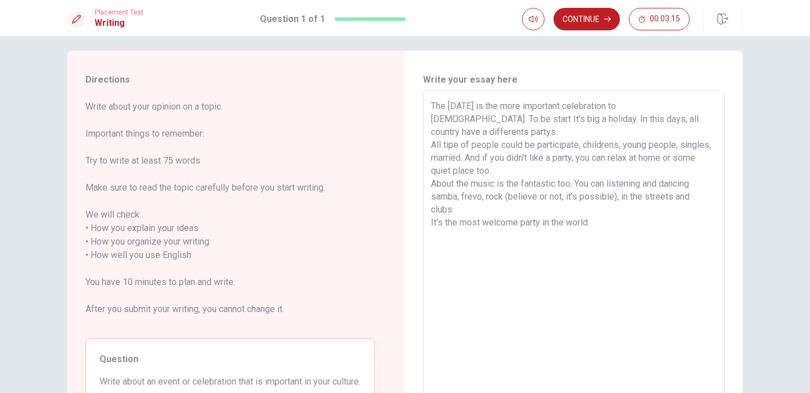
click at [673, 106] on textarea "The [DATE] is the more important celebration to [DEMOGRAPHIC_DATA]. To be start…" at bounding box center [574, 249] width 286 height 299
click at [492, 116] on textarea "The [DATE] is the more important celebration to [DEMOGRAPHIC_DATA]. It's big a …" at bounding box center [574, 249] width 286 height 299
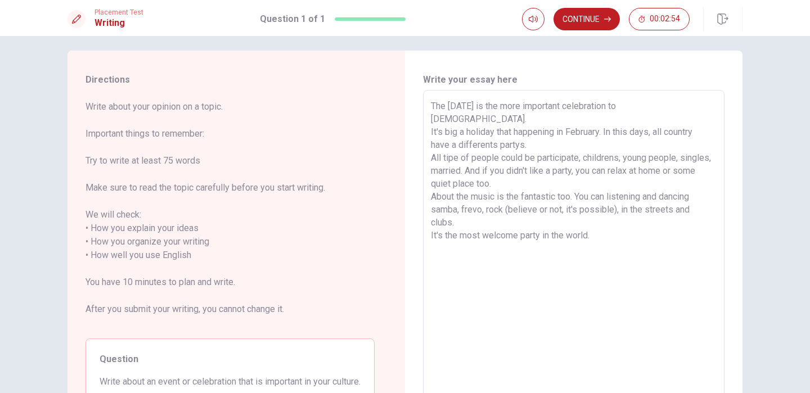
click at [634, 120] on textarea "The [DATE] is the more important celebration to [DEMOGRAPHIC_DATA]. It's big a …" at bounding box center [574, 249] width 286 height 299
click at [533, 129] on textarea "The [DATE] is the more important celebration to [DEMOGRAPHIC_DATA]. It's big a …" at bounding box center [574, 249] width 286 height 299
click at [572, 259] on textarea "The [DATE] is the more important celebration to [DEMOGRAPHIC_DATA]. It's big a …" at bounding box center [574, 249] width 286 height 299
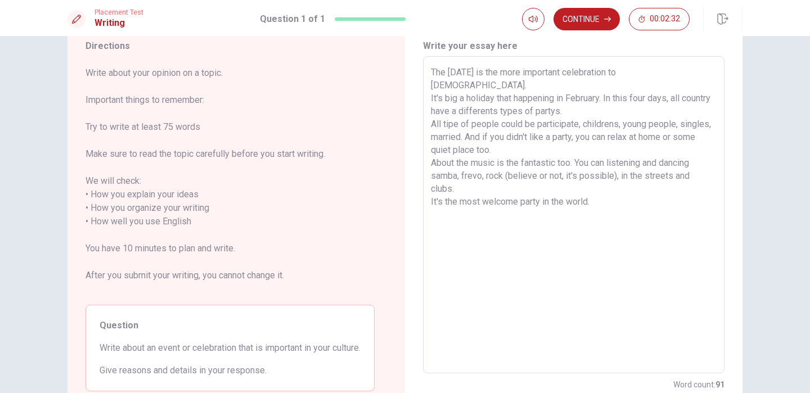
scroll to position [39, 0]
drag, startPoint x: 469, startPoint y: 115, endPoint x: 443, endPoint y: 116, distance: 26.4
click at [443, 116] on textarea "The [DATE] is the more important celebration to [DEMOGRAPHIC_DATA]. It's big a …" at bounding box center [574, 217] width 286 height 299
click at [650, 114] on textarea "The [DATE] is the more important celebration to [DEMOGRAPHIC_DATA]. It's big a …" at bounding box center [574, 217] width 286 height 299
click at [642, 114] on textarea "The [DATE] is the more important celebration to [DEMOGRAPHIC_DATA]. It's big a …" at bounding box center [574, 217] width 286 height 299
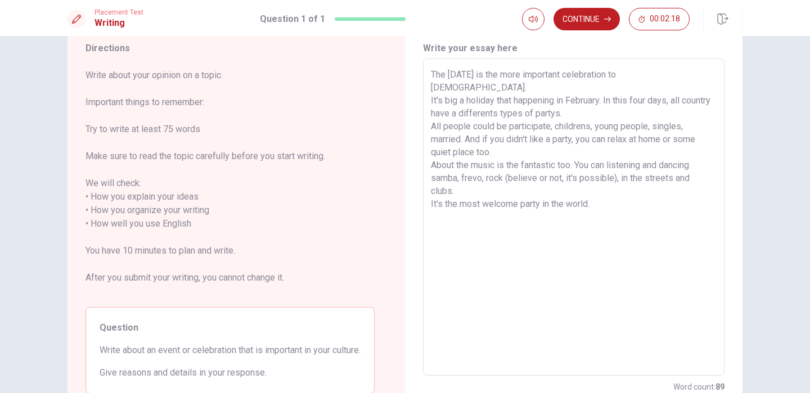
click at [642, 114] on textarea "The [DATE] is the more important celebration to [DEMOGRAPHIC_DATA]. It's big a …" at bounding box center [574, 217] width 286 height 299
click at [640, 181] on textarea "The [DATE] is the more important celebration to [DEMOGRAPHIC_DATA]. It's big a …" at bounding box center [574, 217] width 286 height 299
click at [640, 111] on textarea "The [DATE] is the more important celebration to [DEMOGRAPHIC_DATA]. It's big a …" at bounding box center [574, 217] width 286 height 299
drag, startPoint x: 522, startPoint y: 127, endPoint x: 426, endPoint y: 127, distance: 95.6
click at [426, 127] on div "The [DATE] is the more important celebration to [DEMOGRAPHIC_DATA]. It's big a …" at bounding box center [573, 216] width 301 height 317
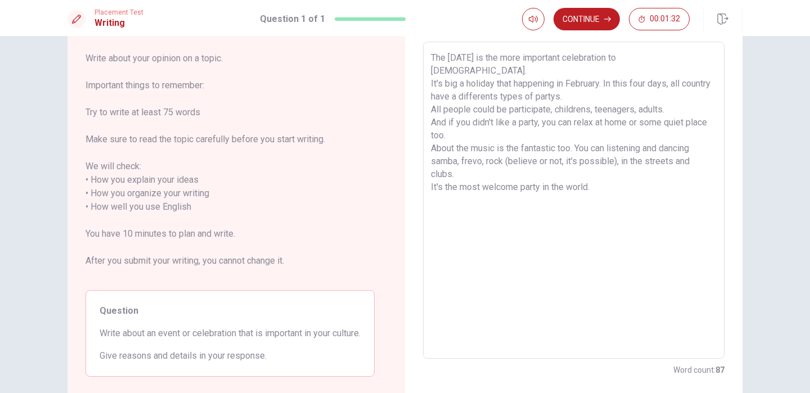
scroll to position [55, 0]
click at [584, 24] on button "Continue" at bounding box center [586, 19] width 66 height 22
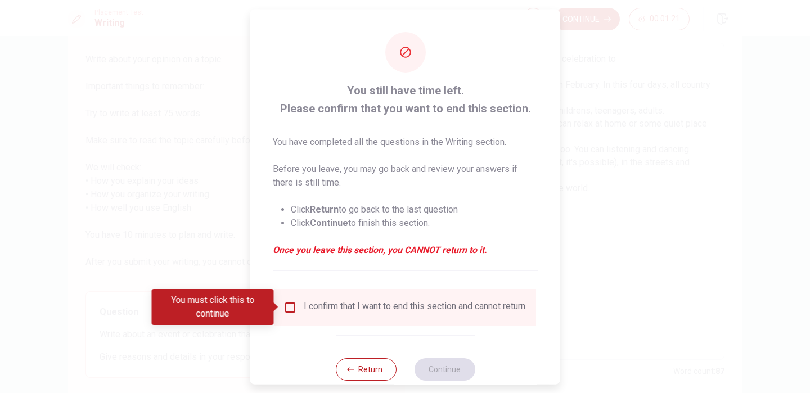
click at [289, 305] on input "You must click this to continue" at bounding box center [289, 306] width 13 height 13
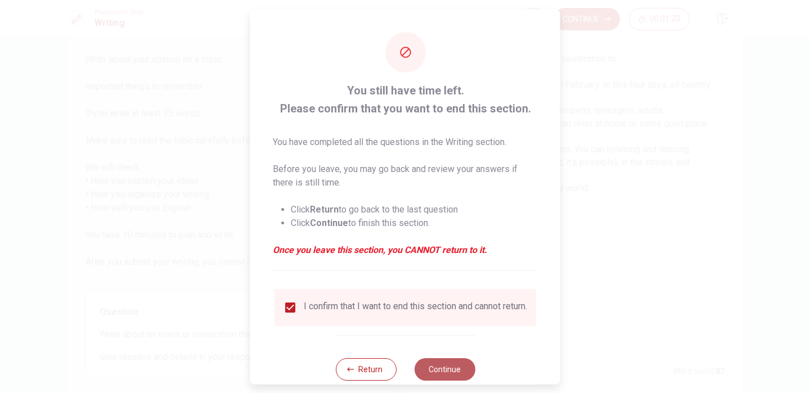
click at [426, 373] on button "Continue" at bounding box center [444, 369] width 61 height 22
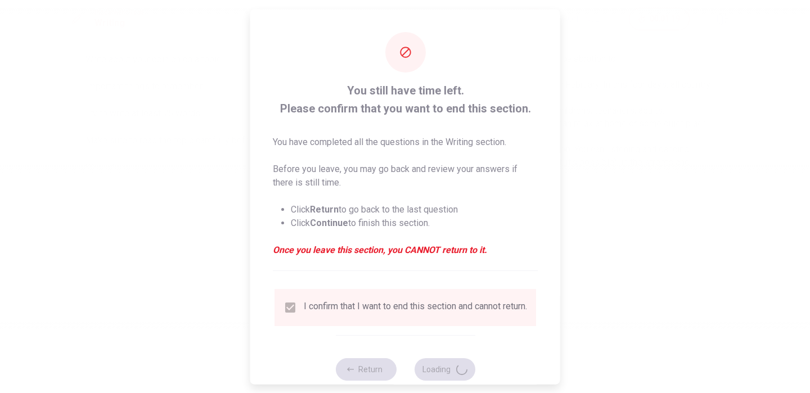
scroll to position [0, 0]
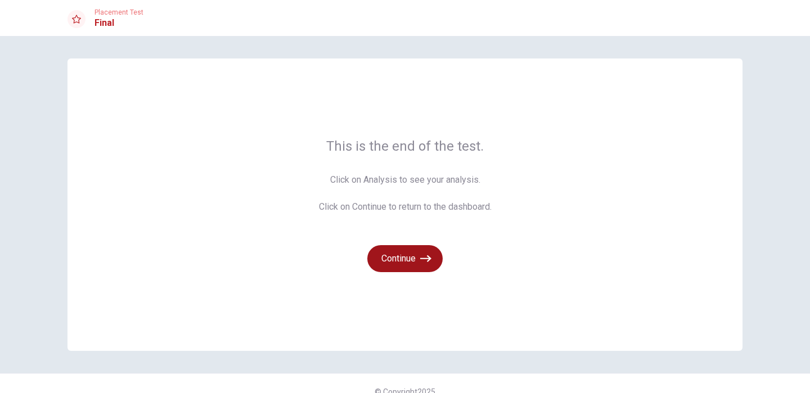
click at [410, 256] on button "Continue" at bounding box center [404, 258] width 75 height 27
